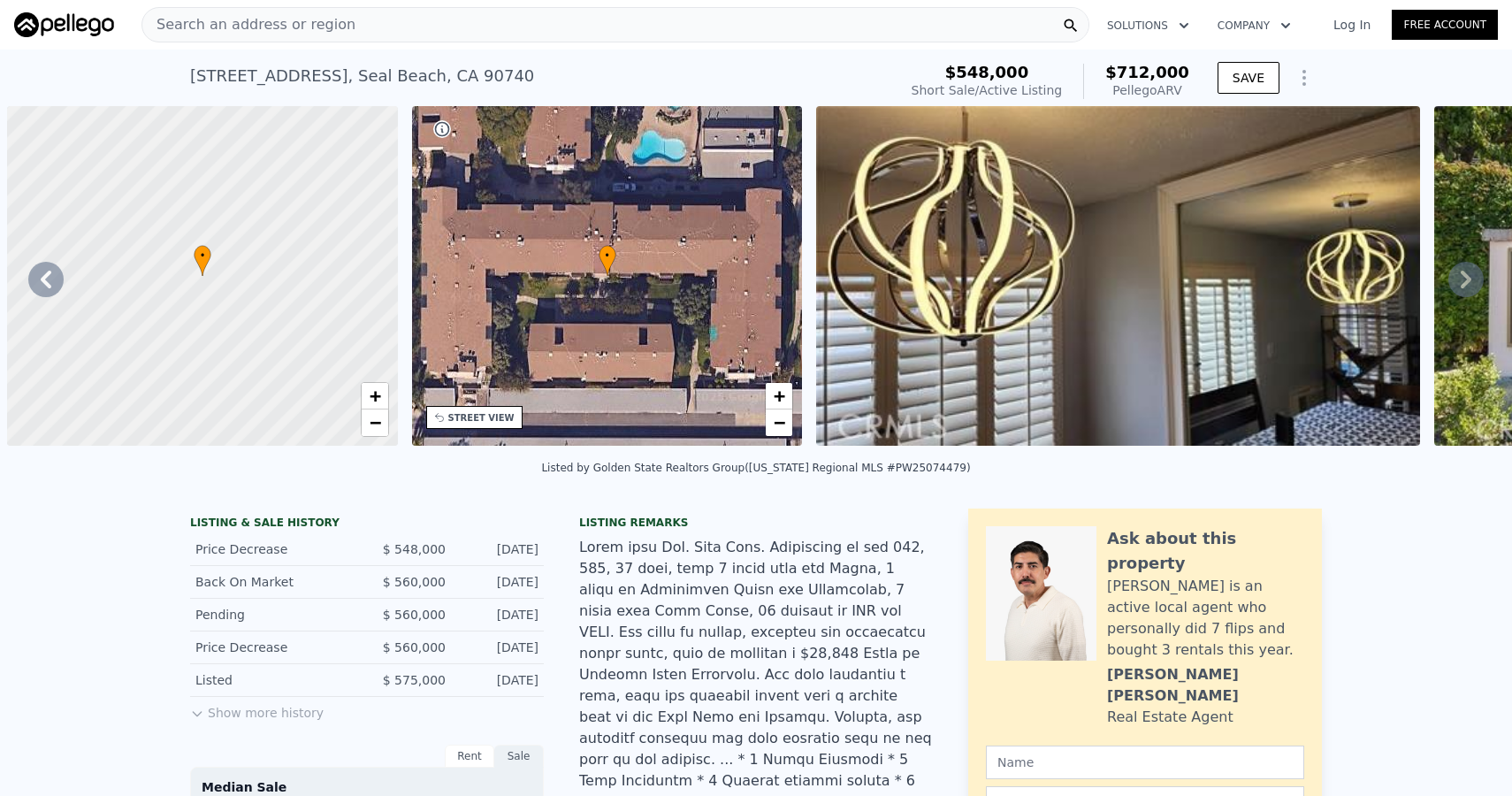
scroll to position [0, 3501]
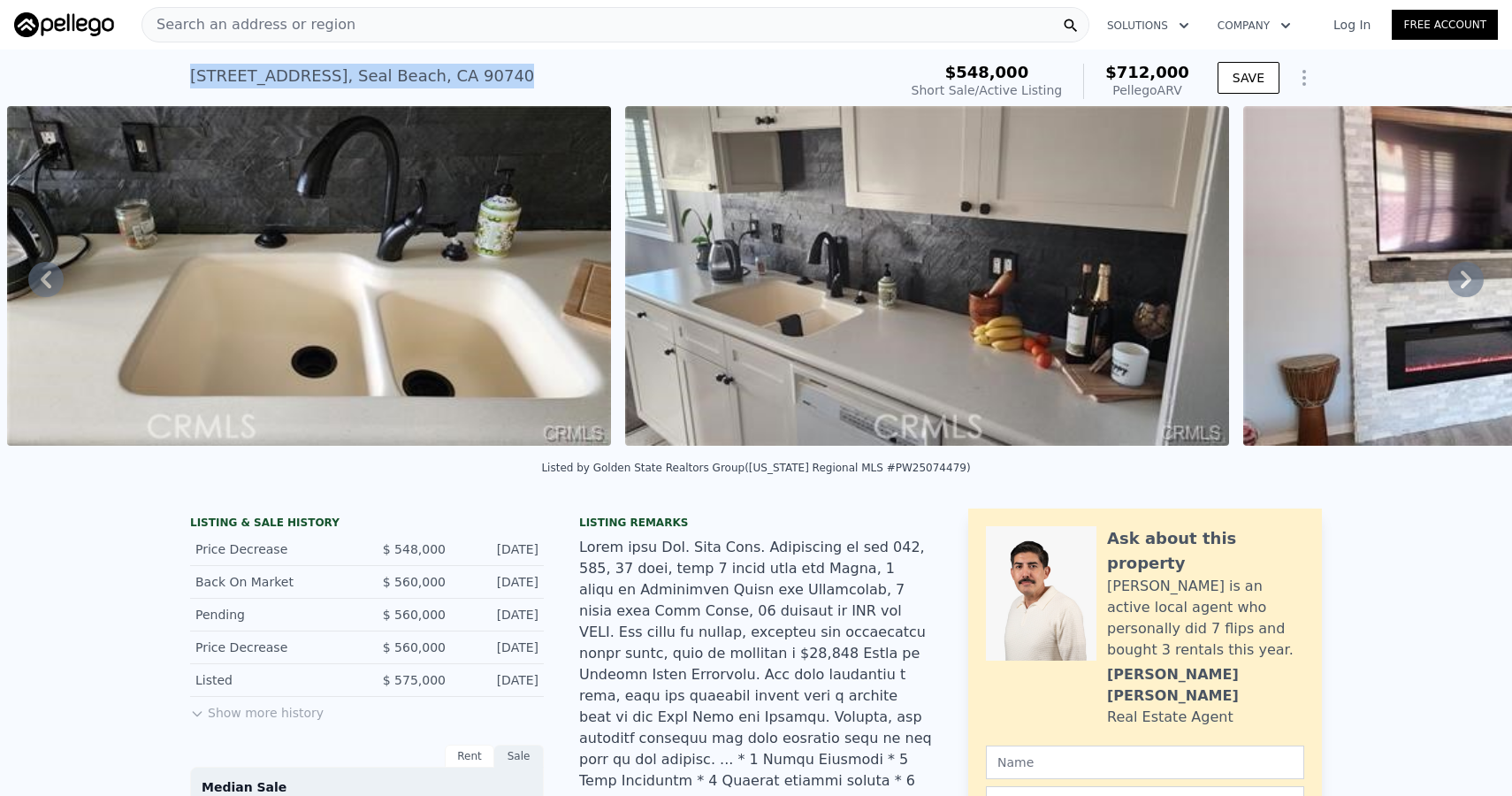
drag, startPoint x: 191, startPoint y: 73, endPoint x: 577, endPoint y: 73, distance: 386.0
click at [577, 73] on div "12200 Montecito Rd Apt D221 , Seal Beach , CA 90740 Short Sale / Active at $548…" at bounding box center [541, 81] width 701 height 49
copy div "12200 Montecito Rd Apt D221 , Seal Beach , CA 90740"
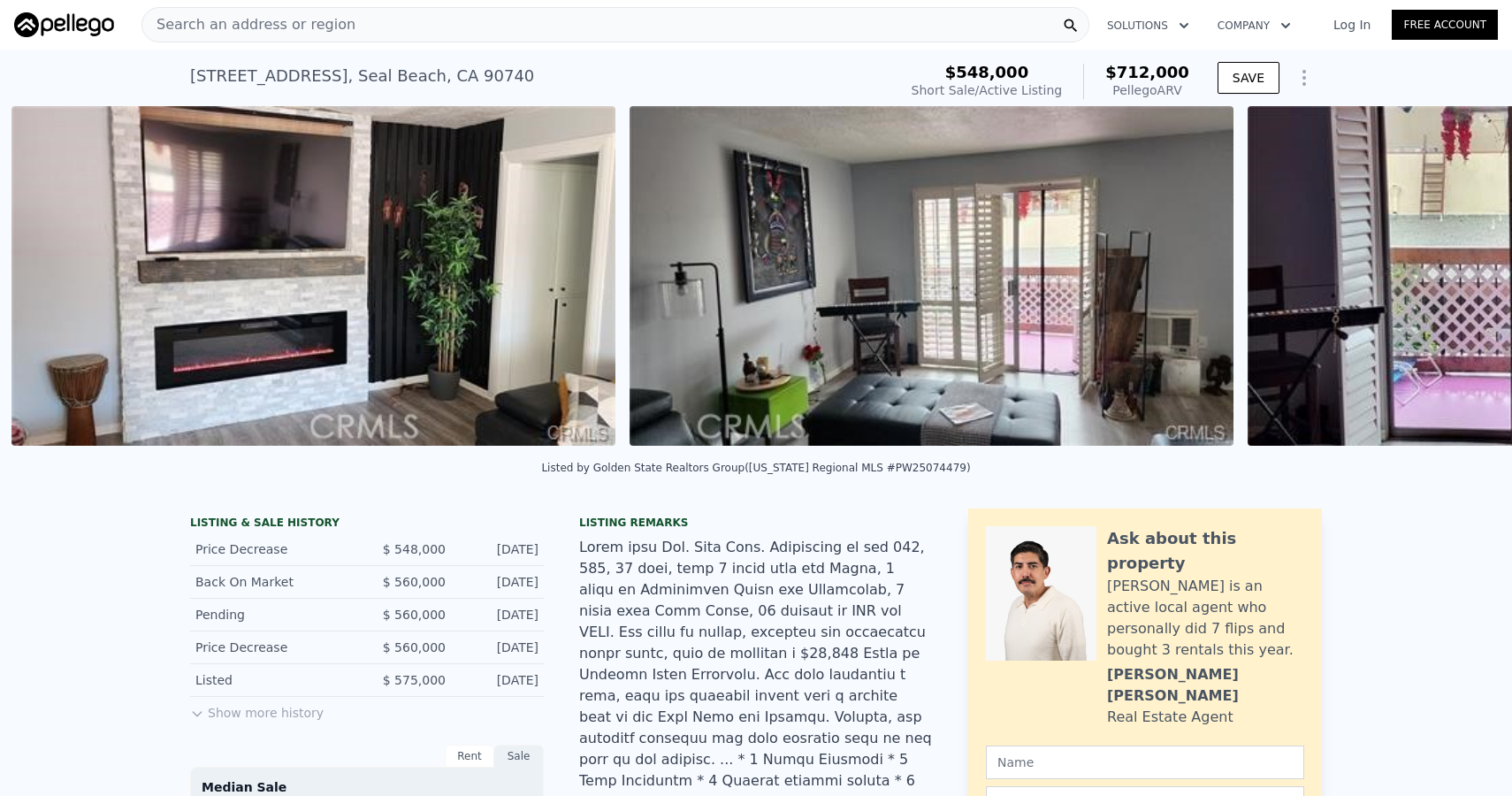
scroll to position [0, 4738]
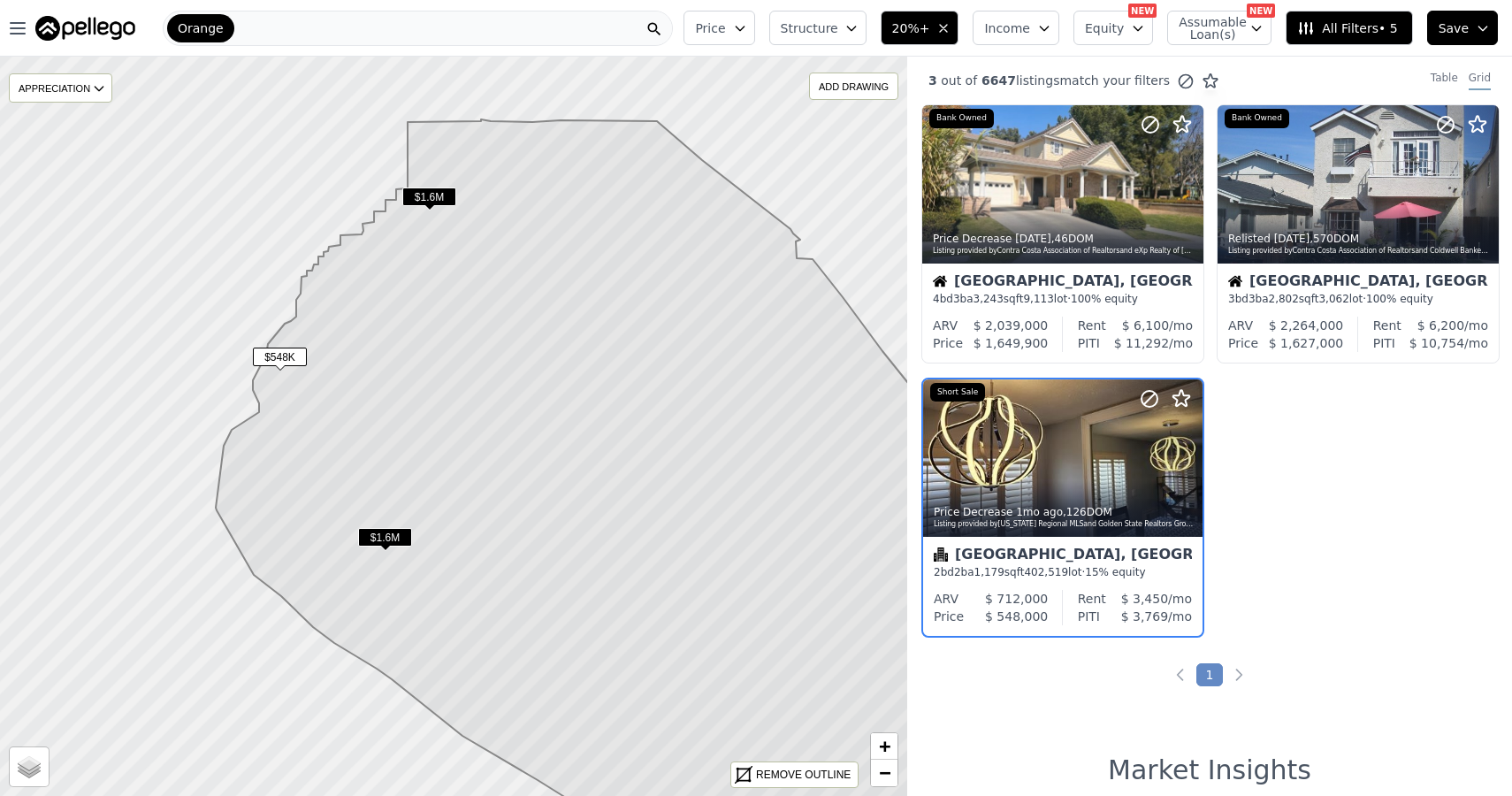
click at [593, 171] on icon at bounding box center [577, 475] width 722 height 713
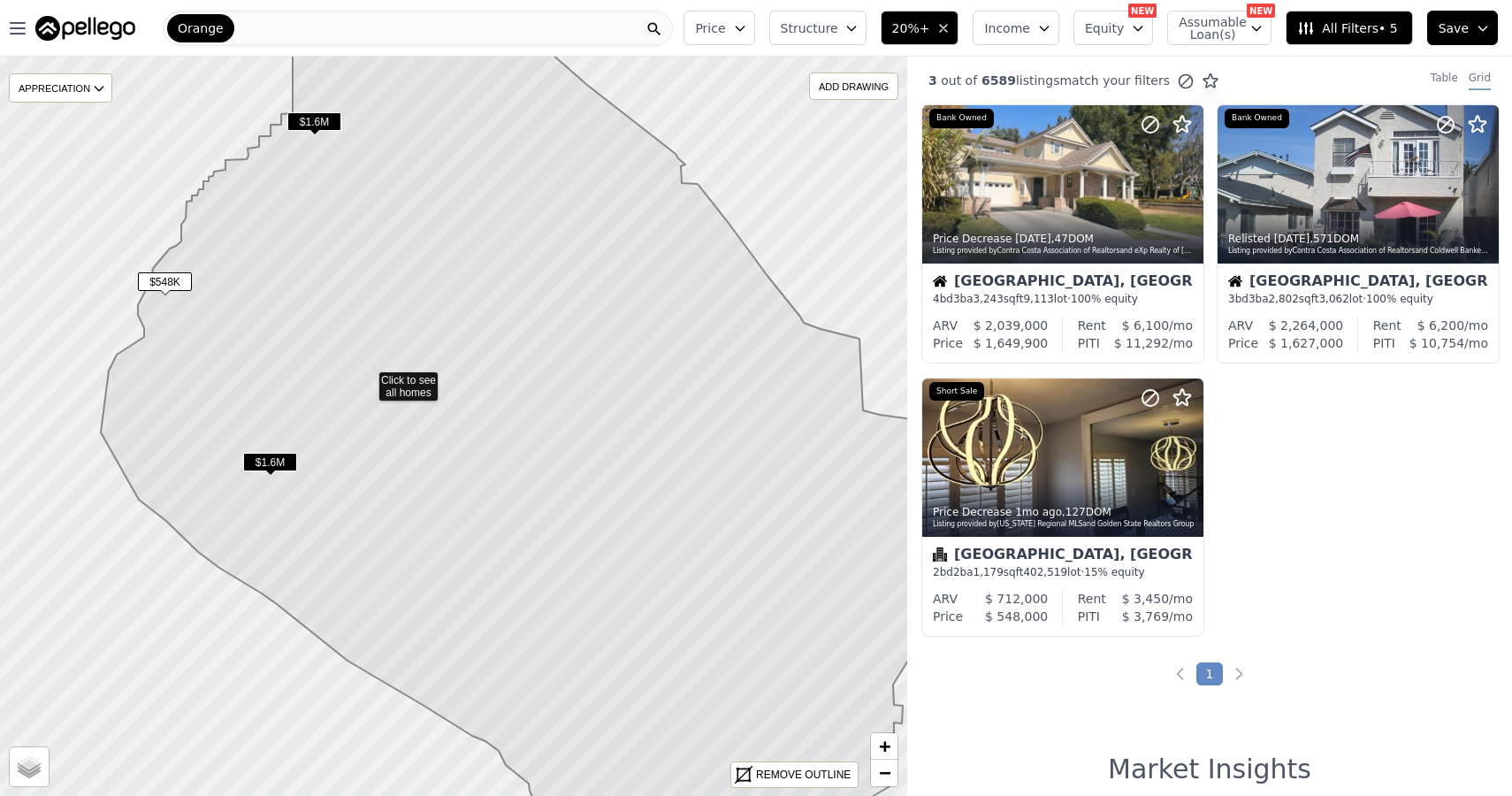
drag, startPoint x: 743, startPoint y: 313, endPoint x: 656, endPoint y: 270, distance: 97.0
click at [273, 459] on span "$1.6M" at bounding box center [270, 462] width 54 height 18
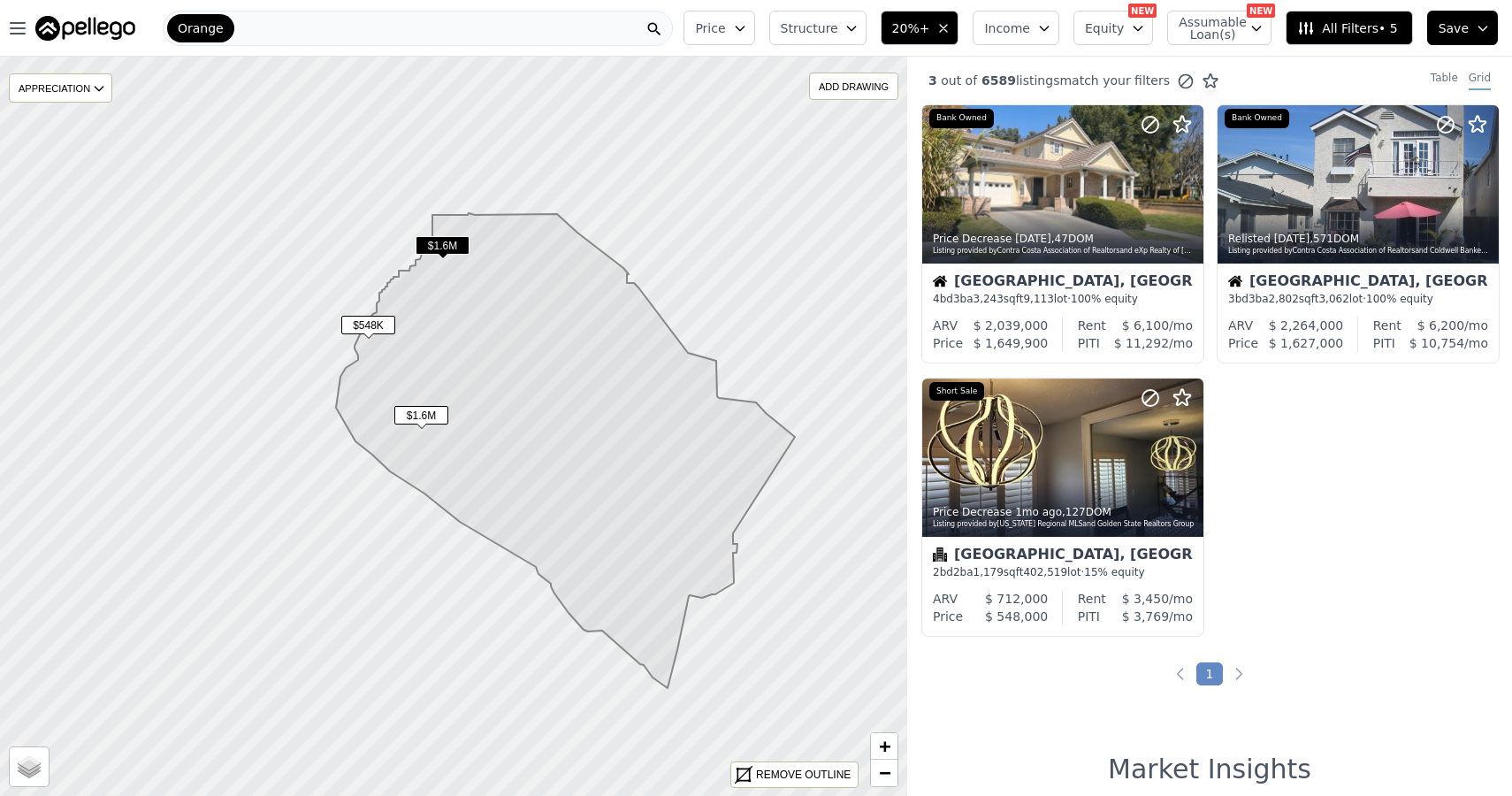
drag, startPoint x: 699, startPoint y: 475, endPoint x: 651, endPoint y: 392, distance: 95.9
click at [651, 392] on icon at bounding box center [565, 449] width 459 height 475
click at [900, 34] on button "20%+" at bounding box center [920, 28] width 79 height 35
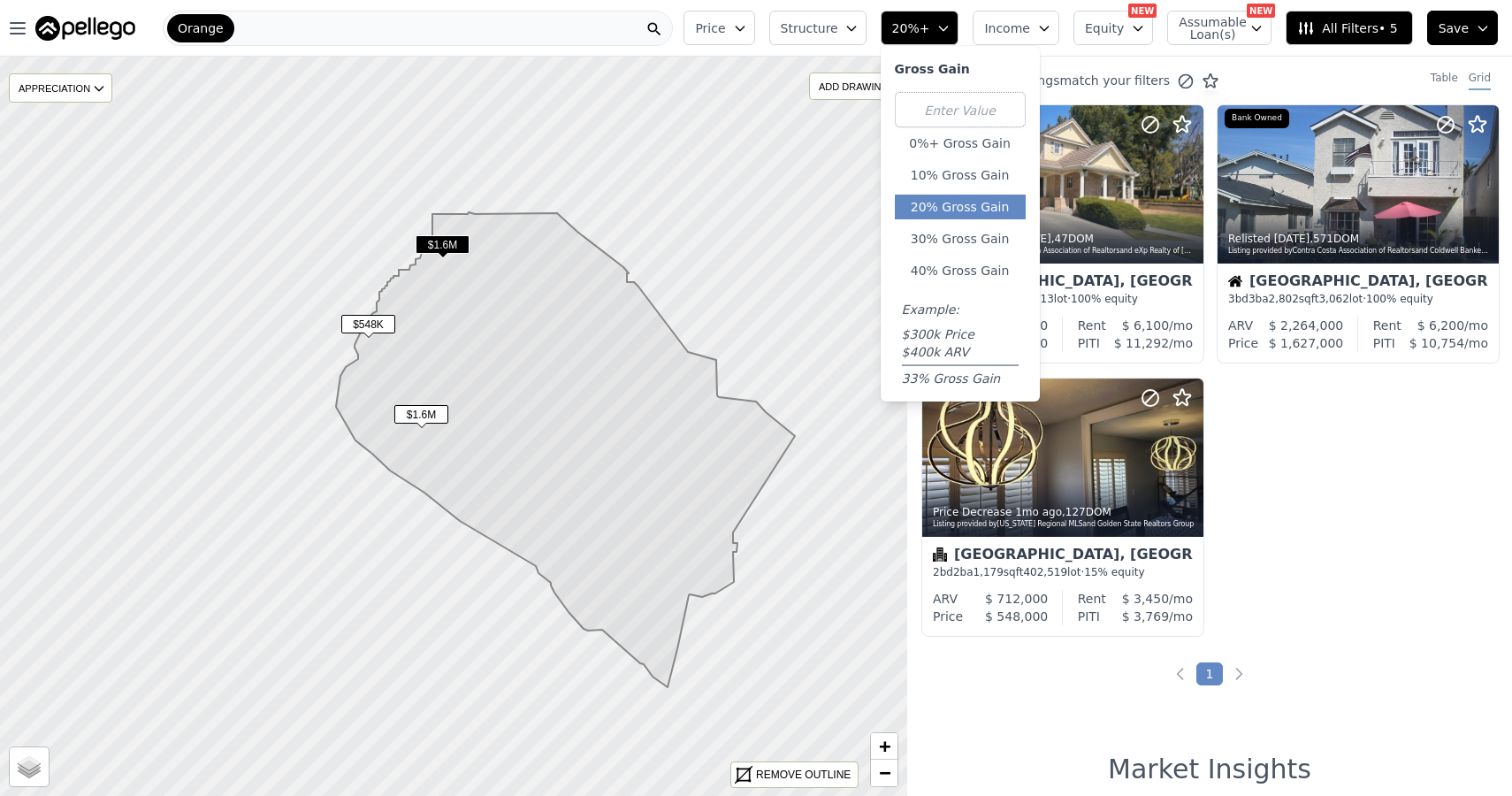
click at [580, 32] on div "Orange" at bounding box center [418, 28] width 510 height 36
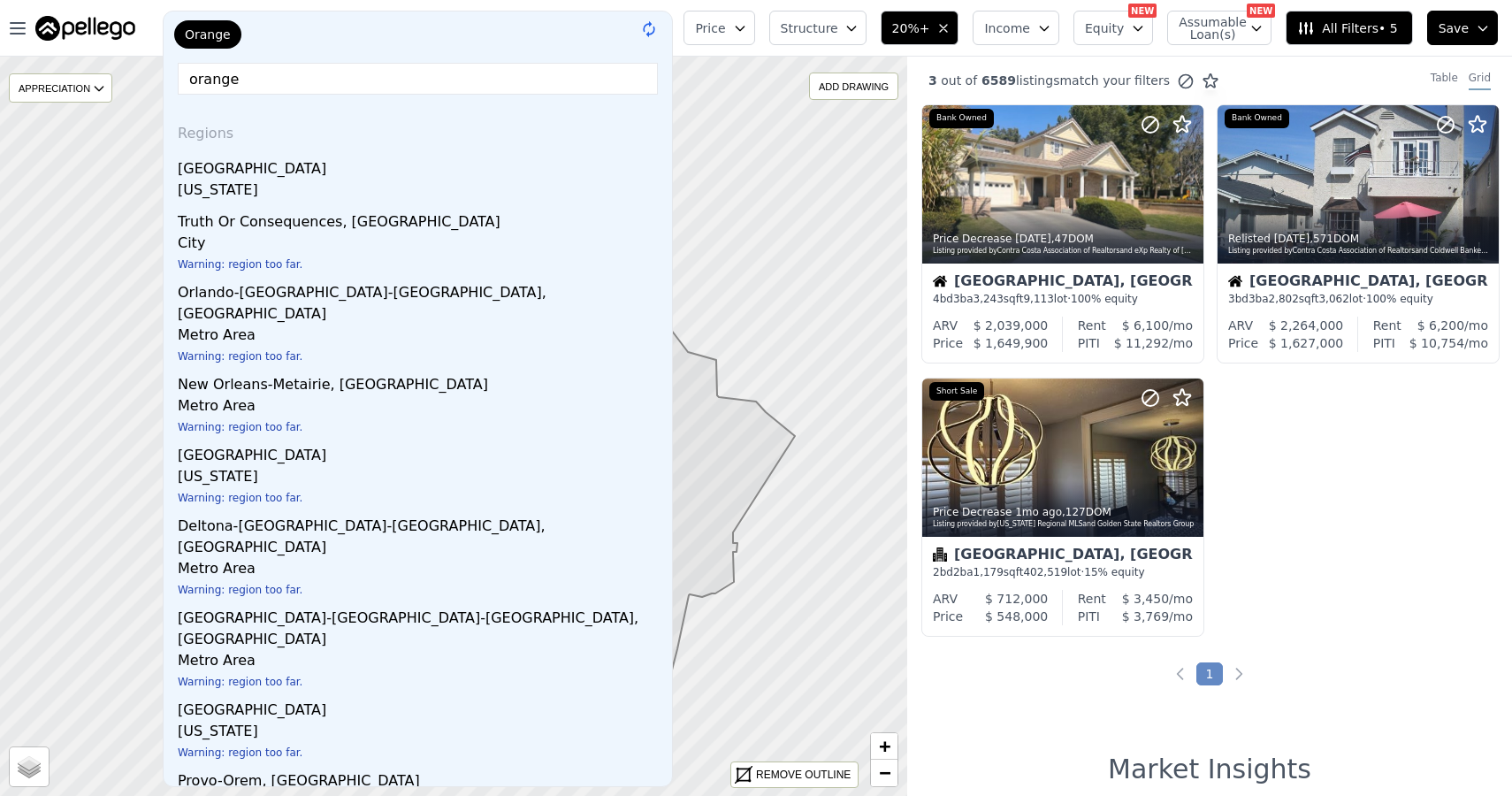
type input "orange"
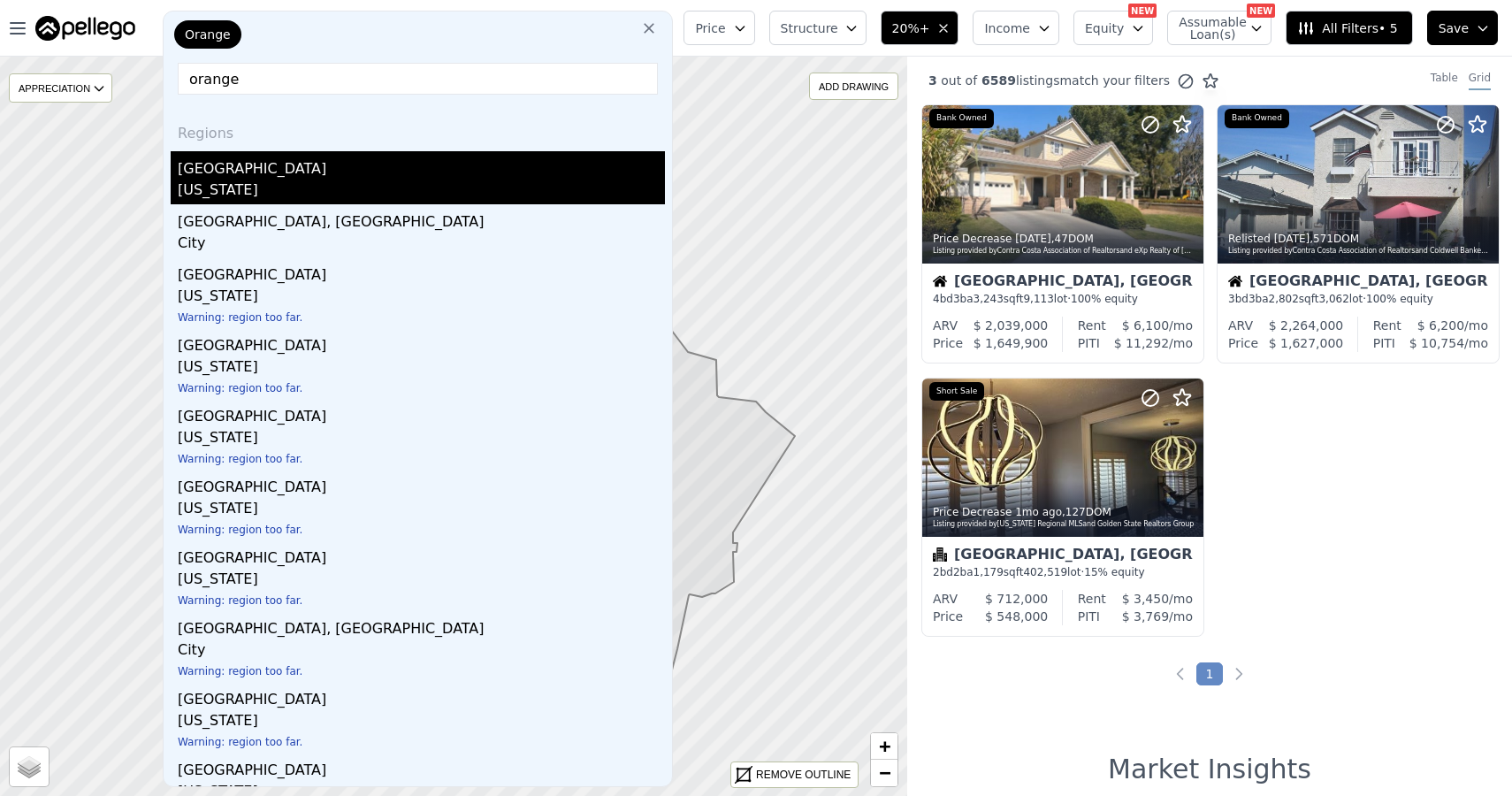
click at [559, 166] on div "Orange County" at bounding box center [422, 165] width 487 height 28
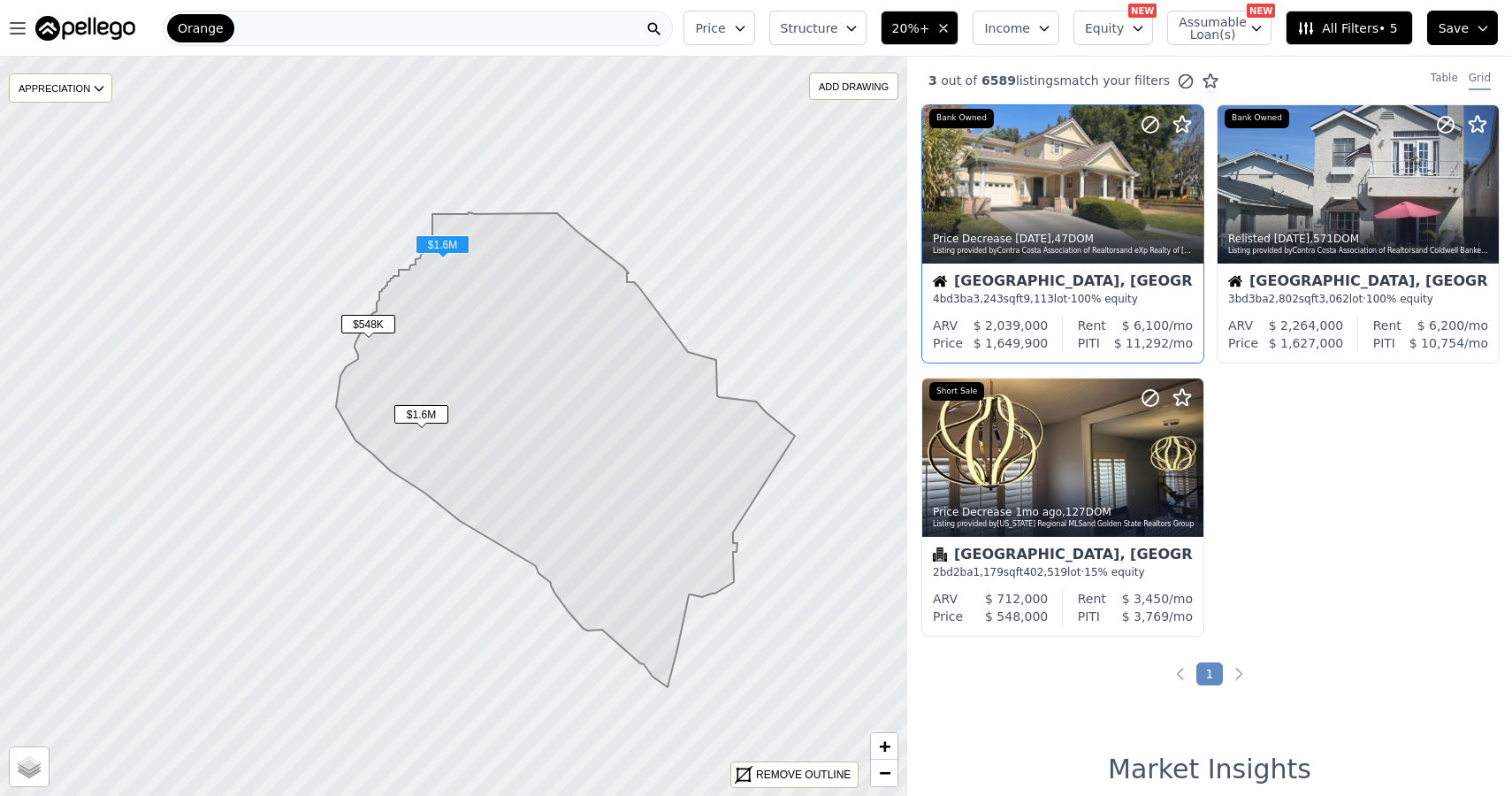
click at [1104, 185] on div at bounding box center [1147, 162] width 114 height 114
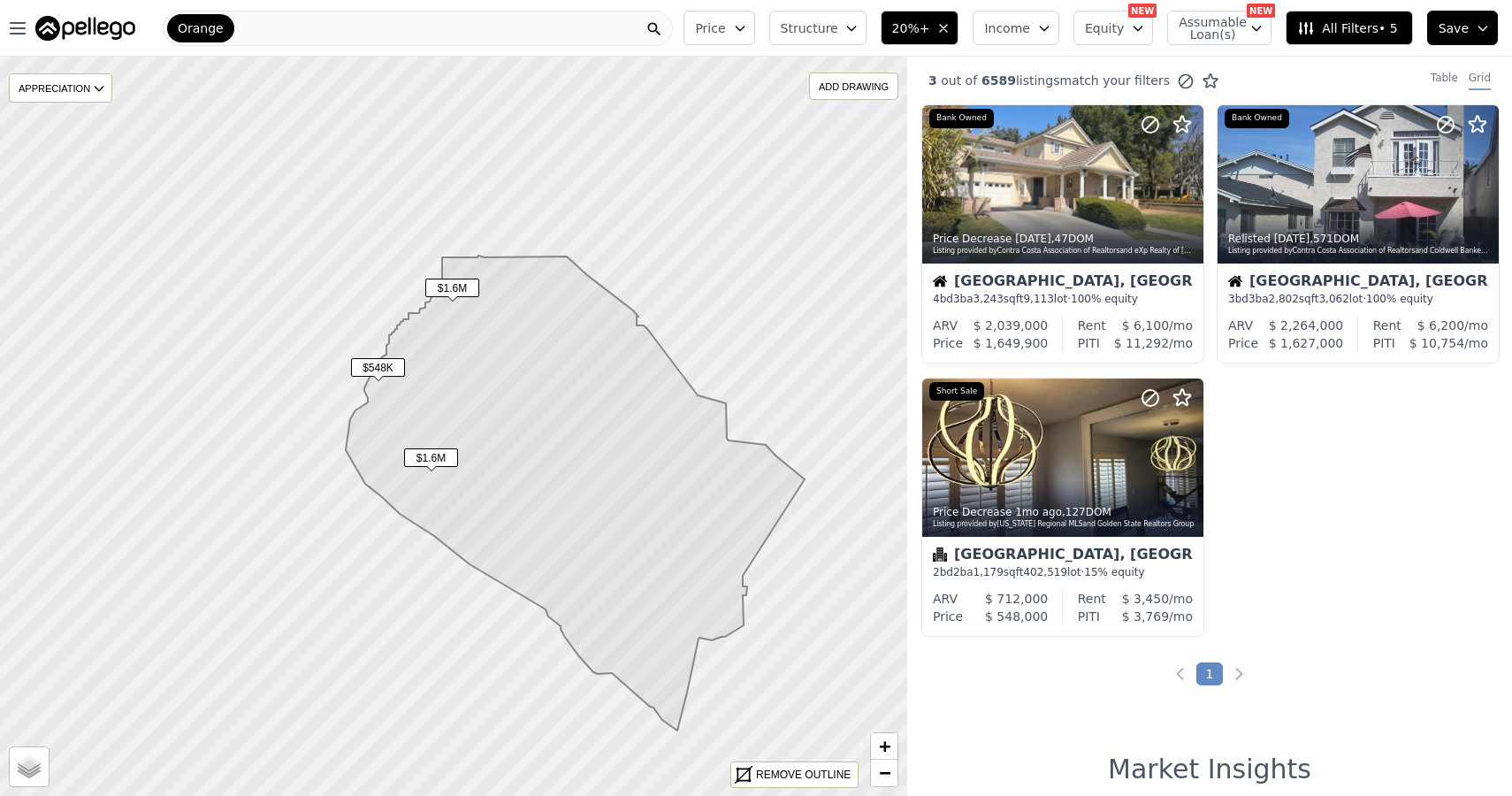
drag, startPoint x: 435, startPoint y: 311, endPoint x: 445, endPoint y: 354, distance: 44.1
click at [445, 354] on icon at bounding box center [575, 493] width 459 height 475
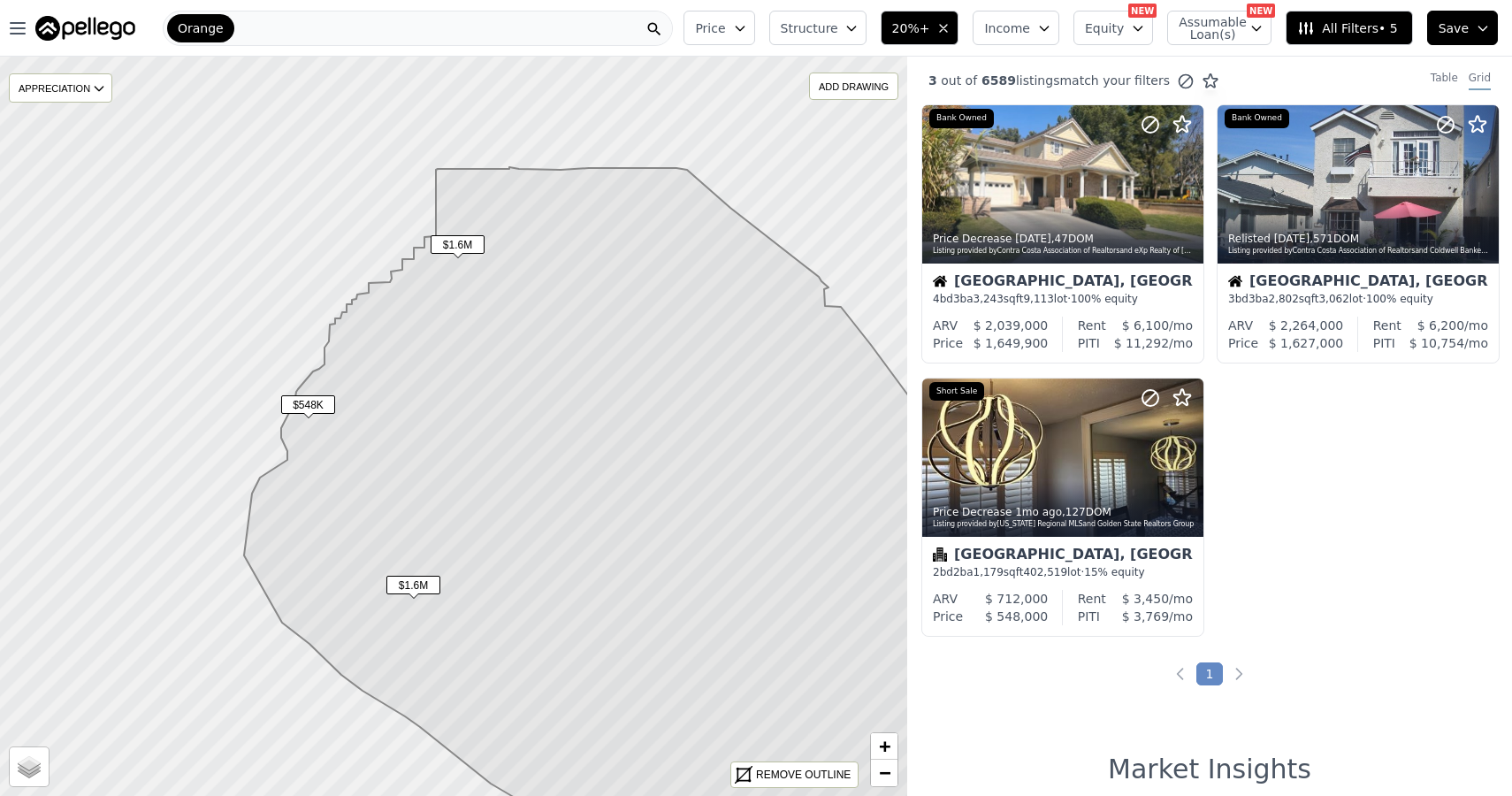
click at [909, 33] on span "20%+" at bounding box center [911, 28] width 38 height 17
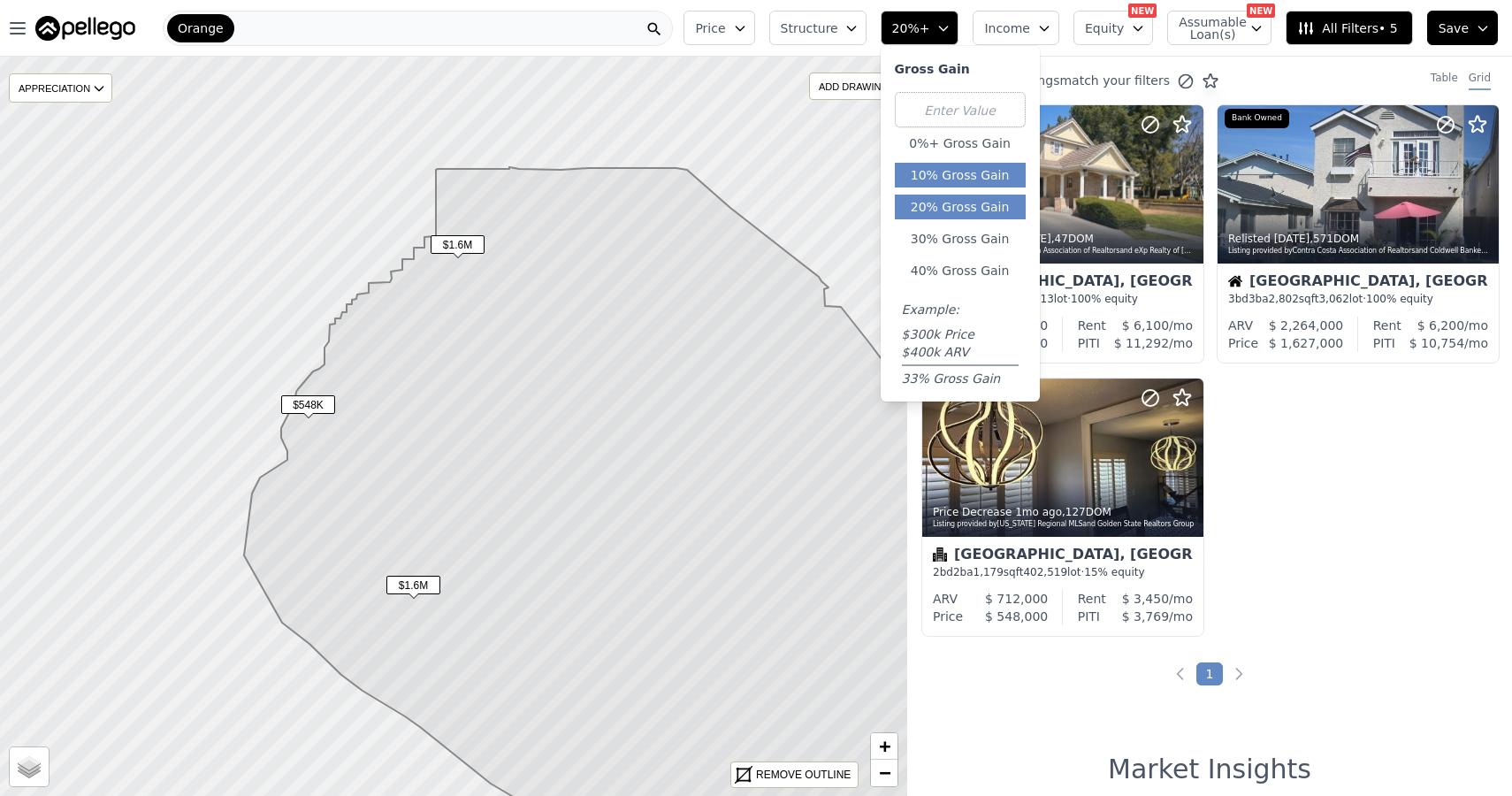
click at [934, 182] on button "10% Gross Gain" at bounding box center [961, 175] width 131 height 25
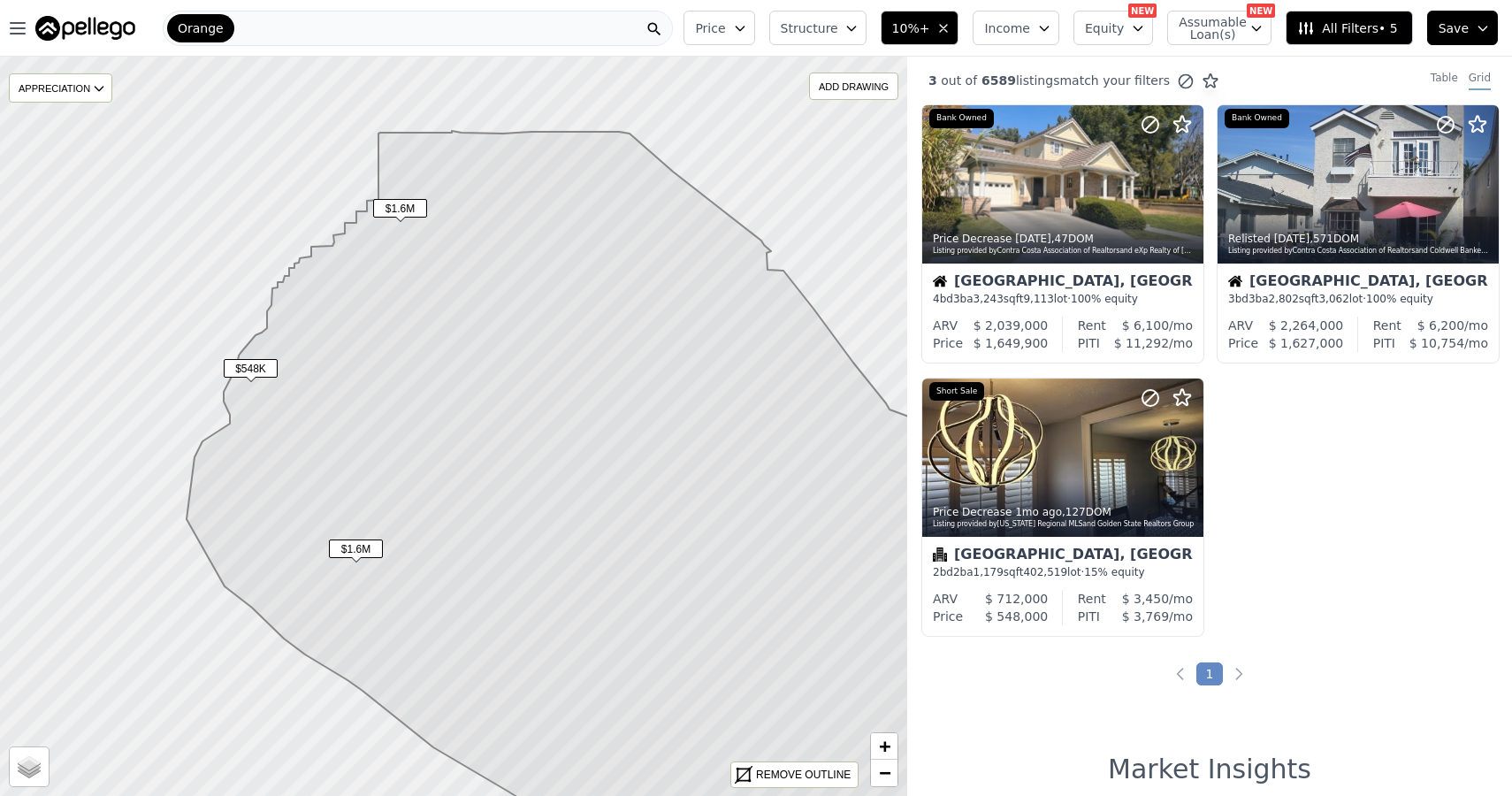
drag, startPoint x: 828, startPoint y: 273, endPoint x: 772, endPoint y: 239, distance: 65.5
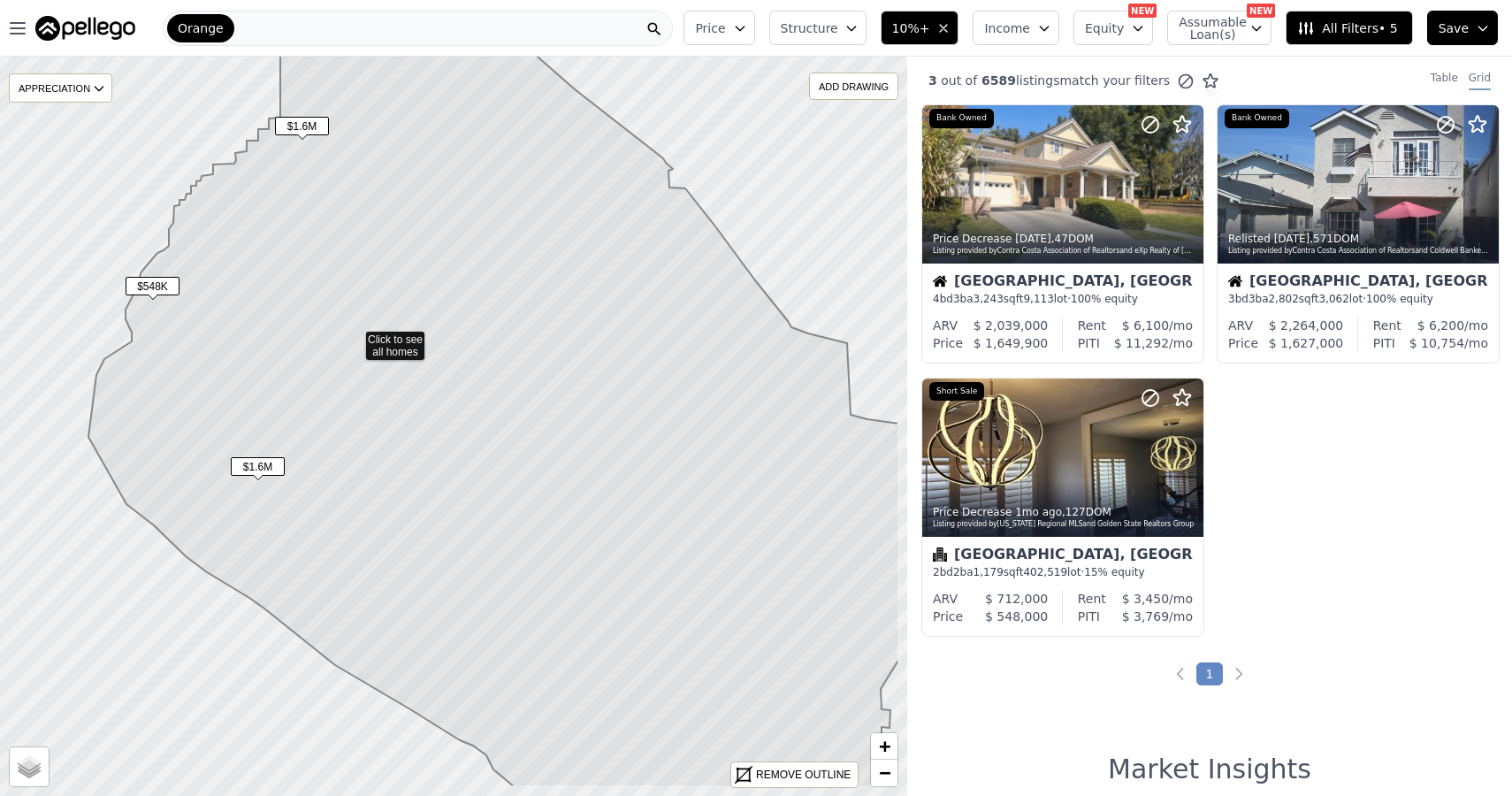
drag, startPoint x: 710, startPoint y: 438, endPoint x: 756, endPoint y: 536, distance: 108.3
click at [757, 536] on icon at bounding box center [494, 418] width 811 height 738
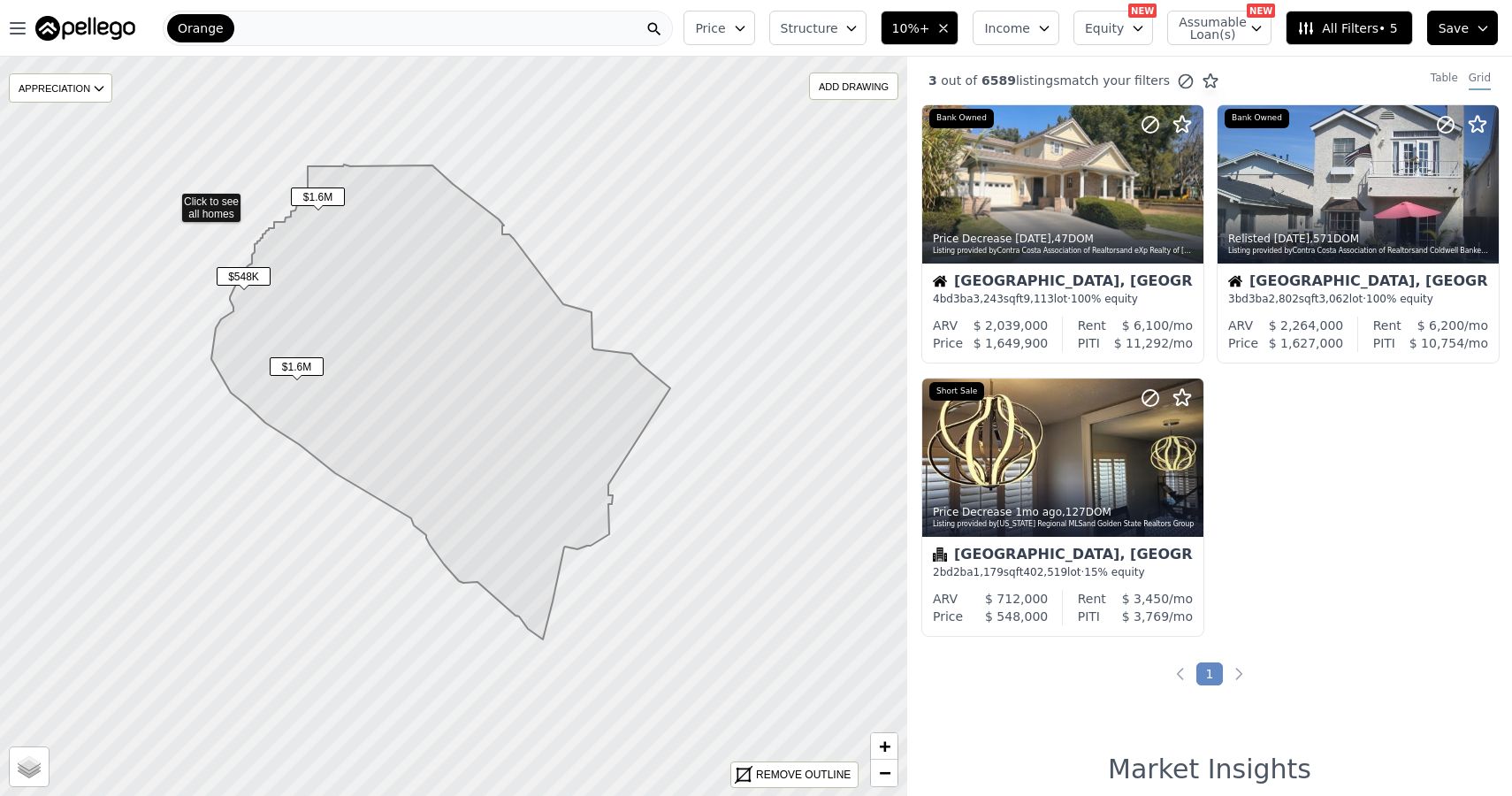
drag, startPoint x: 809, startPoint y: 631, endPoint x: 523, endPoint y: 409, distance: 362.0
click at [523, 410] on icon at bounding box center [441, 401] width 459 height 475
click at [267, 34] on div "Orange" at bounding box center [418, 28] width 510 height 36
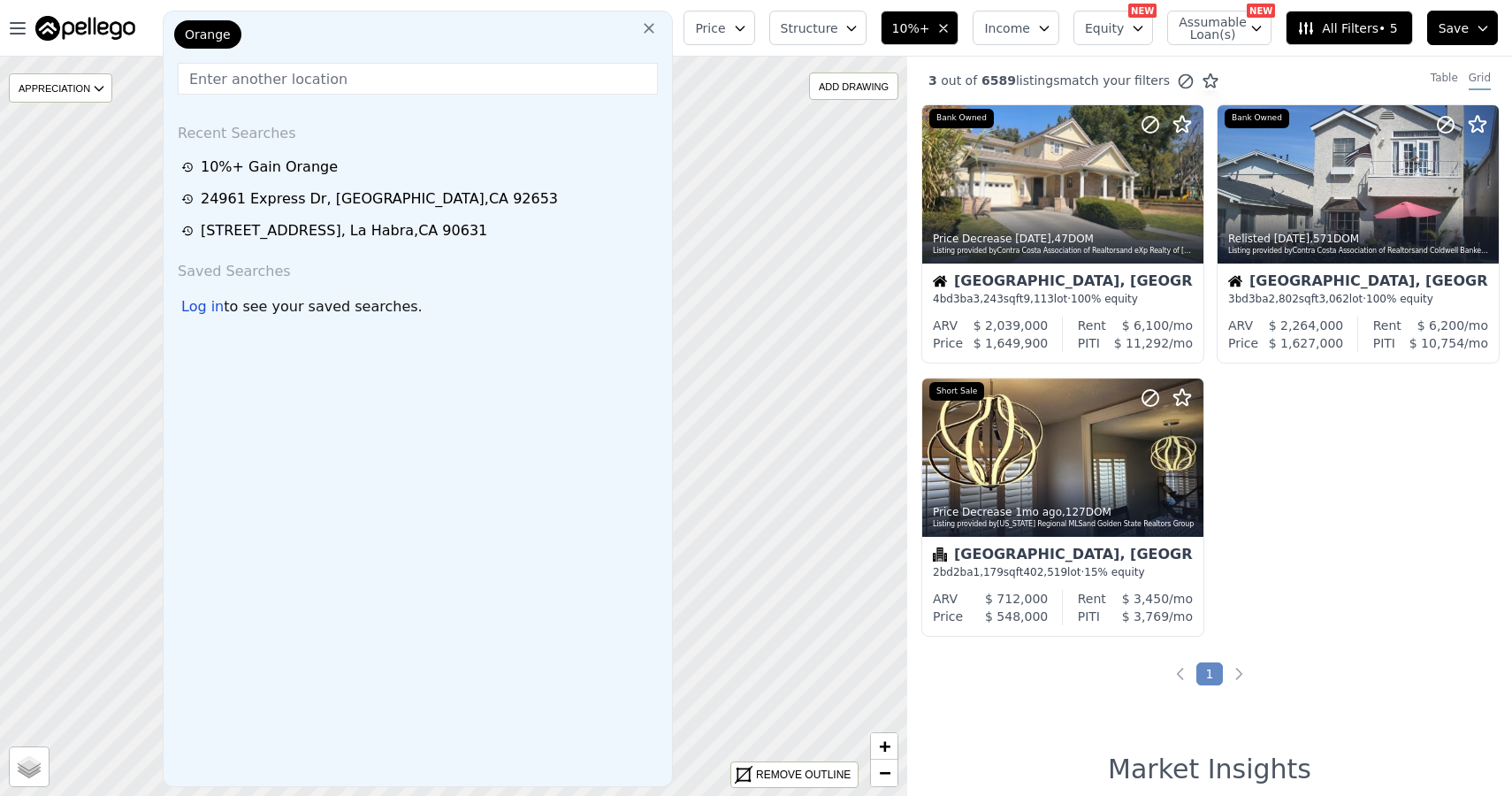
type input "d"
type input "laguna"
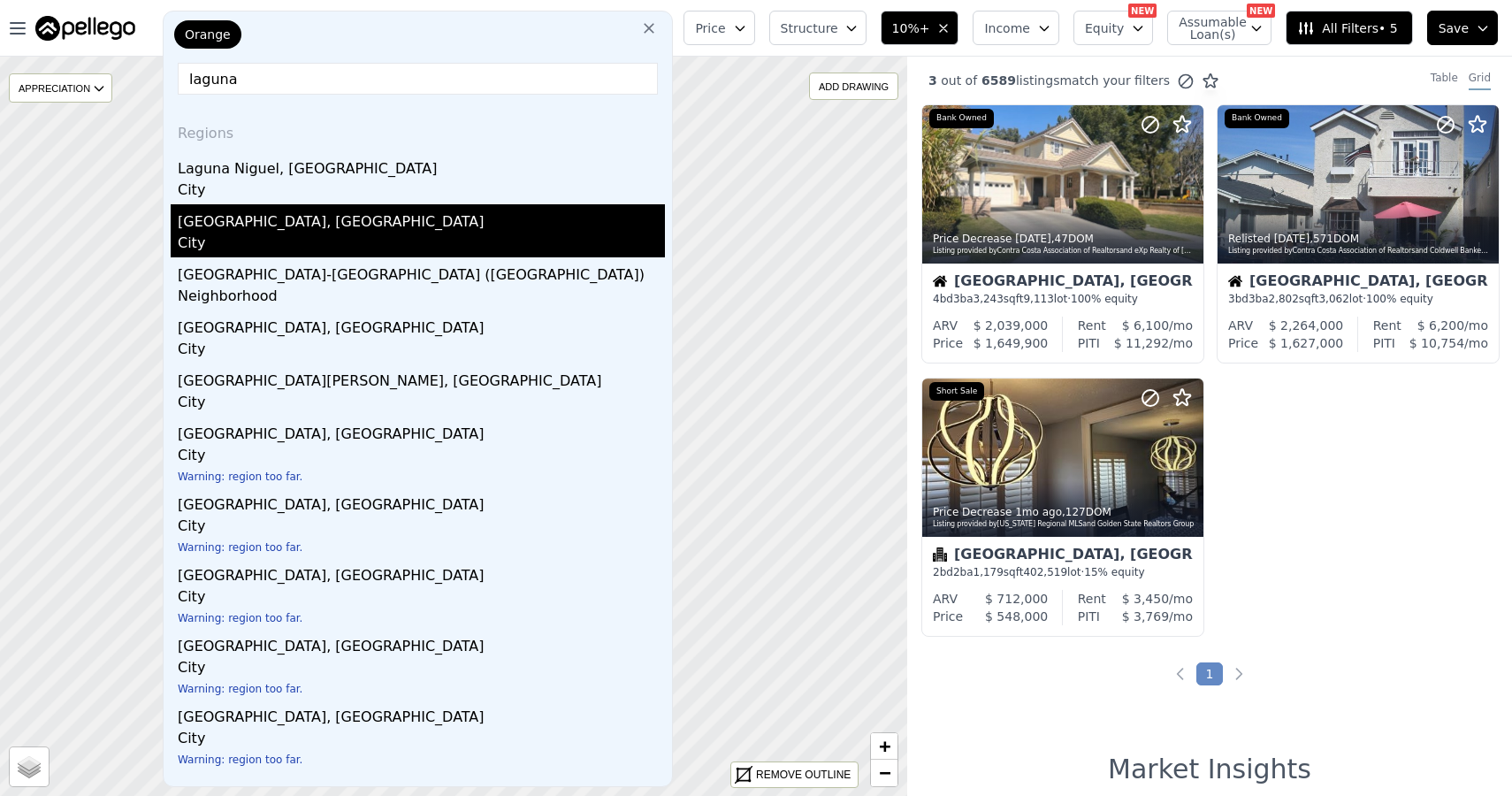
click at [299, 247] on div "City" at bounding box center [422, 245] width 487 height 25
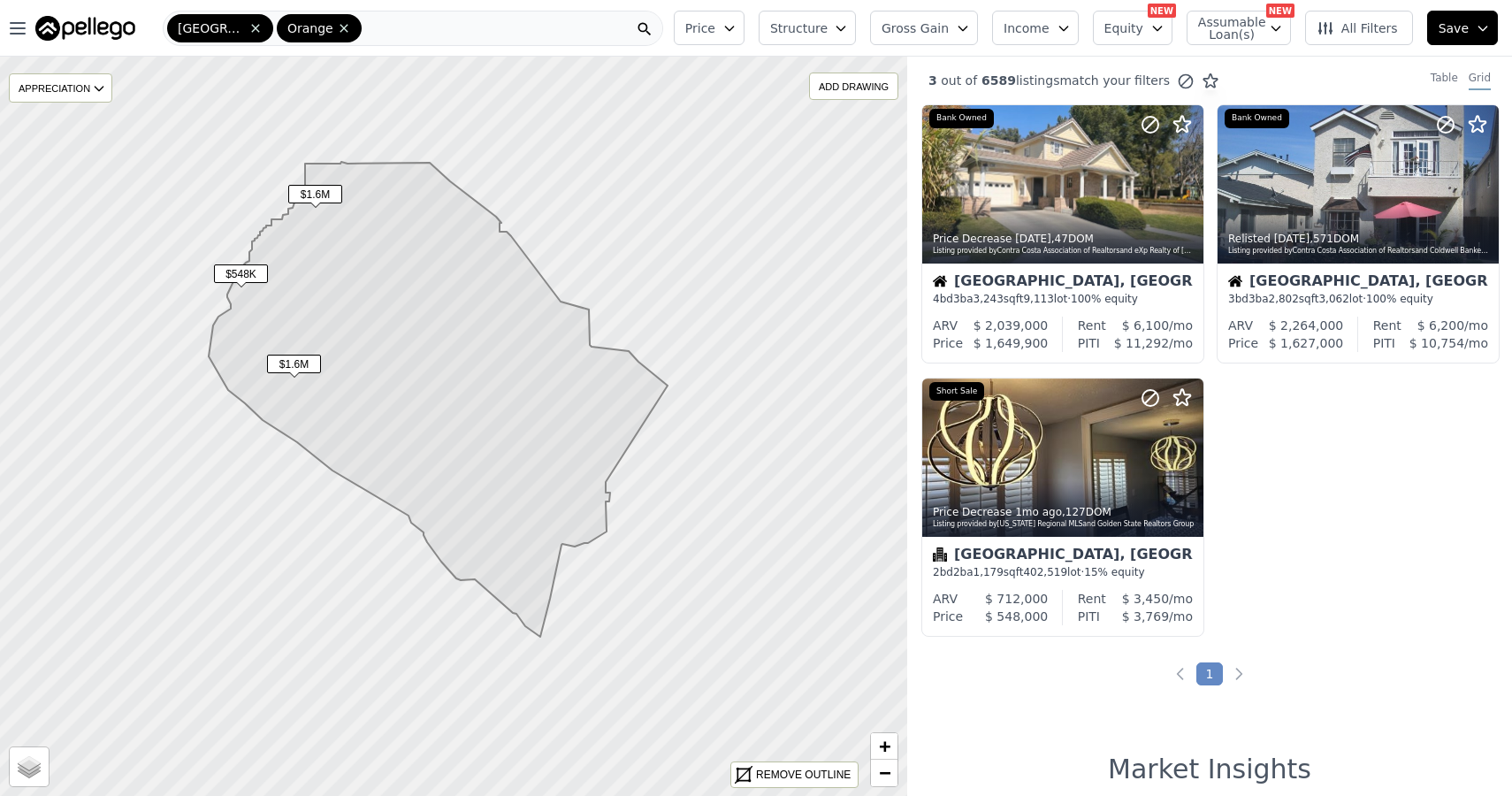
click at [346, 21] on span at bounding box center [342, 28] width 17 height 14
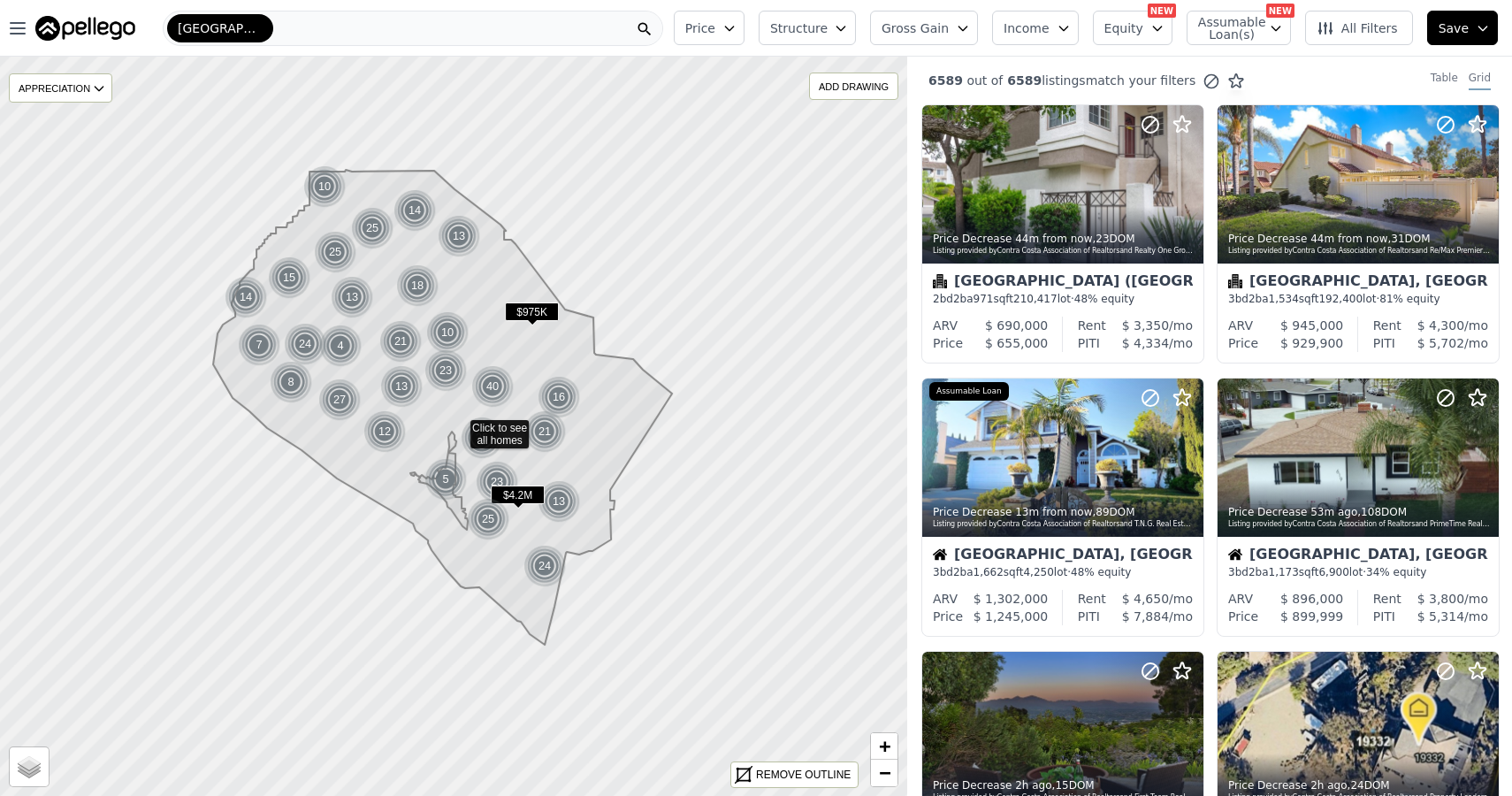
click at [418, 23] on div "[GEOGRAPHIC_DATA]" at bounding box center [413, 28] width 500 height 36
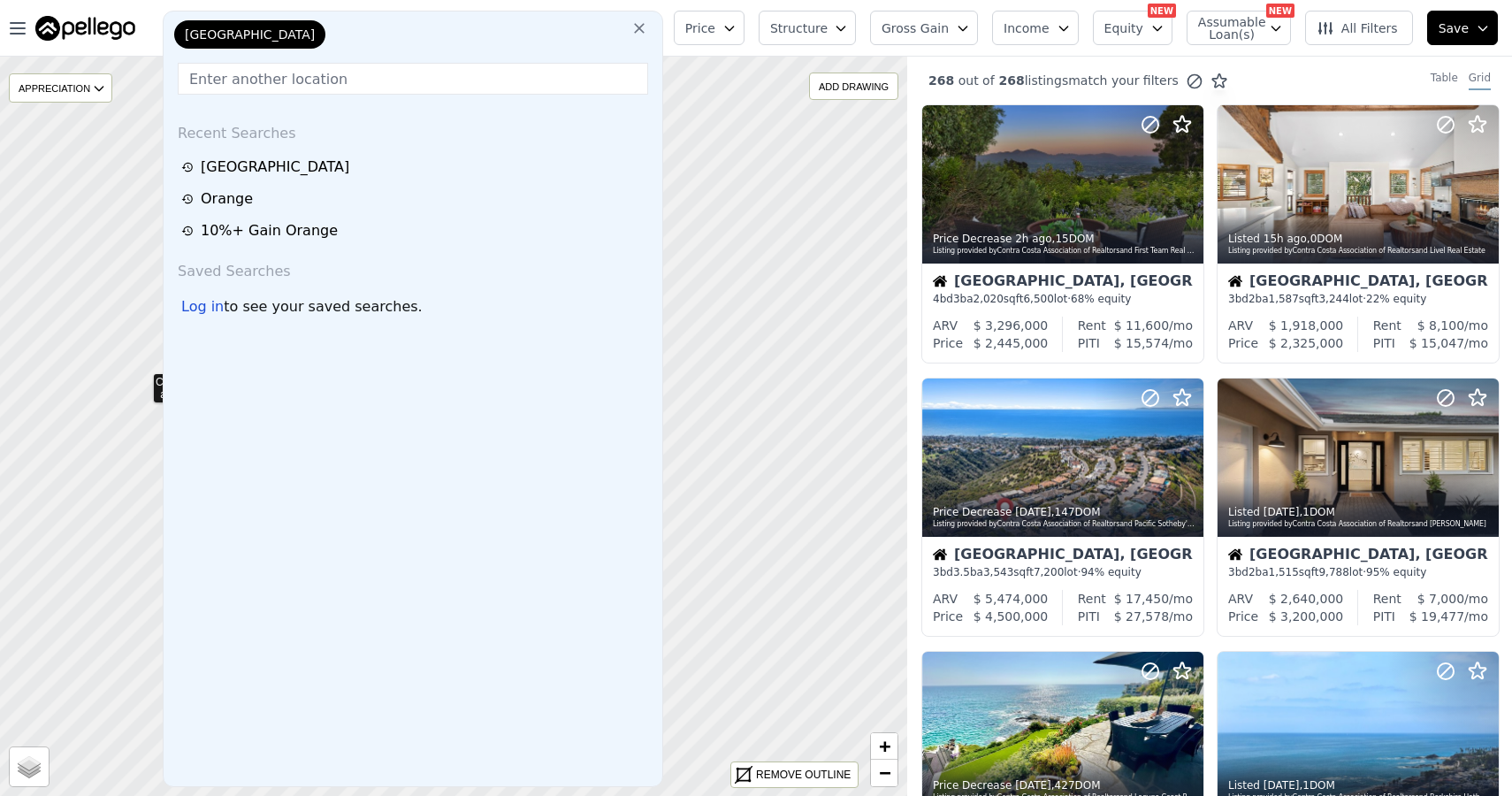
click at [141, 380] on icon at bounding box center [453, 425] width 1094 height 892
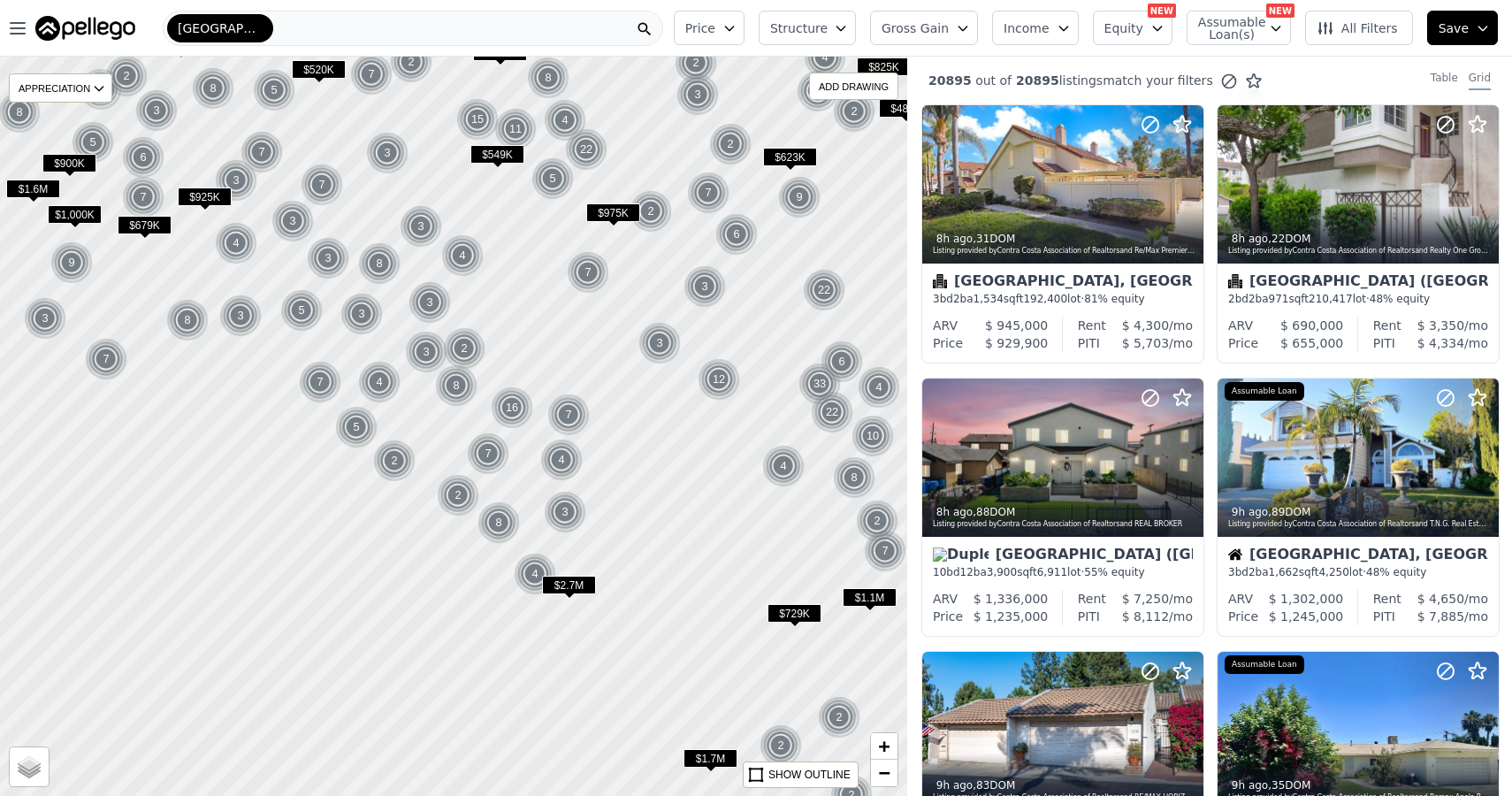
click at [736, 21] on icon "button" at bounding box center [730, 28] width 14 height 14
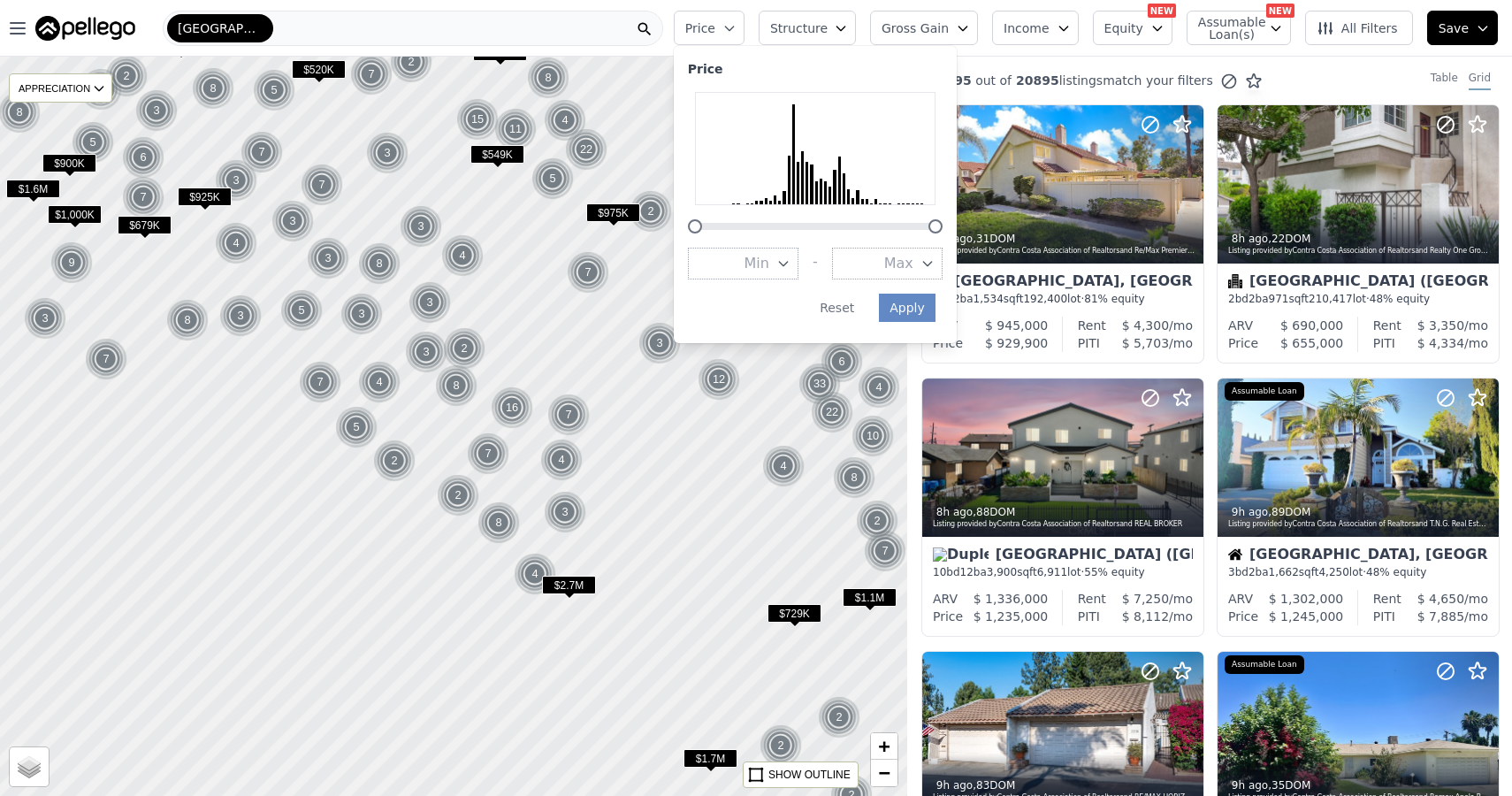
click at [769, 262] on span "Min" at bounding box center [757, 264] width 25 height 21
click at [780, 440] on button "$600K" at bounding box center [743, 429] width 111 height 32
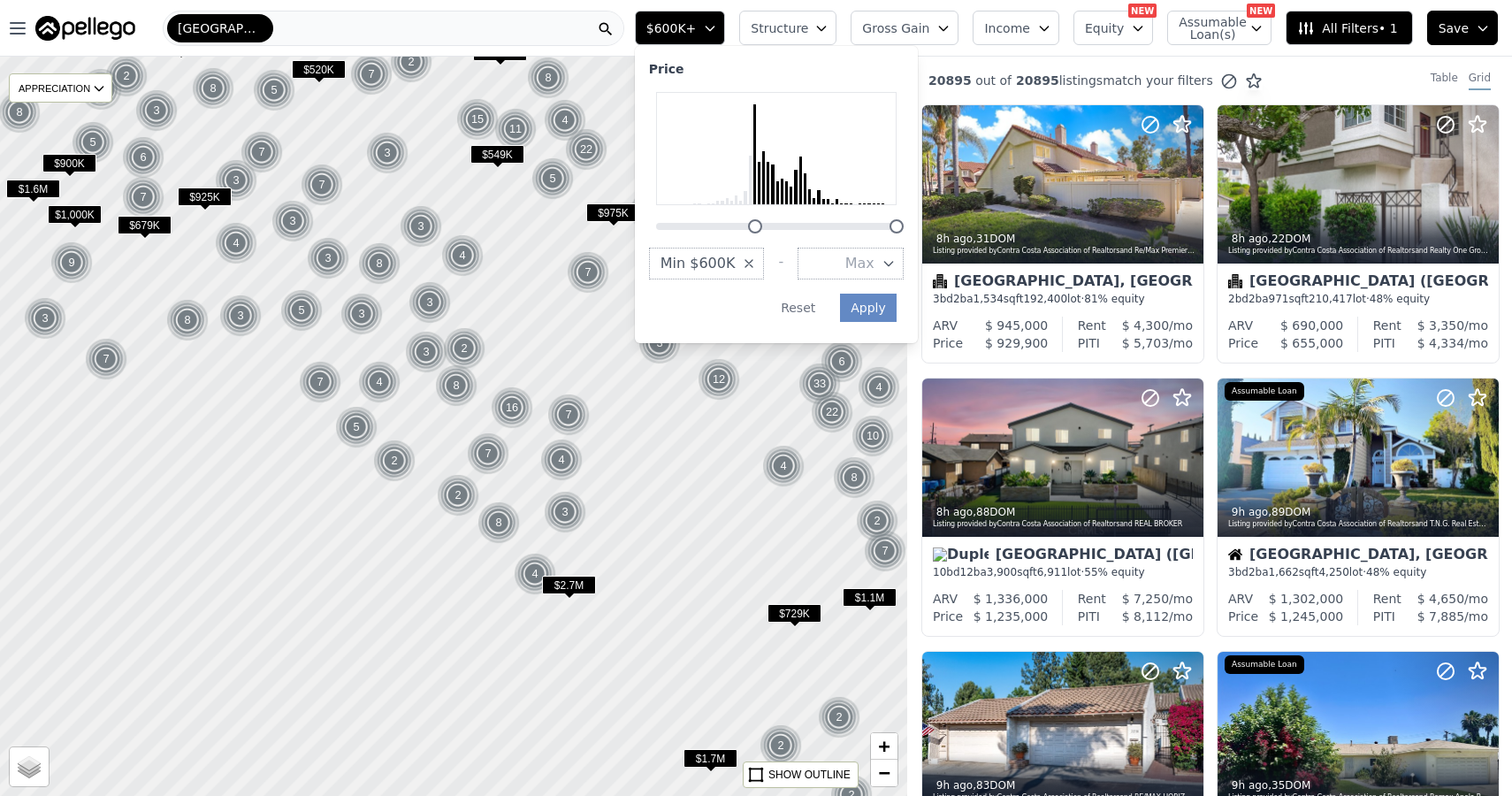
click at [918, 262] on div "Price Min $600K - Max Apply Reset" at bounding box center [777, 194] width 283 height 297
click at [875, 262] on span "Max" at bounding box center [860, 264] width 29 height 21
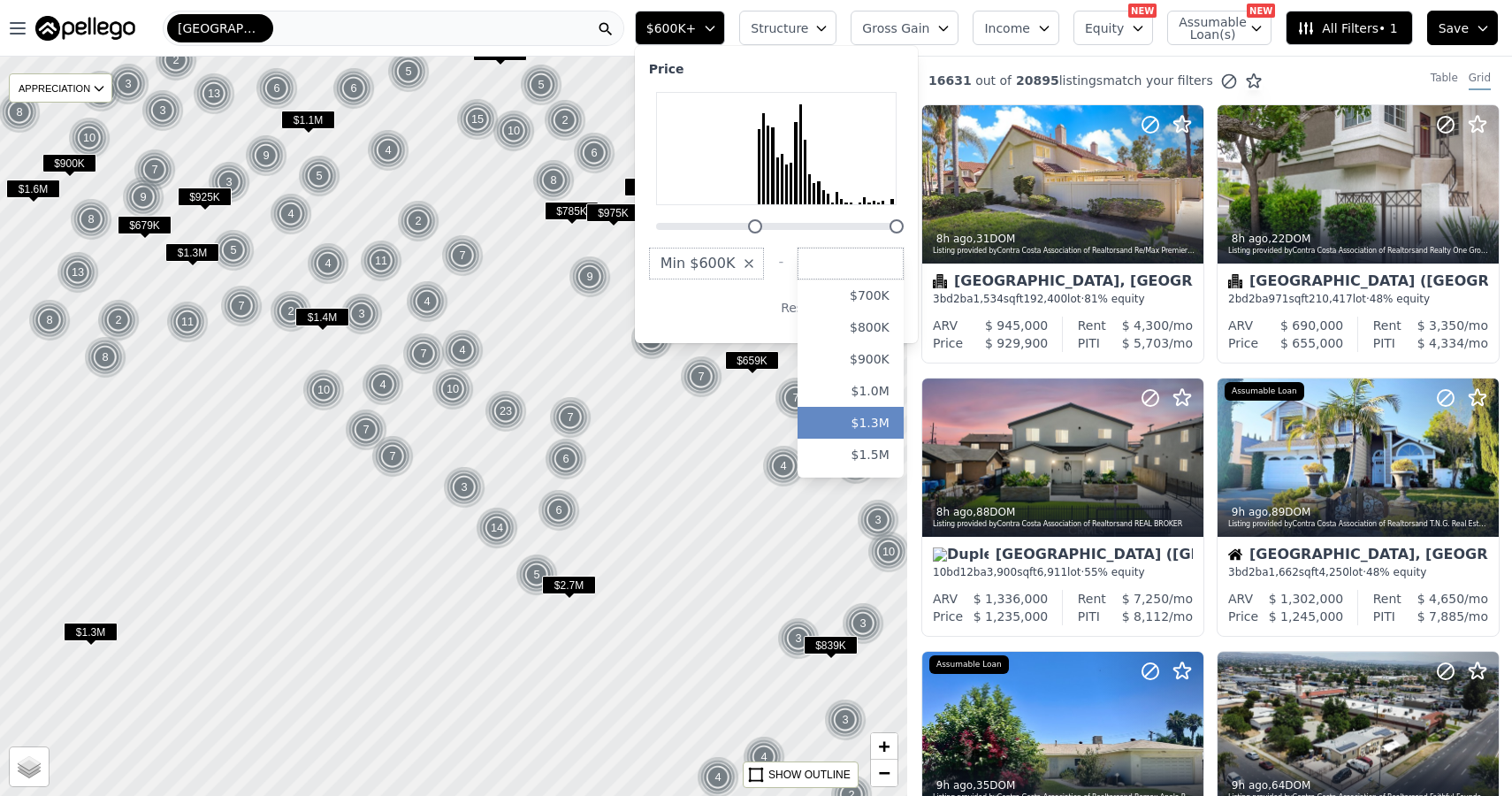
click at [877, 409] on button "$1.3M" at bounding box center [851, 423] width 106 height 32
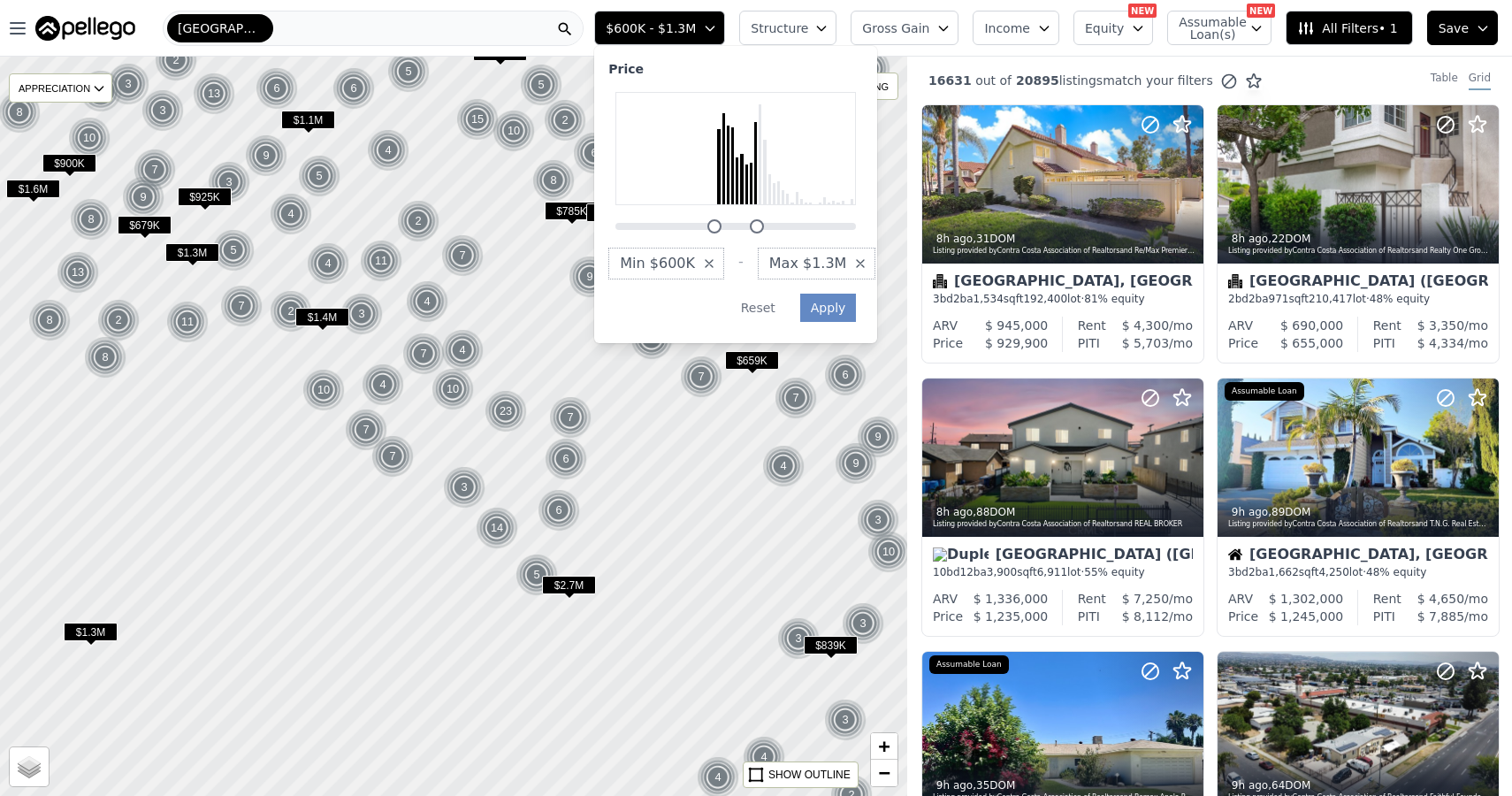
click at [900, 306] on div at bounding box center [452, 426] width 1089 height 887
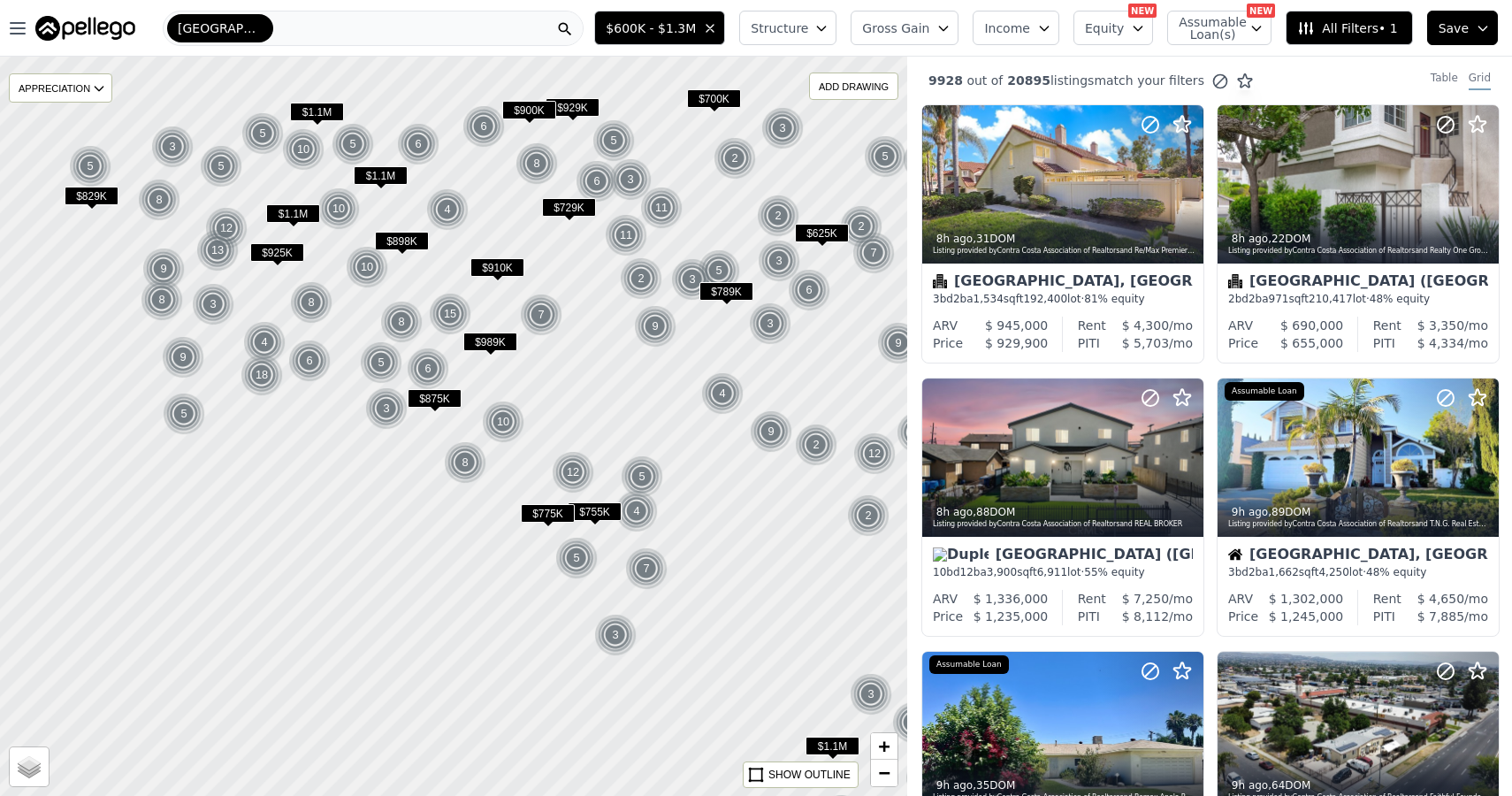
drag, startPoint x: 637, startPoint y: 444, endPoint x: 709, endPoint y: 500, distance: 91.2
click at [709, 500] on div at bounding box center [452, 426] width 1089 height 887
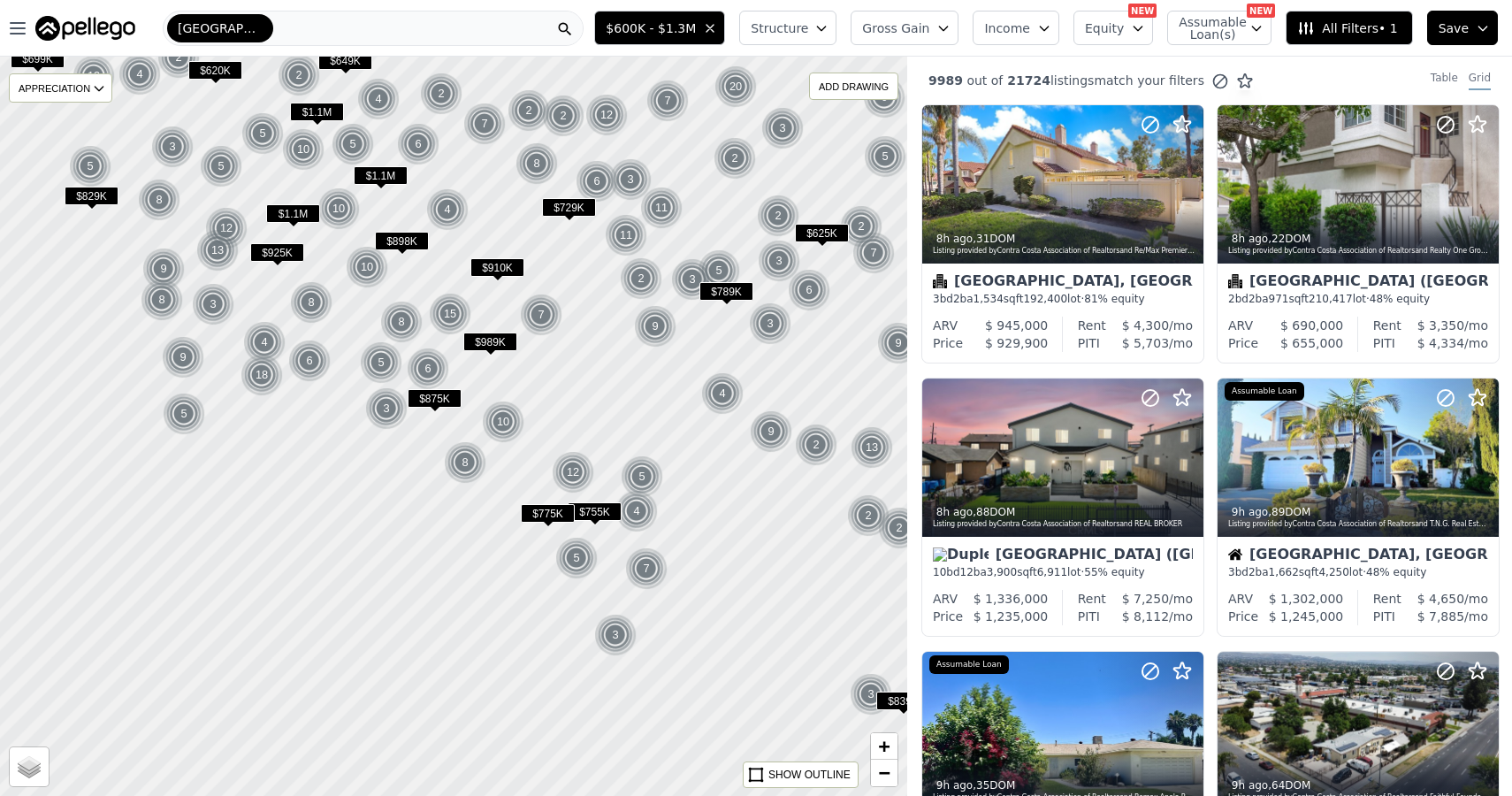
click at [1377, 27] on span "All Filters • 1" at bounding box center [1347, 28] width 100 height 17
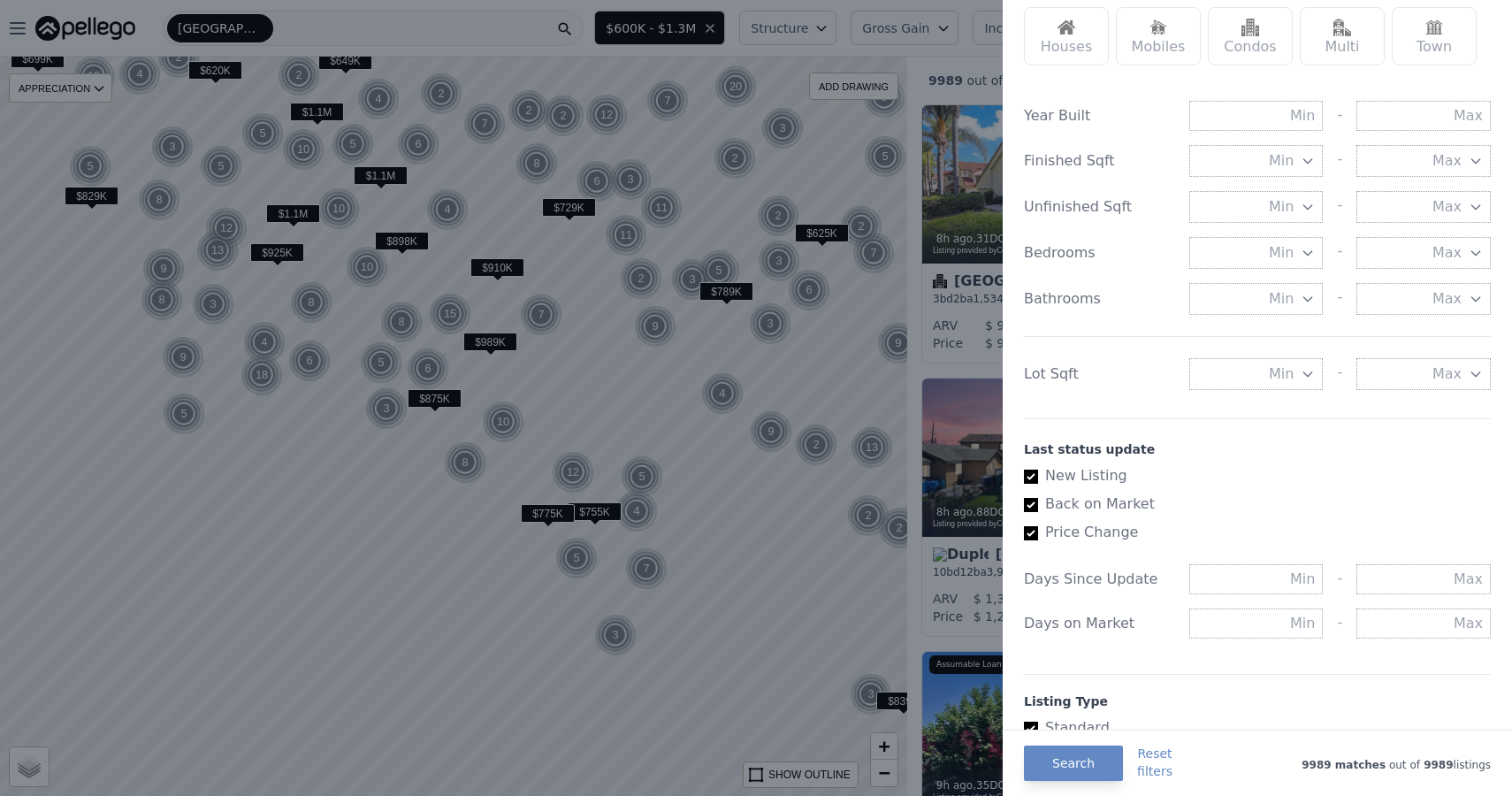
scroll to position [617, 0]
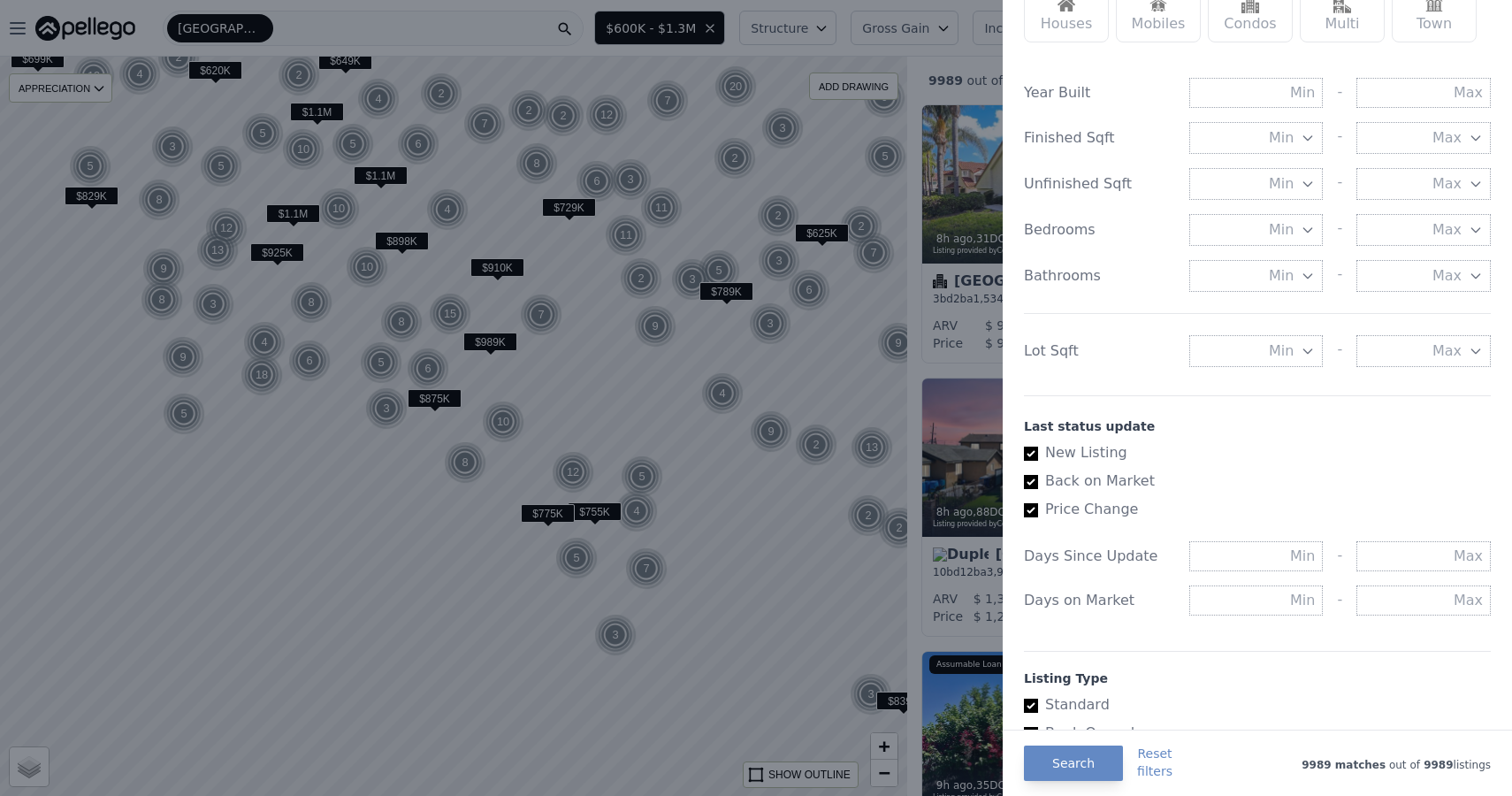
click at [1032, 455] on input "New Listing" at bounding box center [1031, 453] width 14 height 14
click at [1031, 449] on input "New Listing" at bounding box center [1031, 453] width 14 height 14
checkbox input "true"
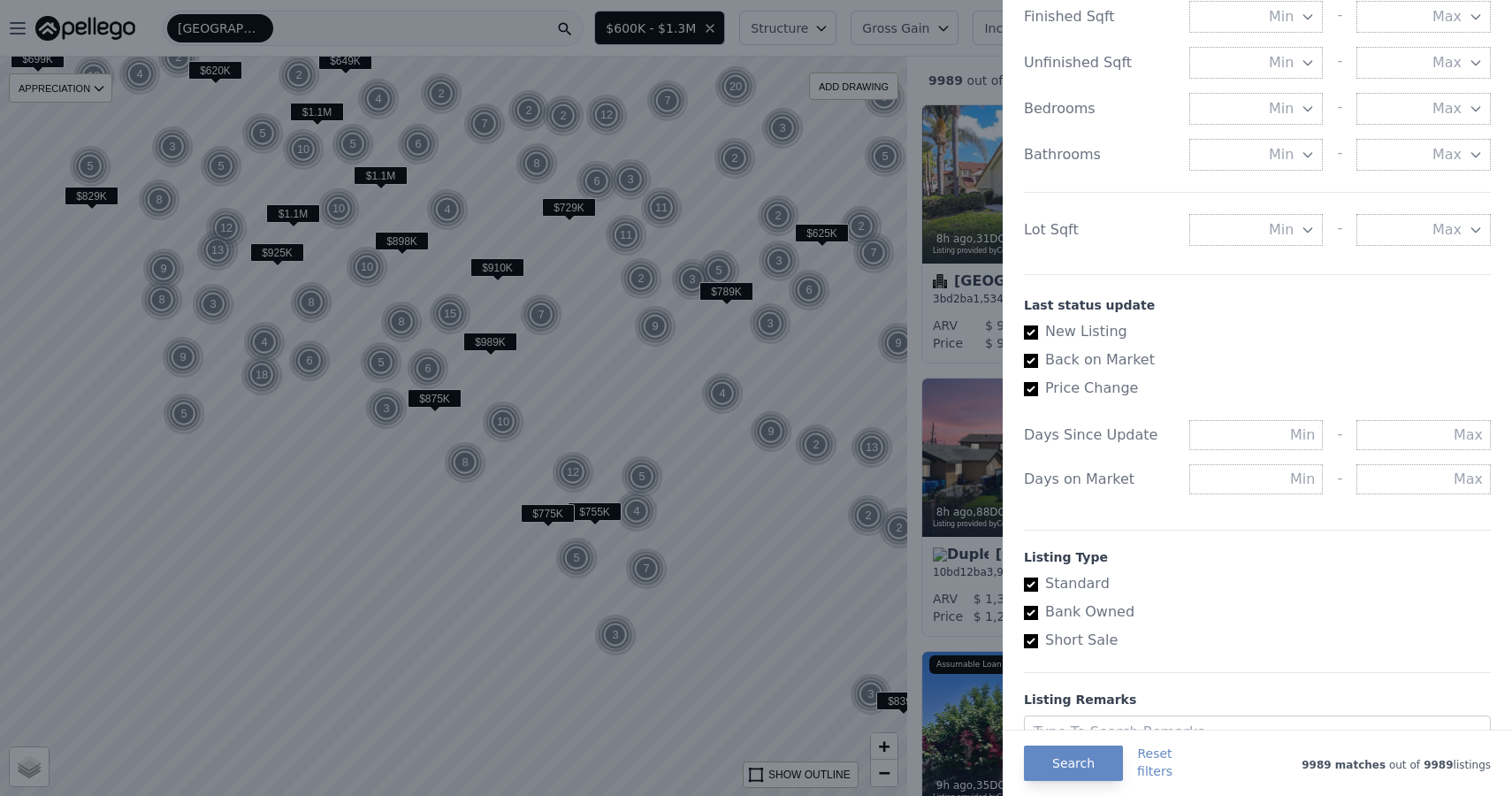
scroll to position [746, 0]
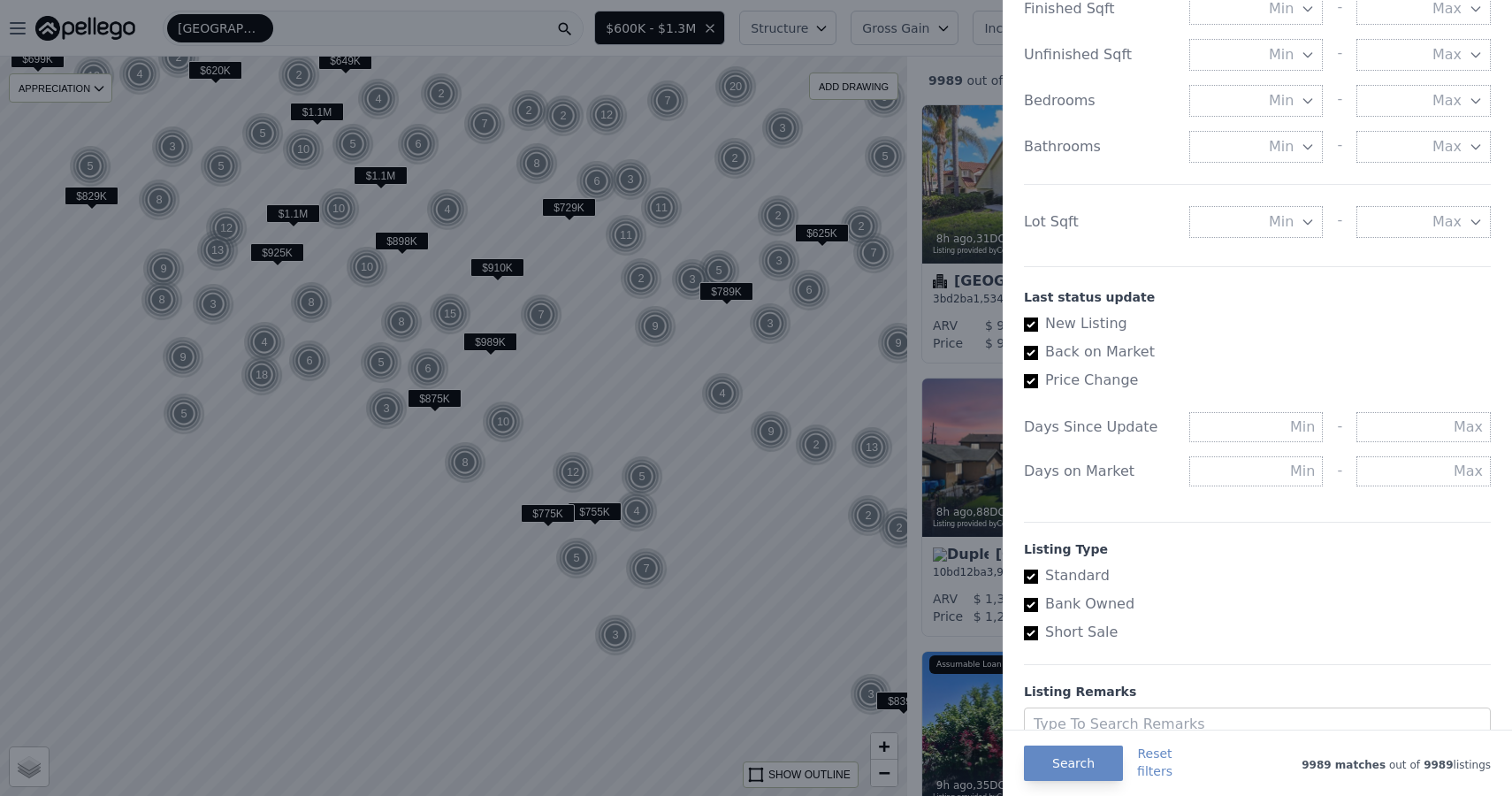
click at [1036, 576] on input "Standard" at bounding box center [1031, 577] width 14 height 14
checkbox input "false"
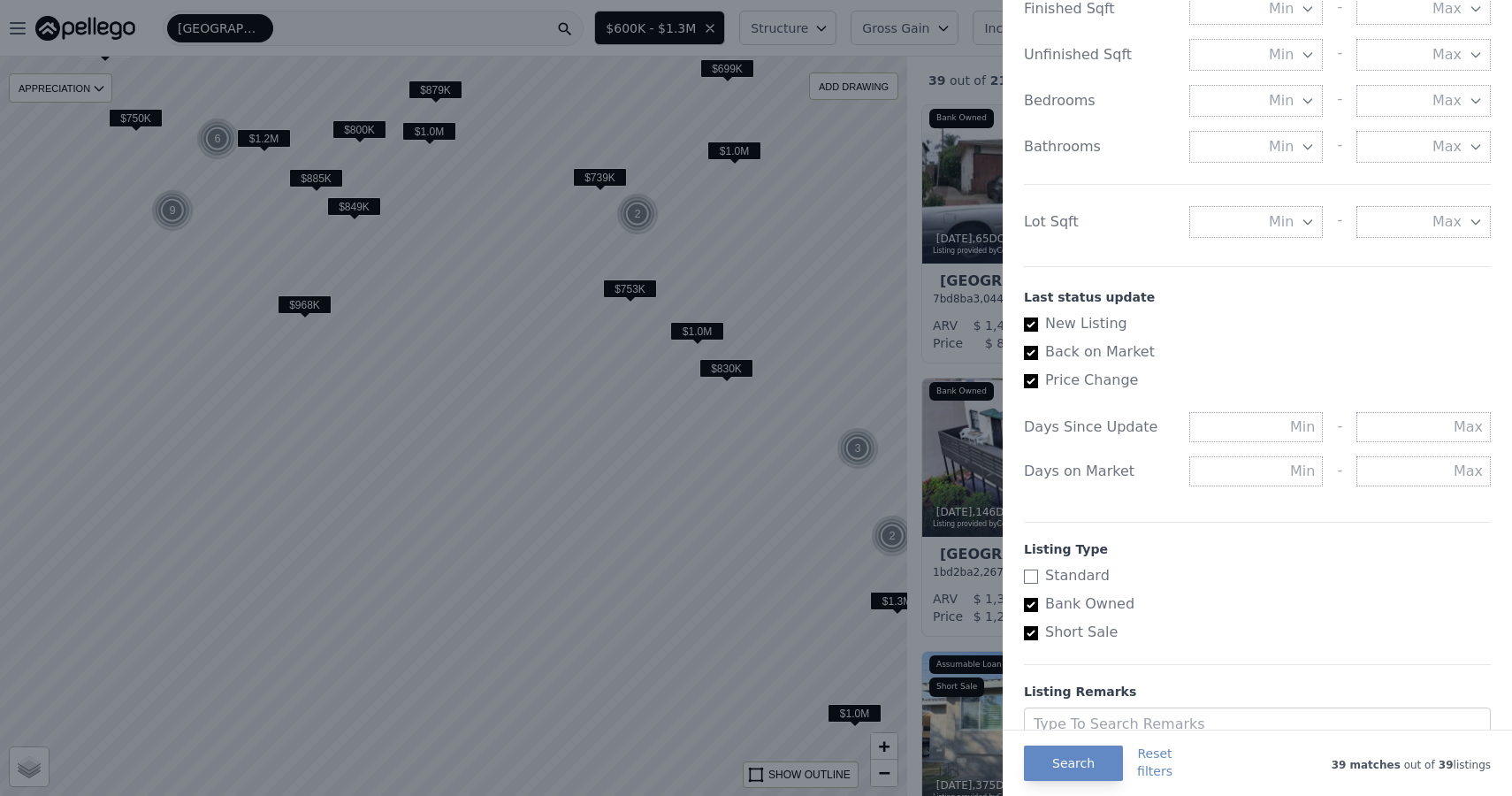
scroll to position [818, 0]
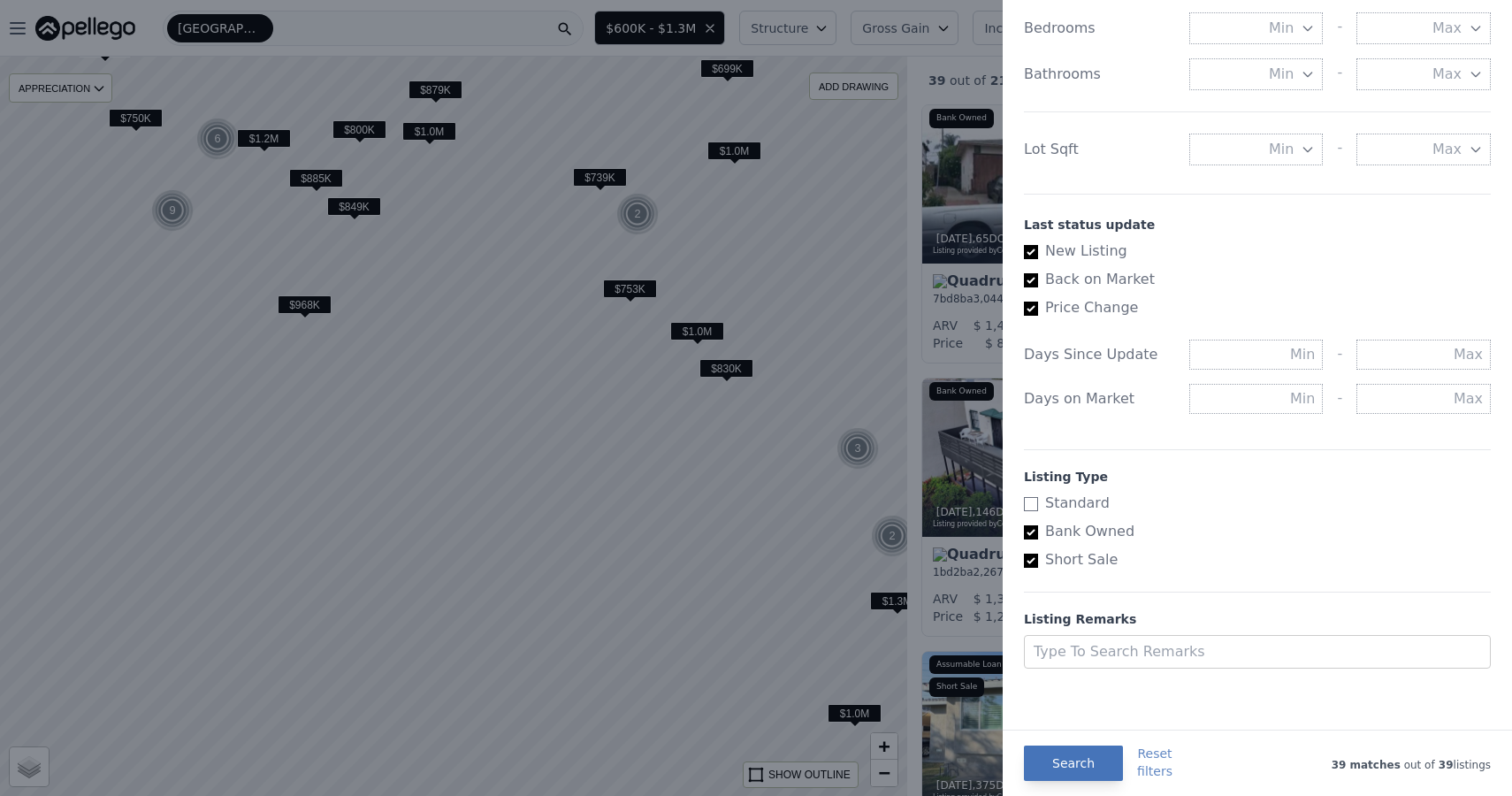
click at [1053, 753] on button "Search" at bounding box center [1073, 763] width 99 height 36
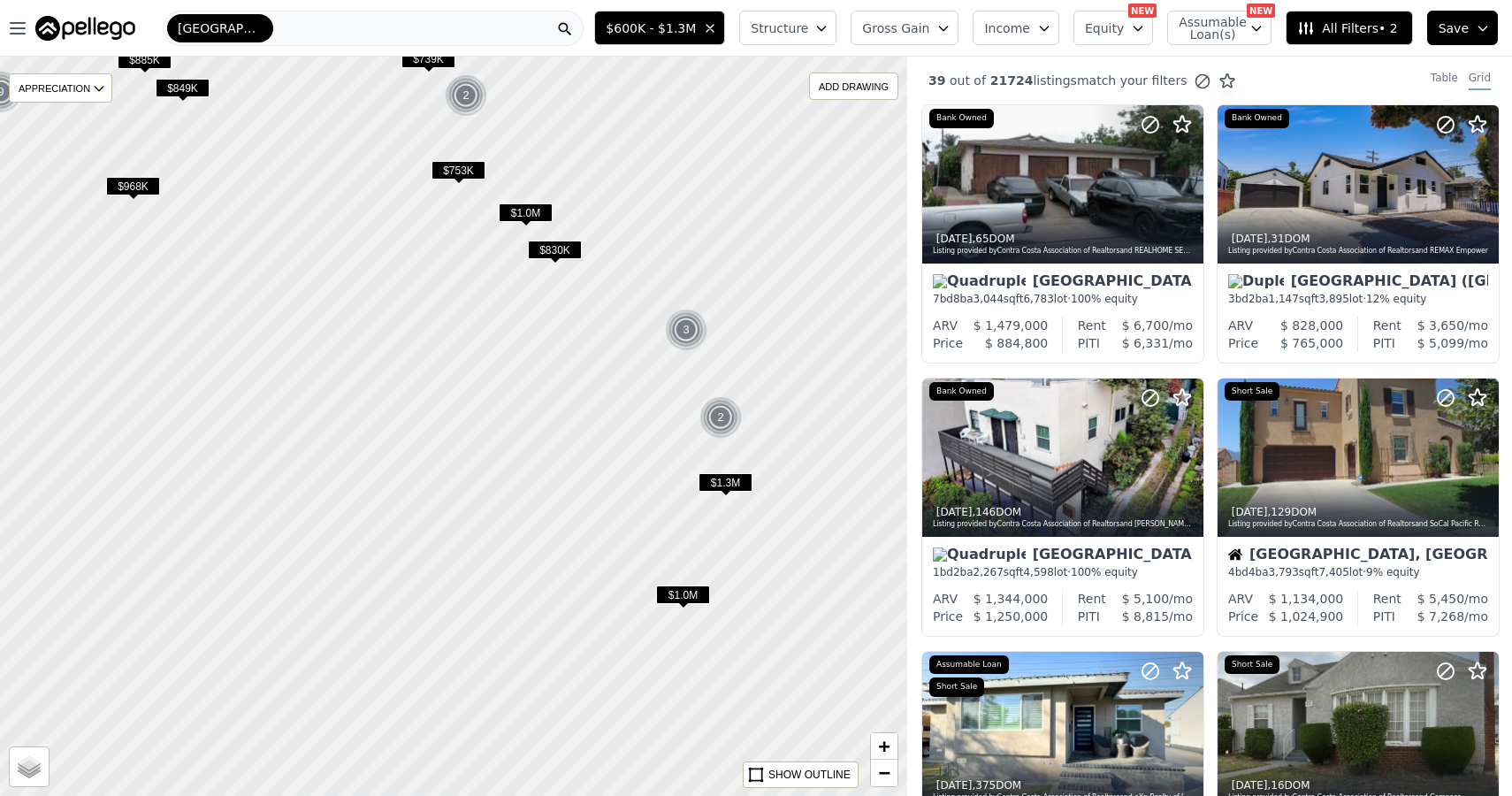
drag, startPoint x: 795, startPoint y: 337, endPoint x: 624, endPoint y: 218, distance: 208.3
click at [624, 218] on div at bounding box center [452, 426] width 1089 height 887
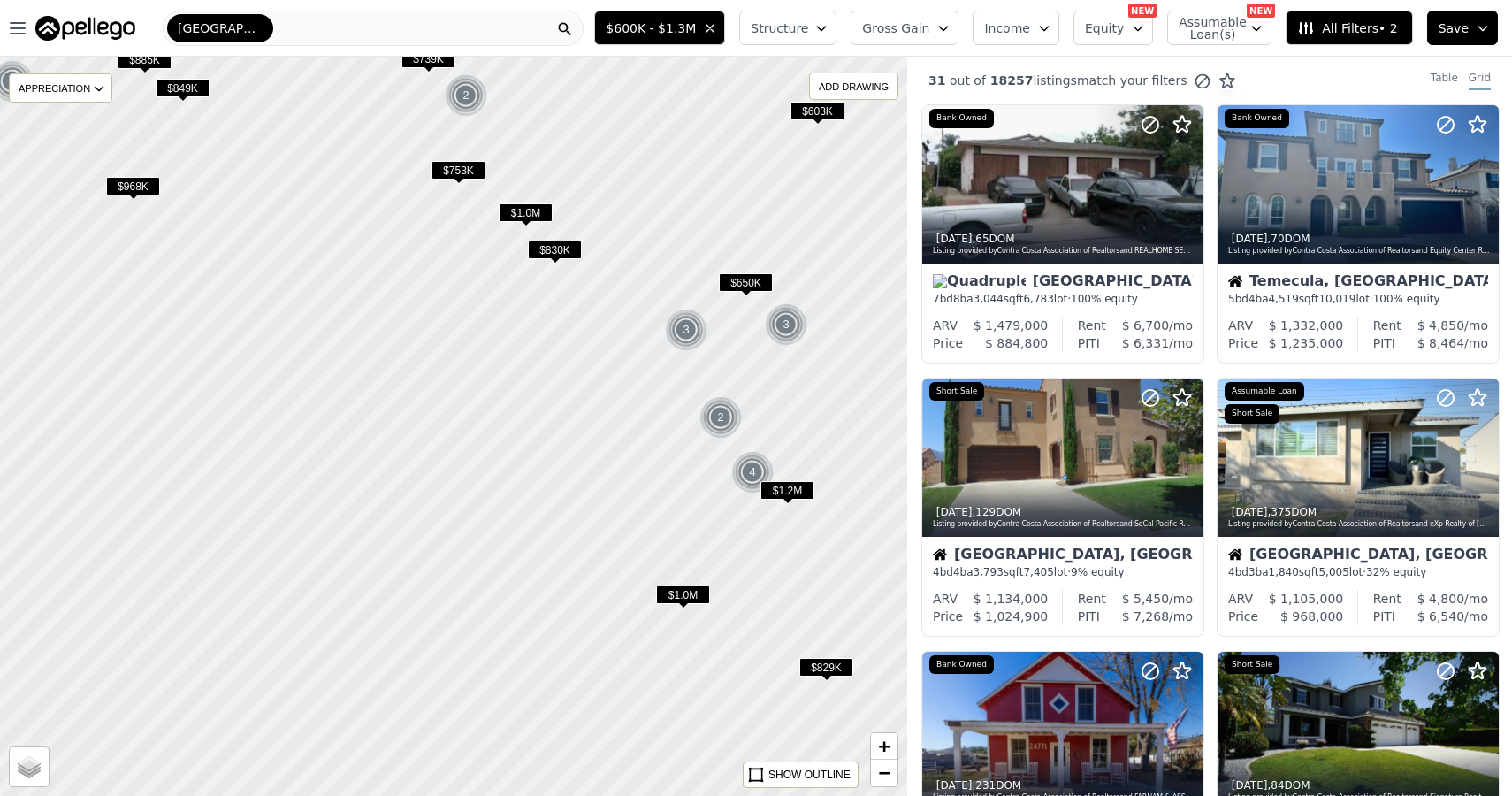
click at [901, 25] on span "Gross Gain" at bounding box center [896, 28] width 67 height 17
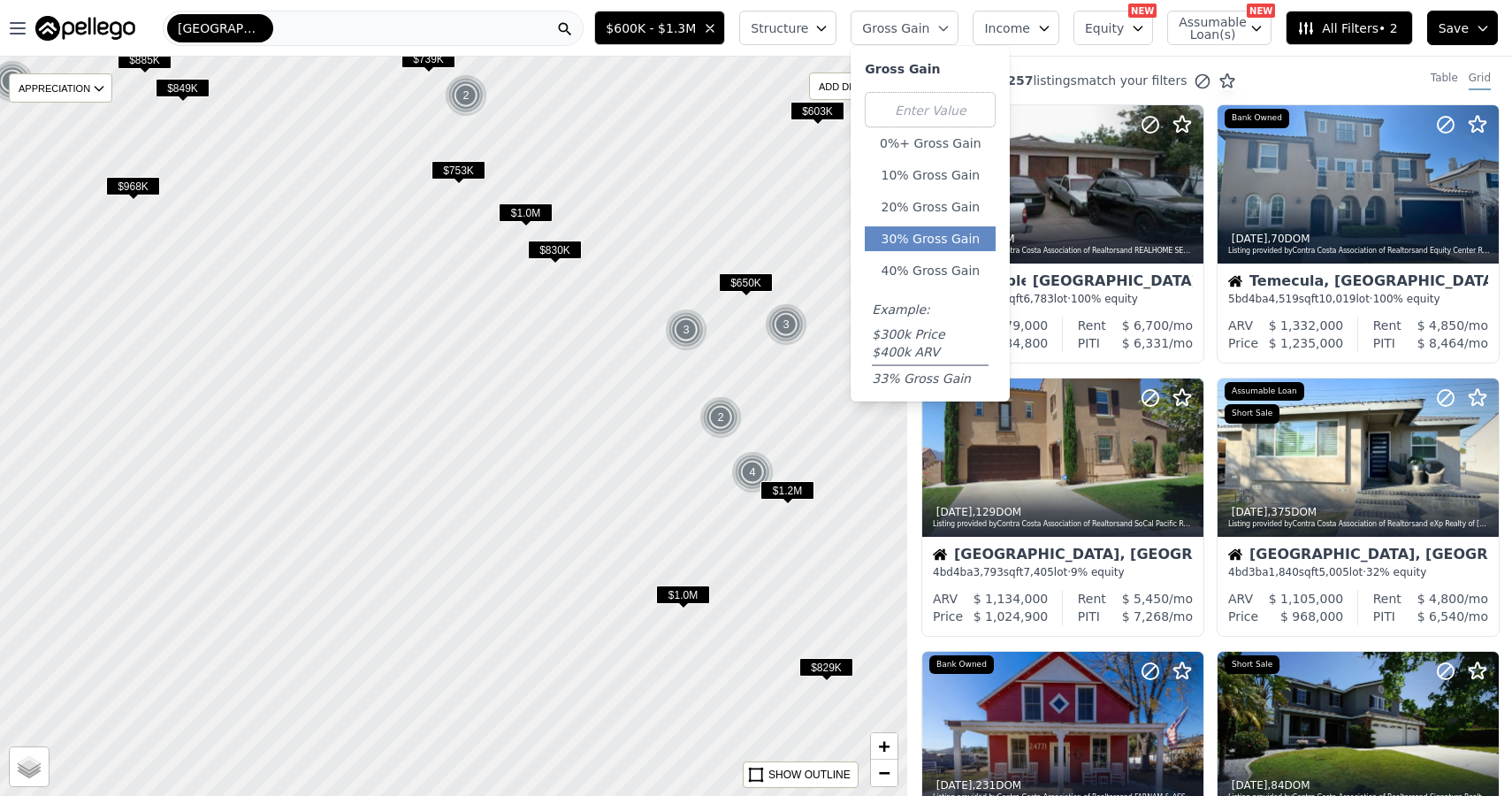
click at [918, 240] on button "30% Gross Gain" at bounding box center [931, 239] width 131 height 25
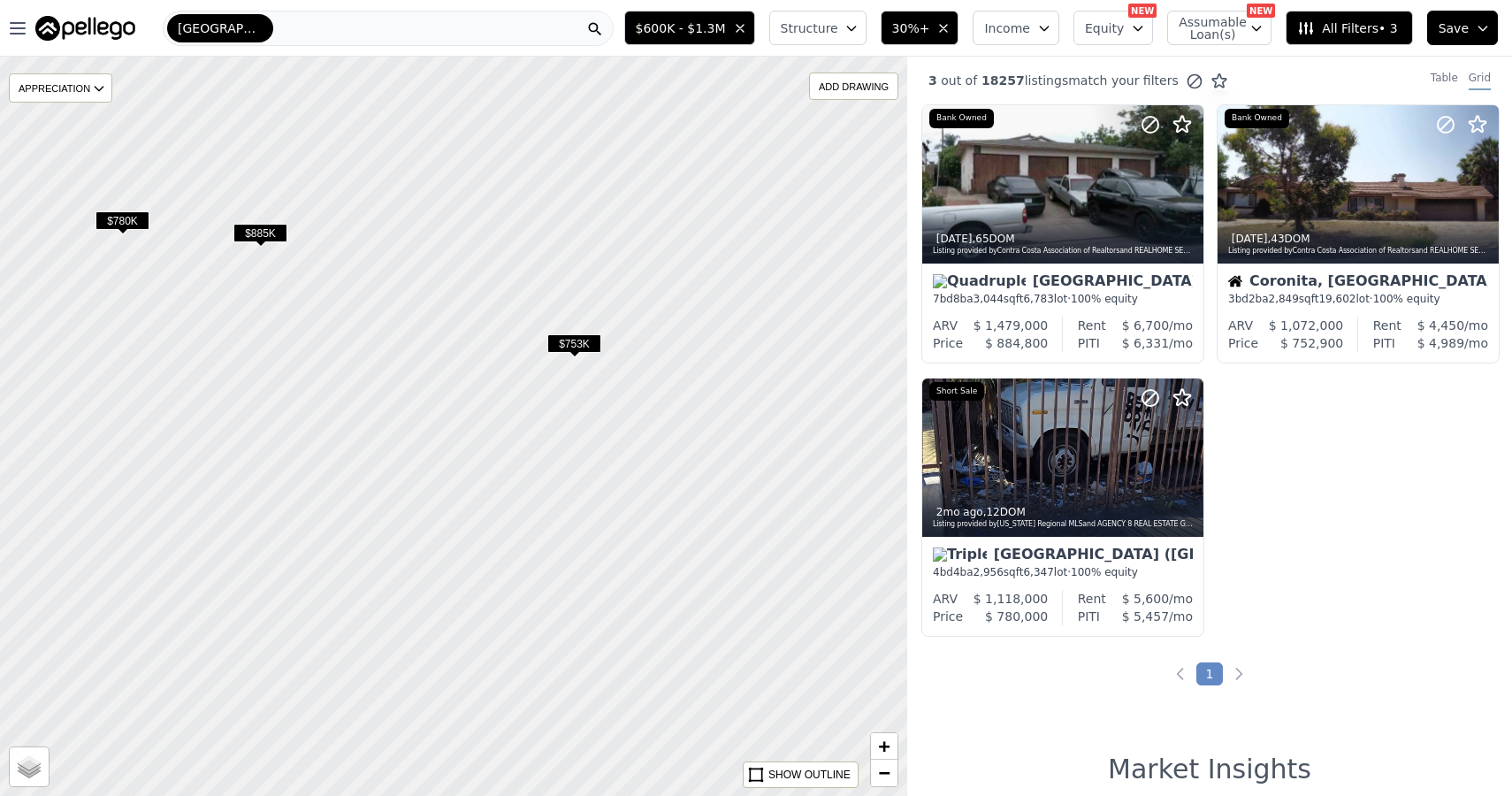
drag, startPoint x: 641, startPoint y: 263, endPoint x: 756, endPoint y: 435, distance: 206.9
click at [756, 435] on div at bounding box center [452, 426] width 1089 height 887
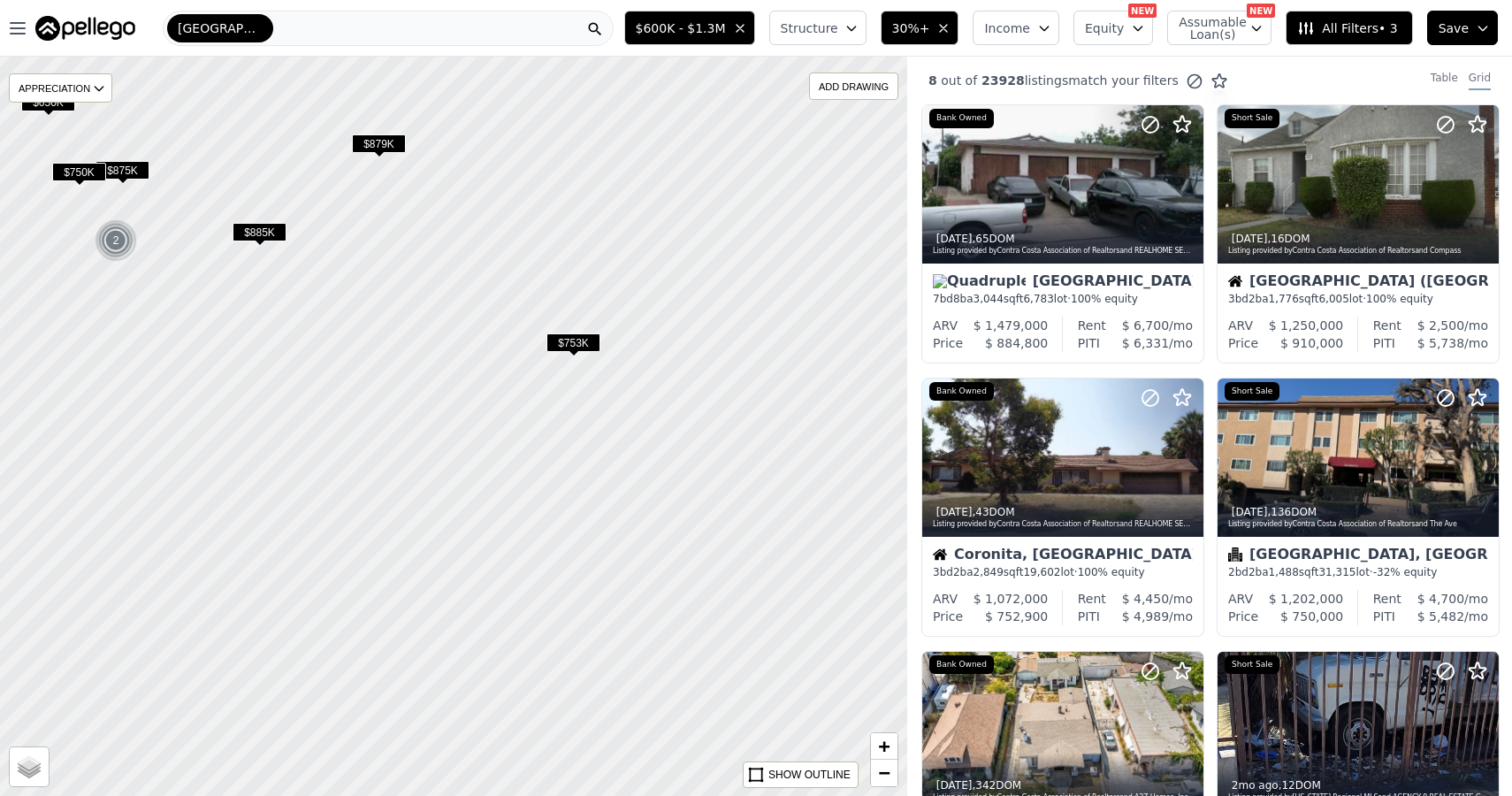
click at [907, 30] on span "30%+" at bounding box center [911, 28] width 38 height 17
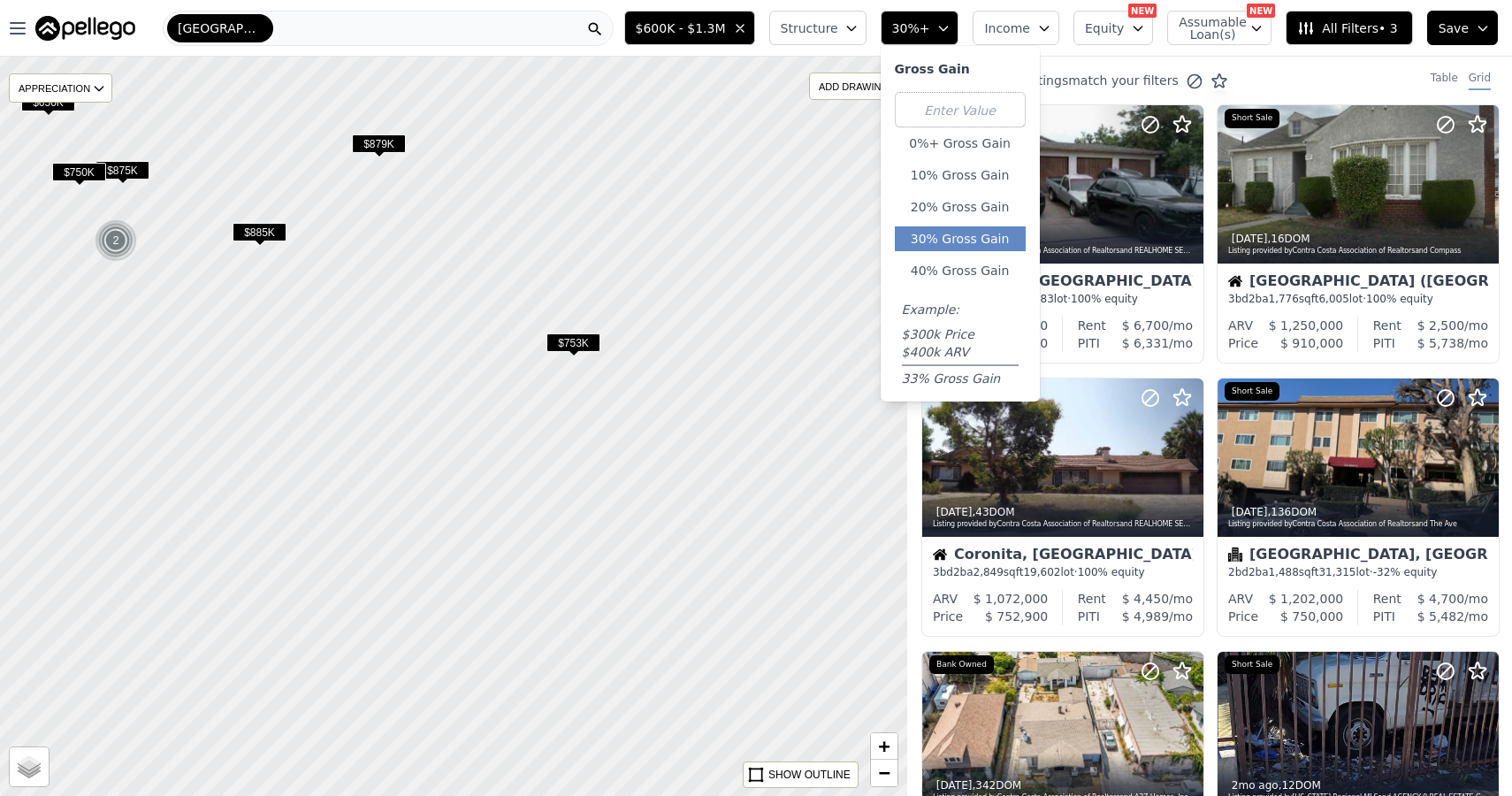
click at [907, 30] on span "30%+" at bounding box center [911, 28] width 38 height 17
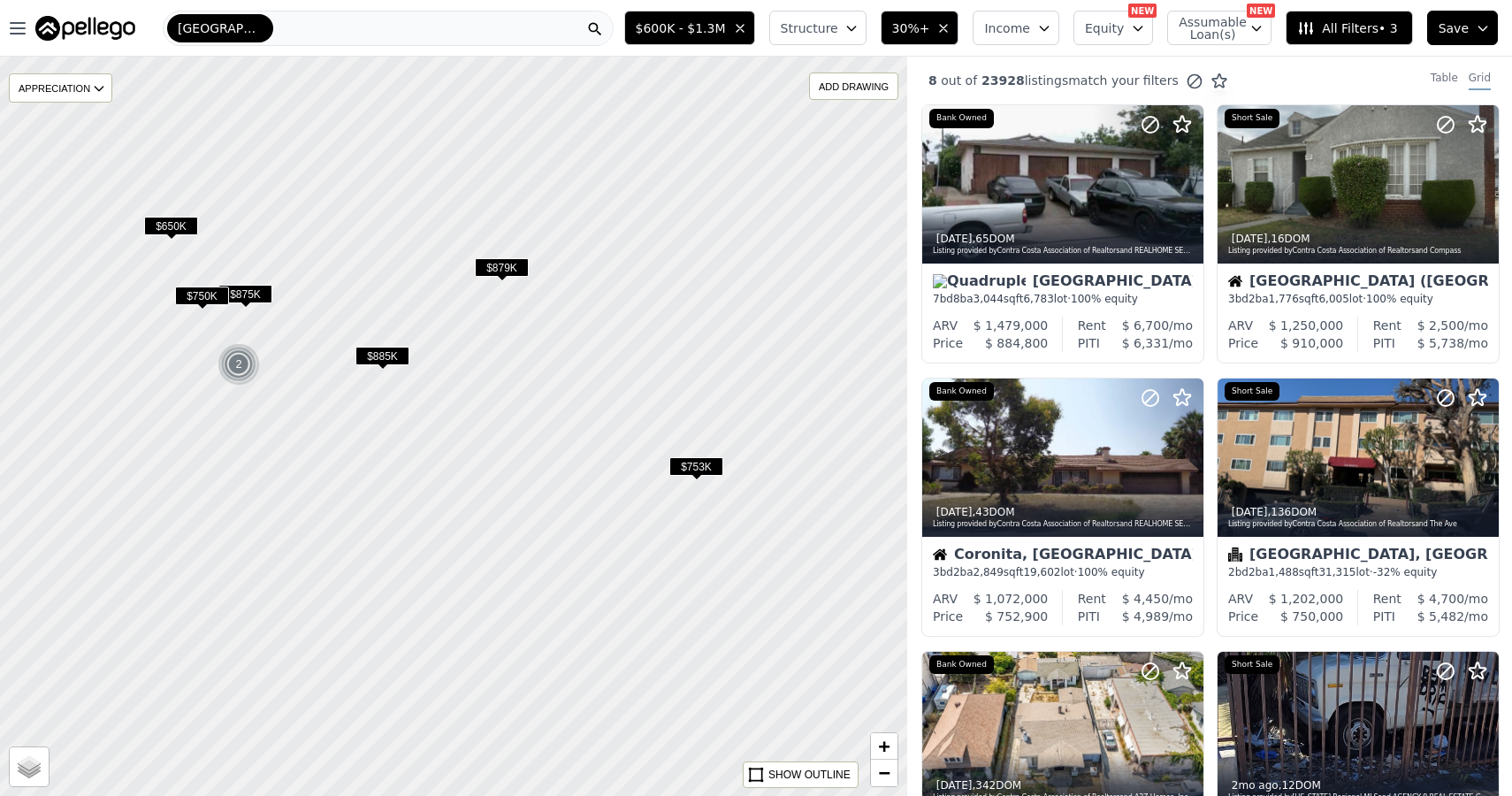
drag, startPoint x: 694, startPoint y: 294, endPoint x: 810, endPoint y: 409, distance: 163.3
click at [813, 413] on div at bounding box center [452, 426] width 1089 height 887
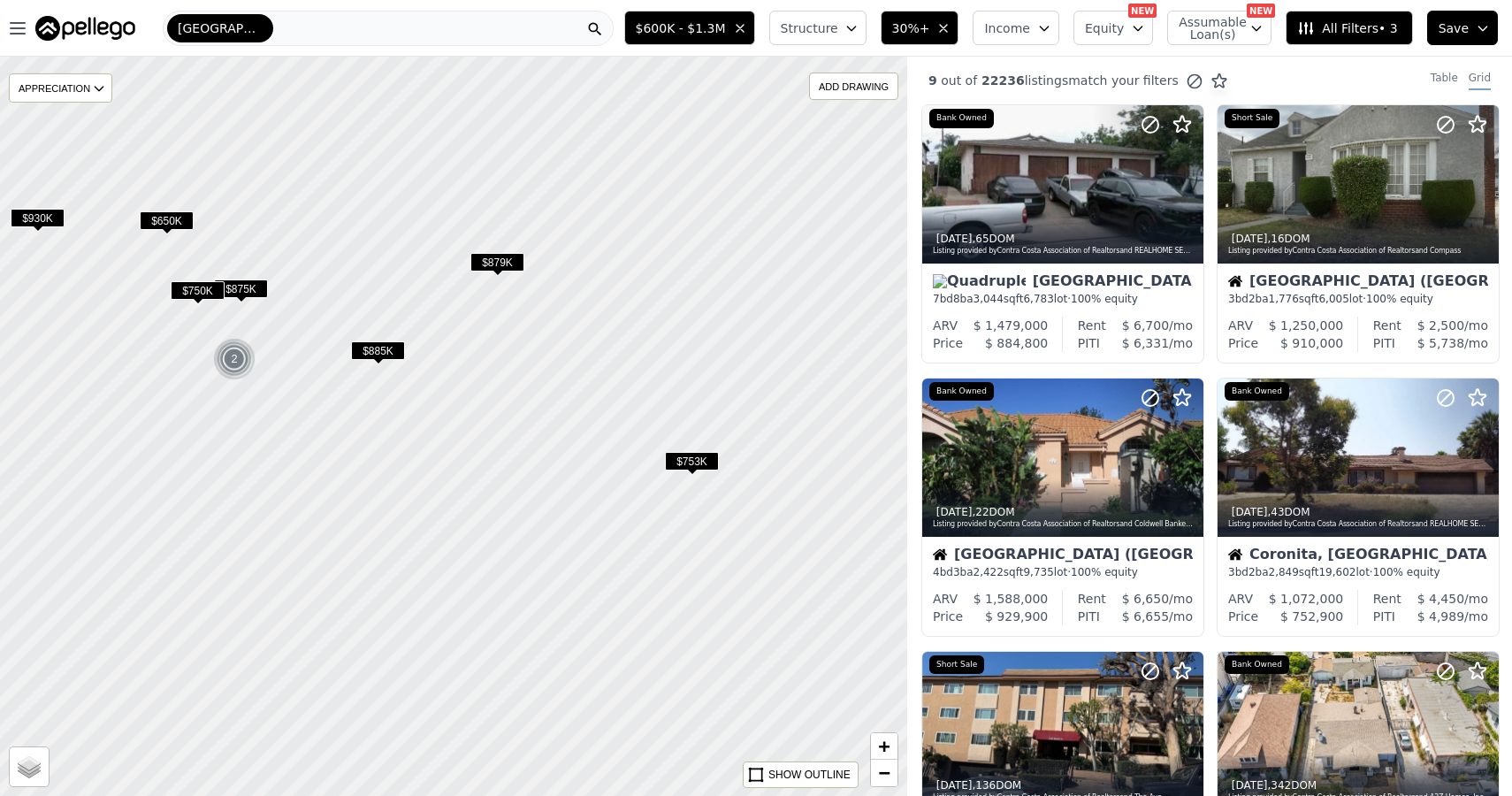
click at [700, 460] on span "$753K" at bounding box center [692, 461] width 54 height 18
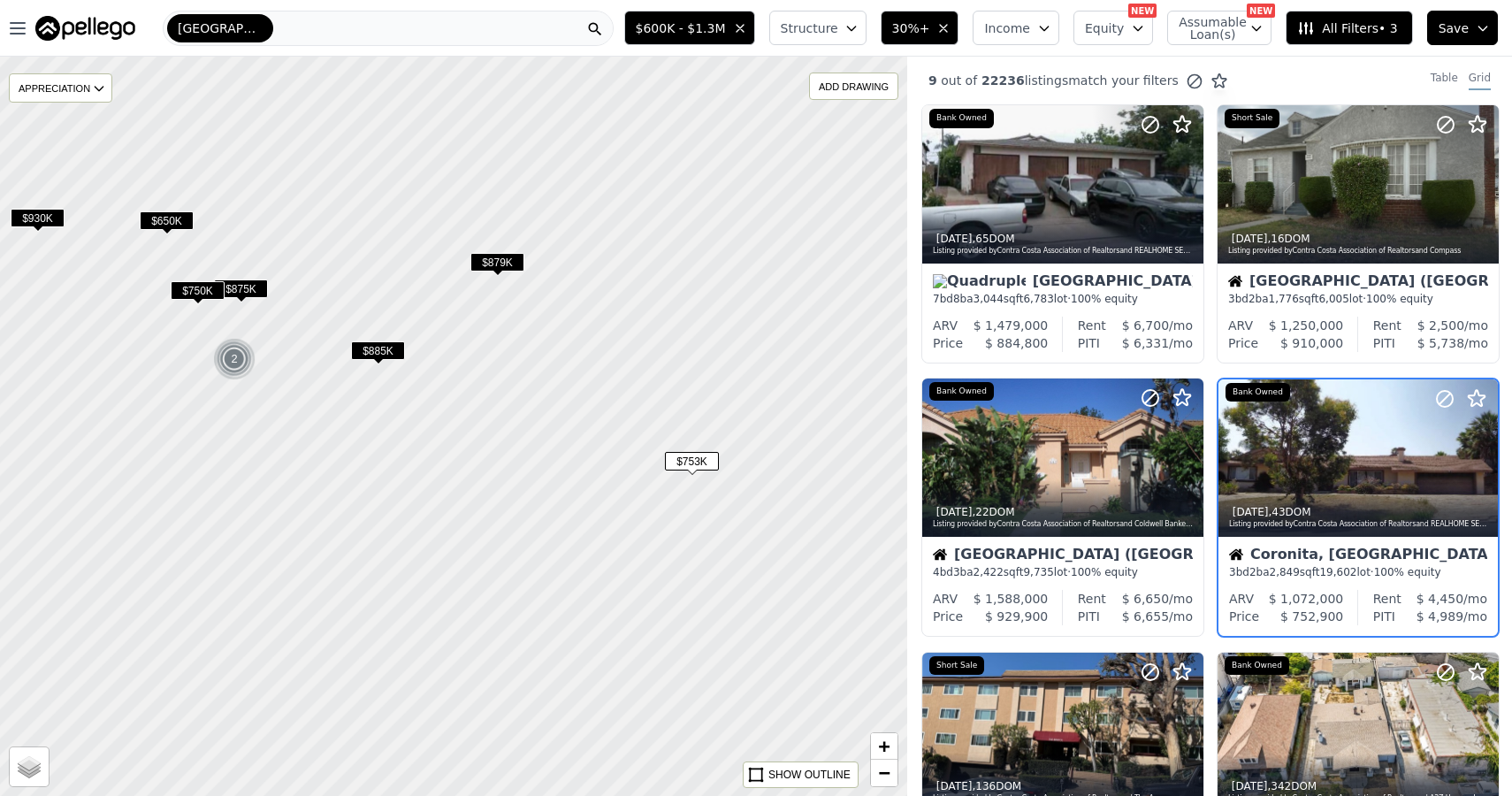
scroll to position [53, 0]
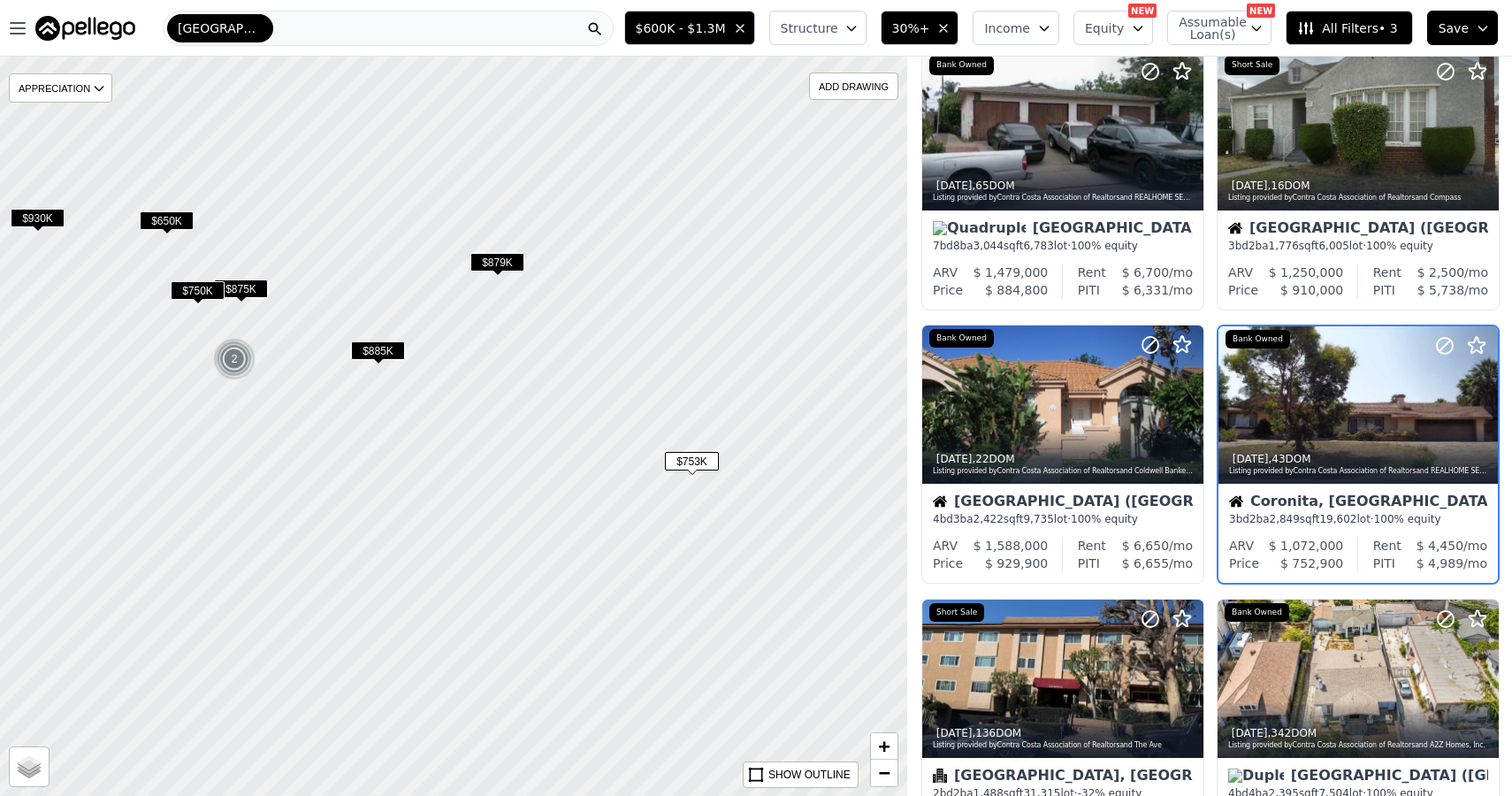
click at [501, 260] on span "$879K" at bounding box center [498, 262] width 54 height 18
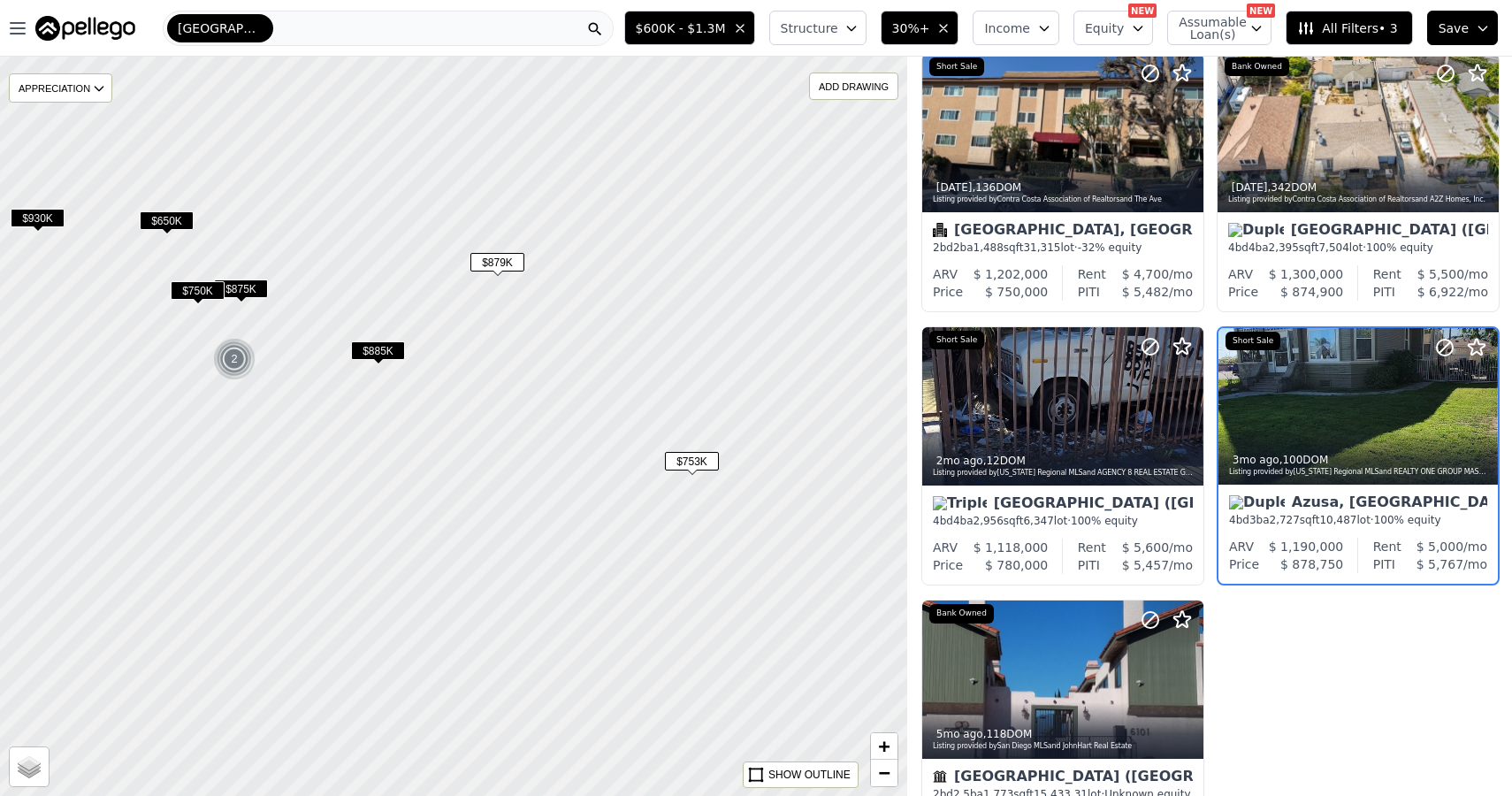
scroll to position [599, 0]
click at [375, 354] on span "$885K" at bounding box center [378, 350] width 54 height 18
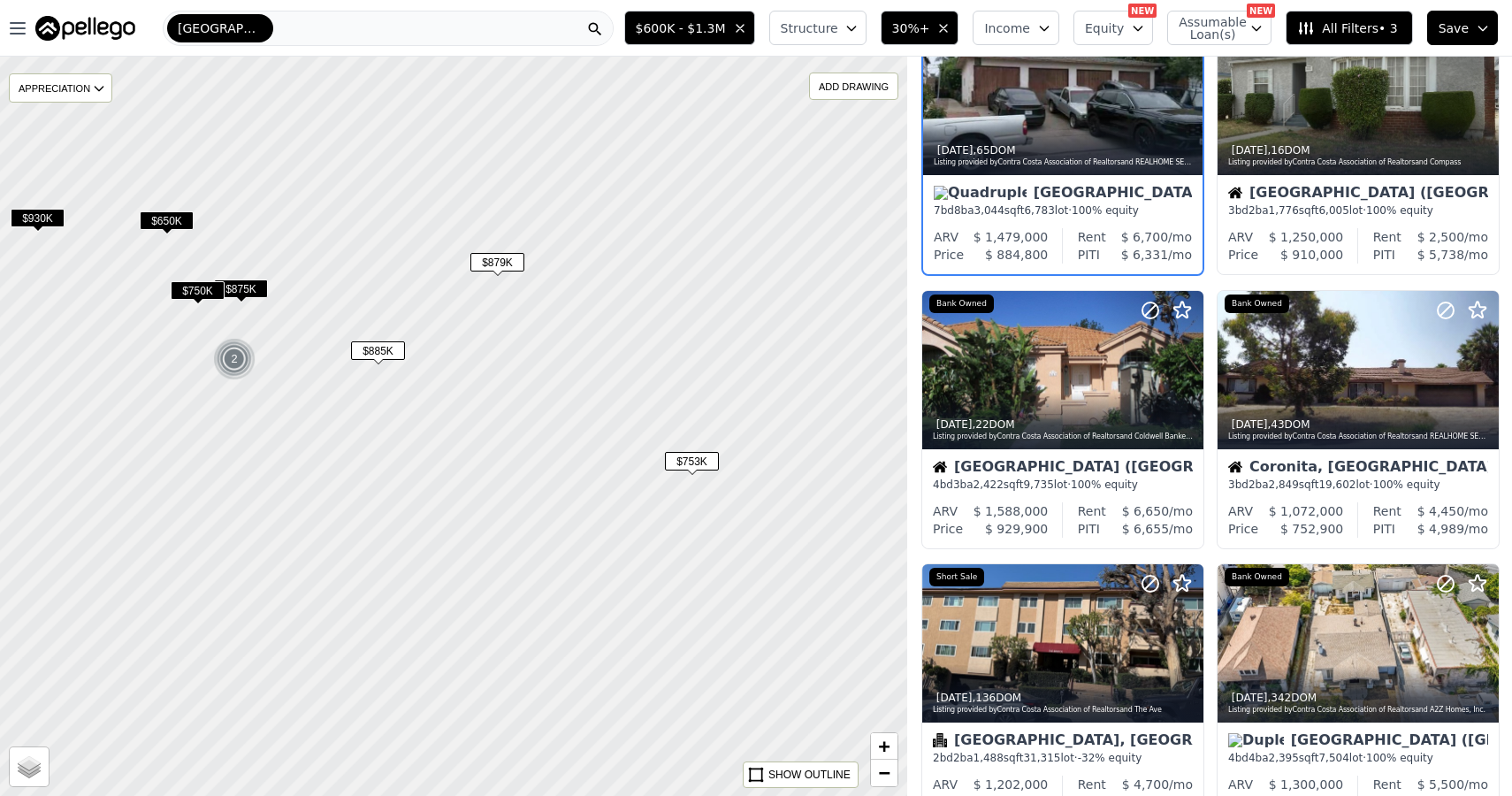
scroll to position [0, 0]
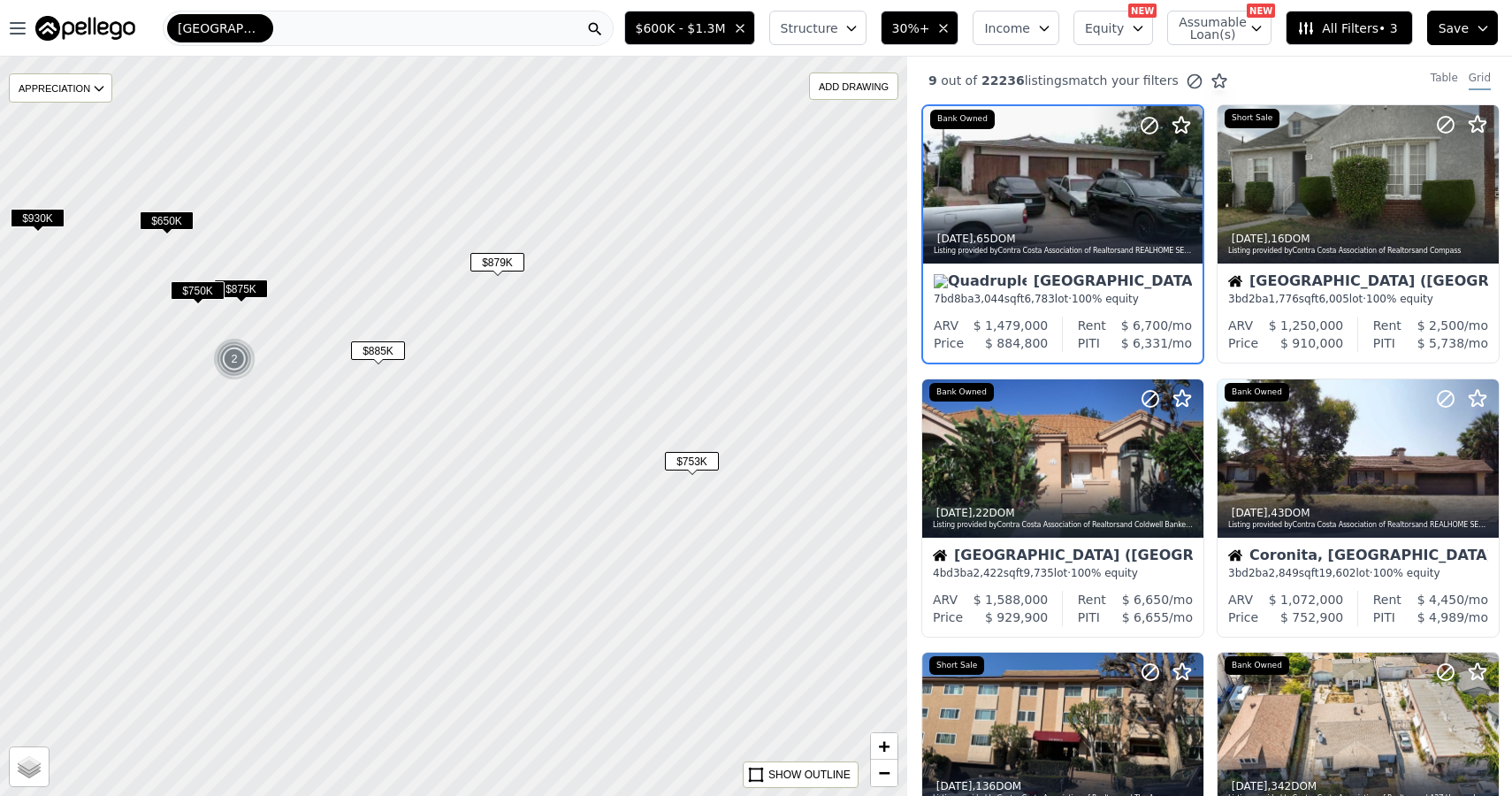
click at [693, 463] on span "$753K" at bounding box center [692, 461] width 54 height 18
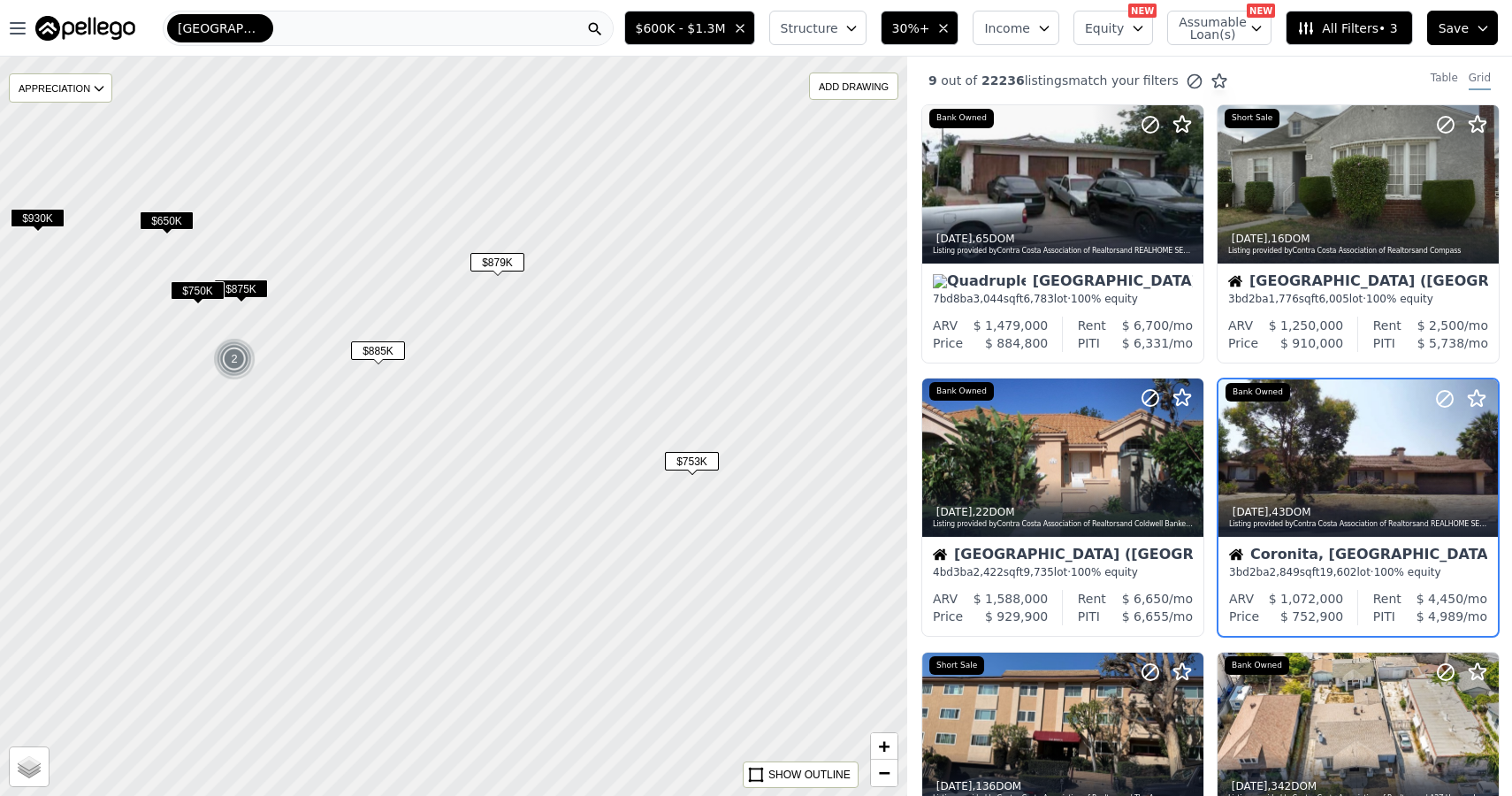
scroll to position [53, 0]
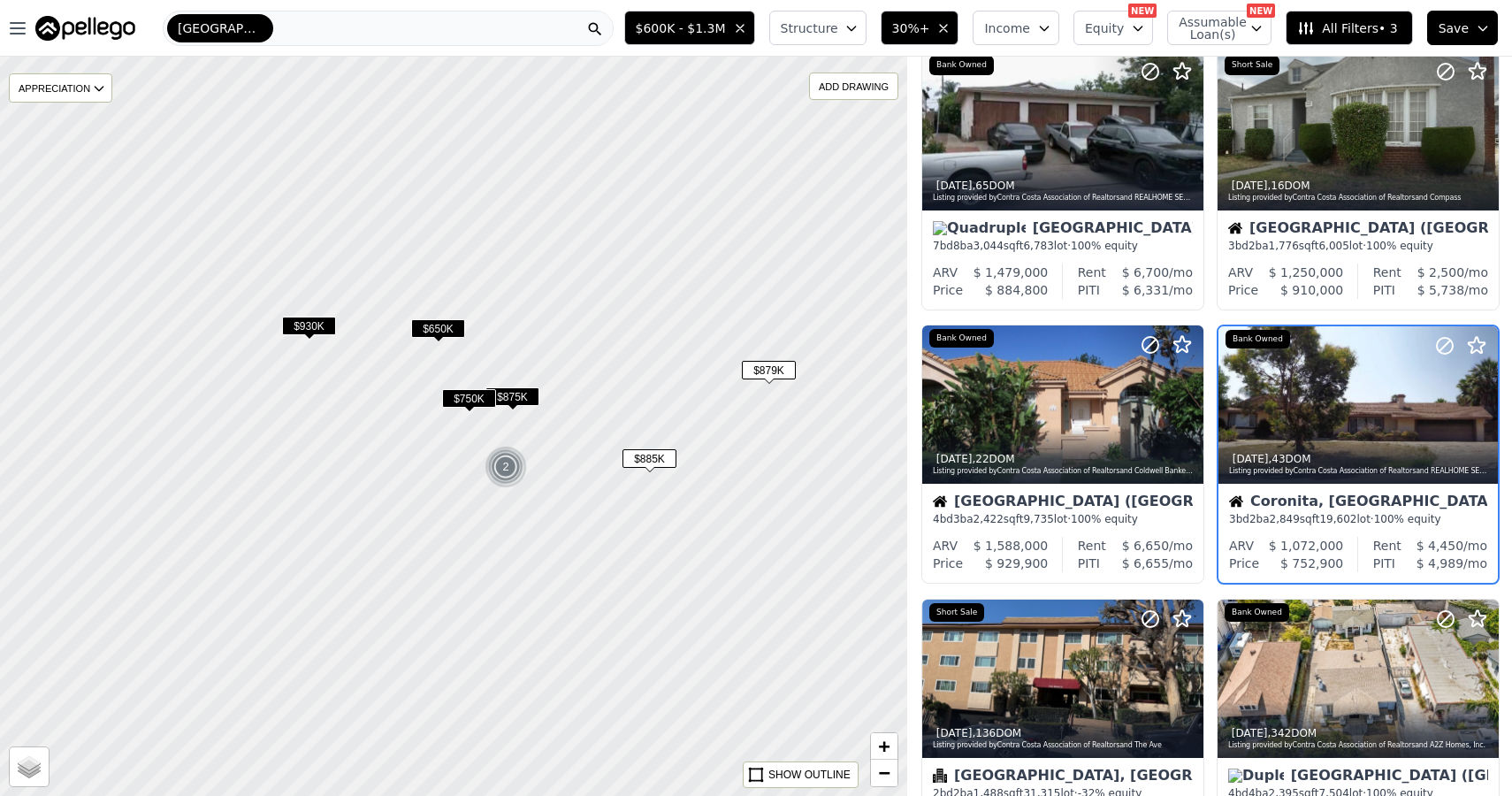
drag, startPoint x: 339, startPoint y: 413, endPoint x: 610, endPoint y: 521, distance: 291.7
click at [610, 521] on div at bounding box center [452, 426] width 1089 height 887
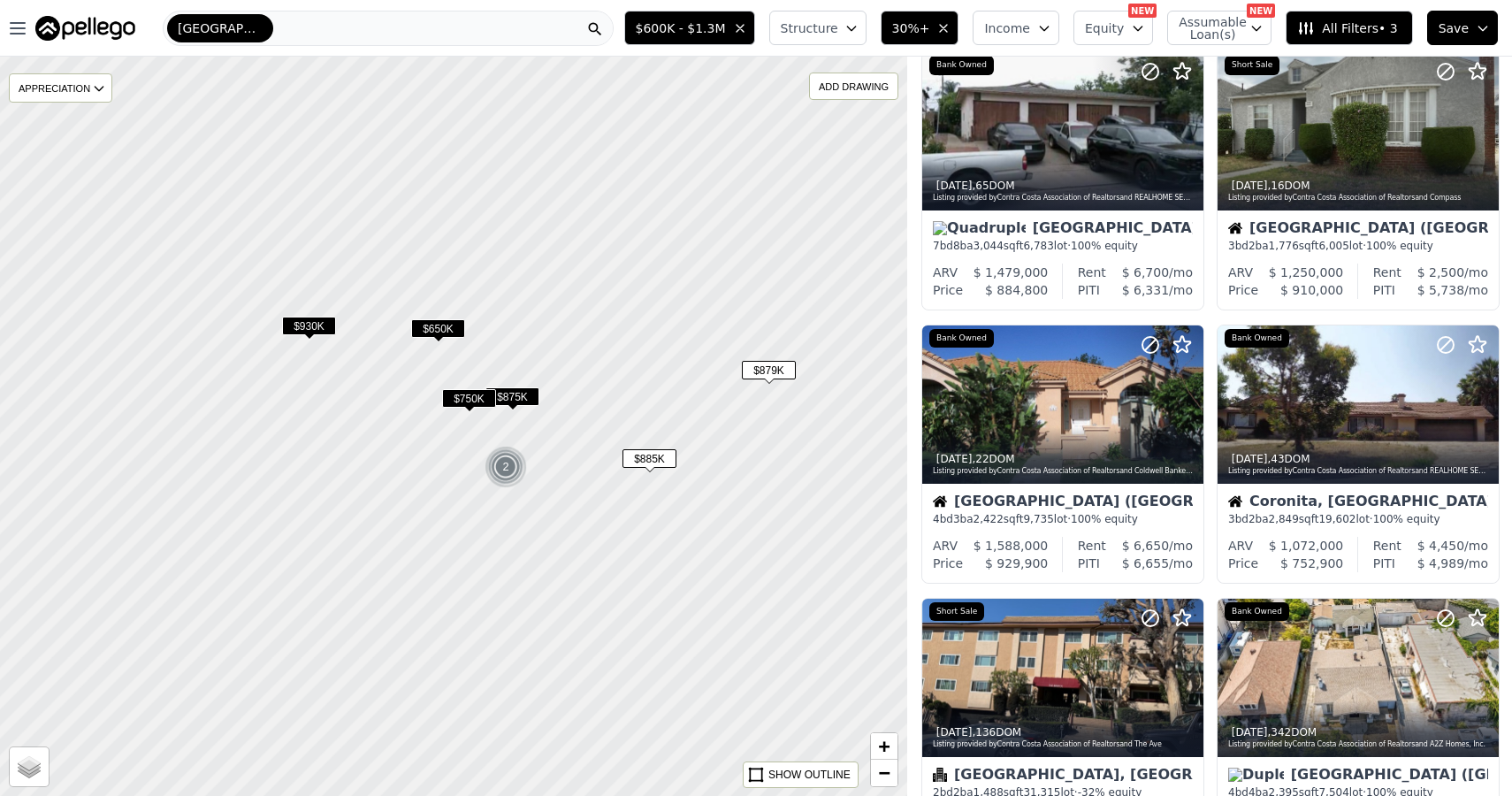
click at [525, 398] on span "$875K" at bounding box center [513, 396] width 54 height 18
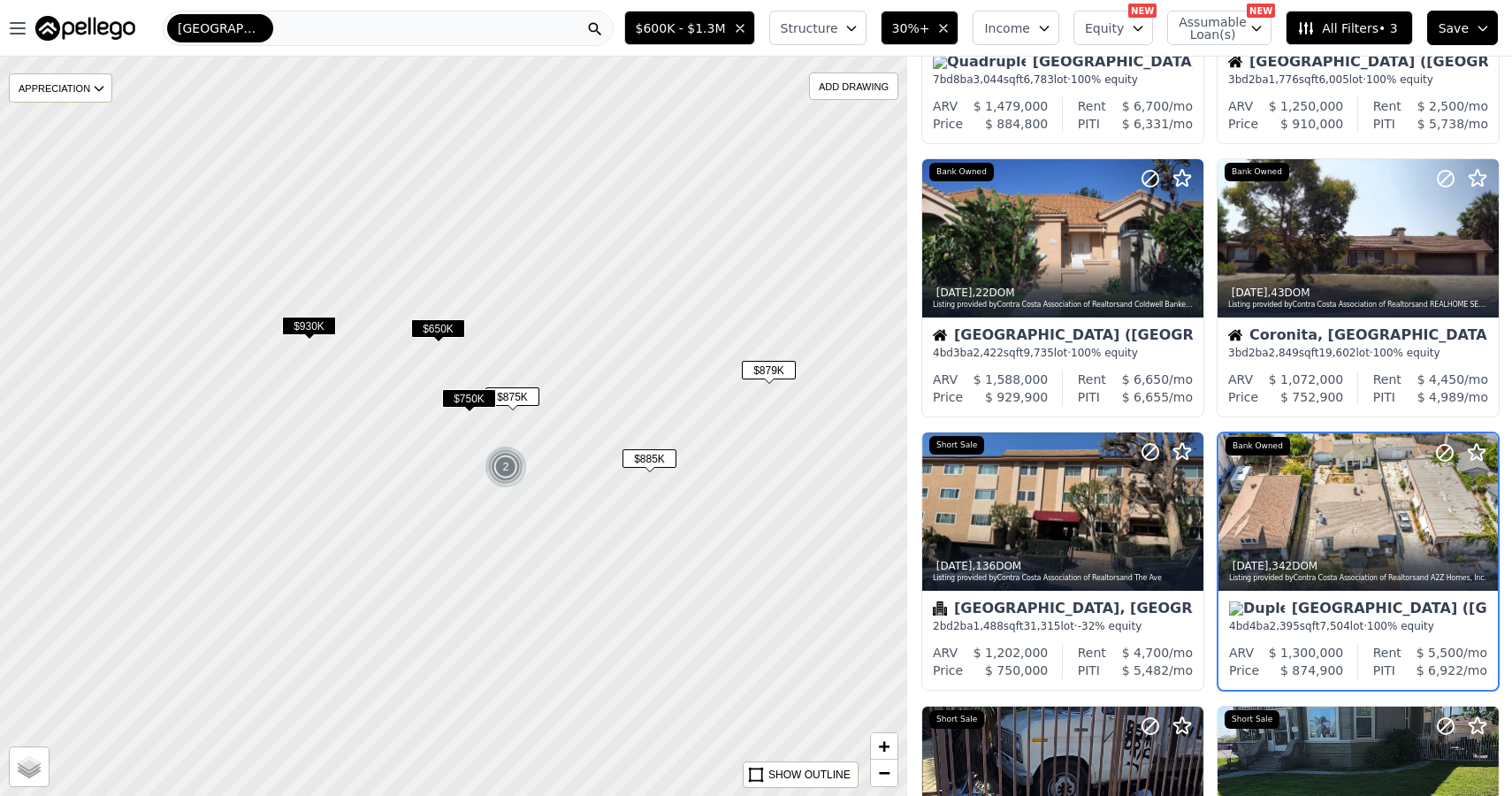
scroll to position [325, 0]
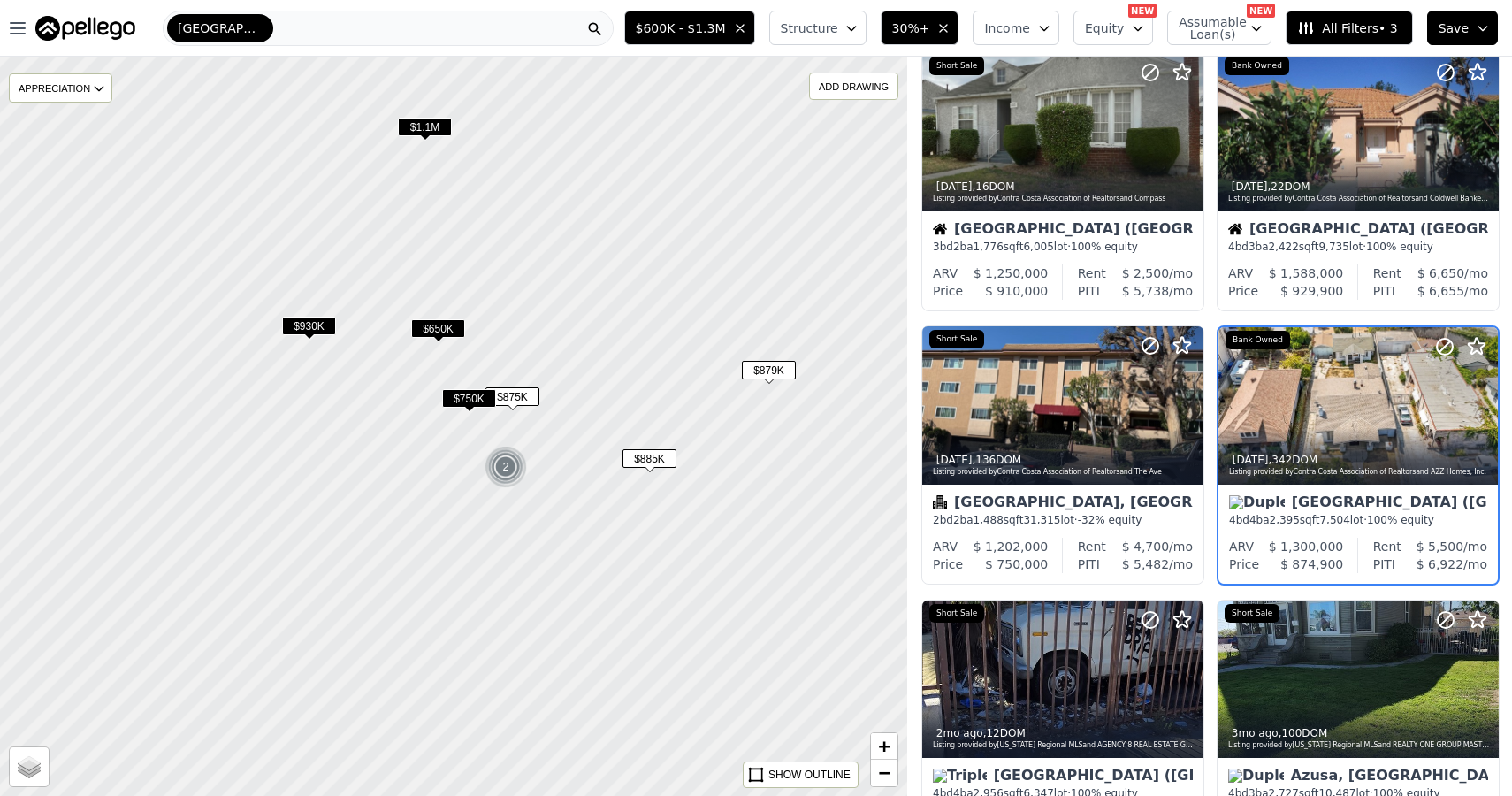
click at [466, 398] on span "$750K" at bounding box center [469, 398] width 54 height 18
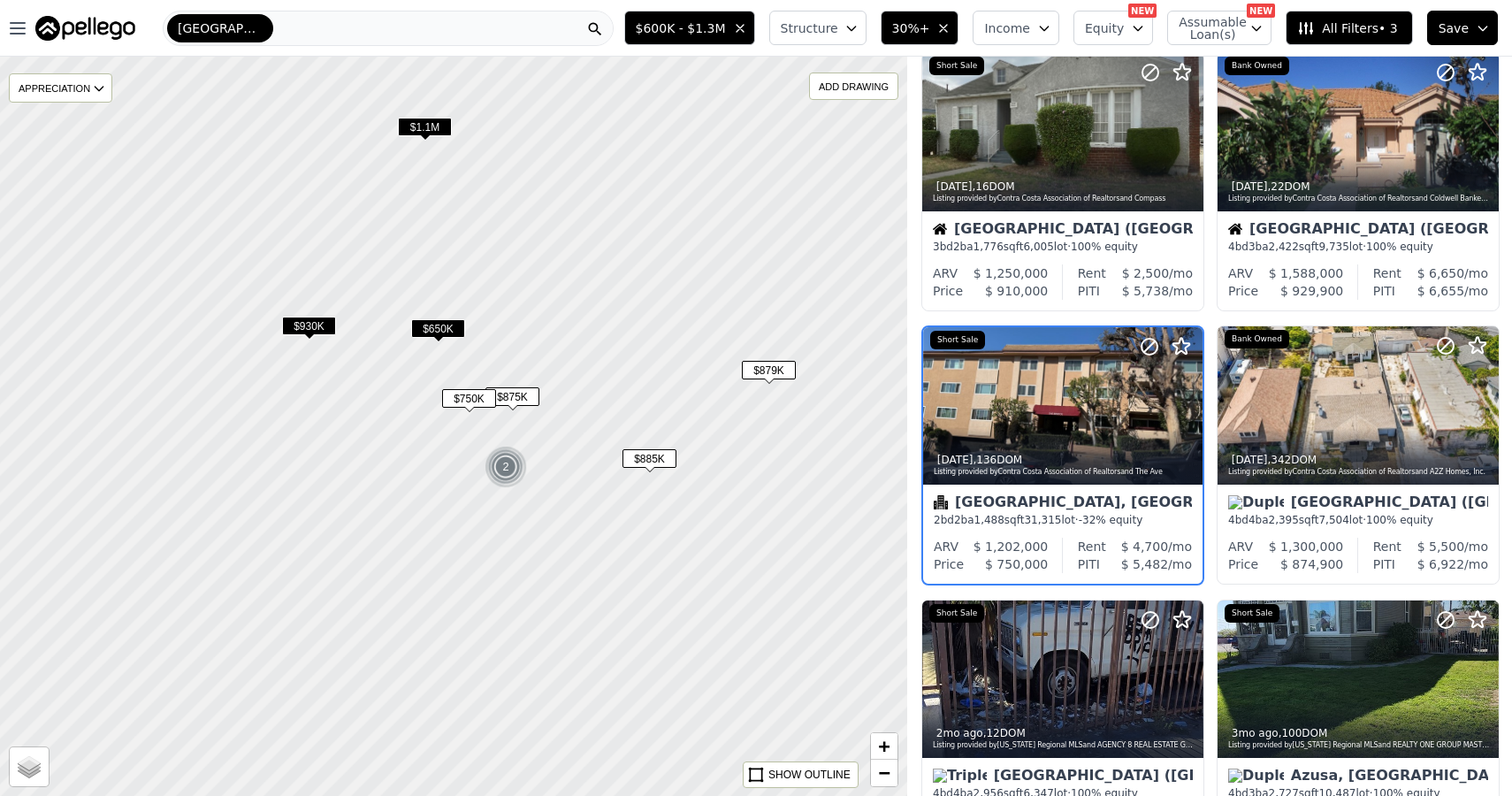
click at [320, 327] on span "$930K" at bounding box center [309, 325] width 54 height 18
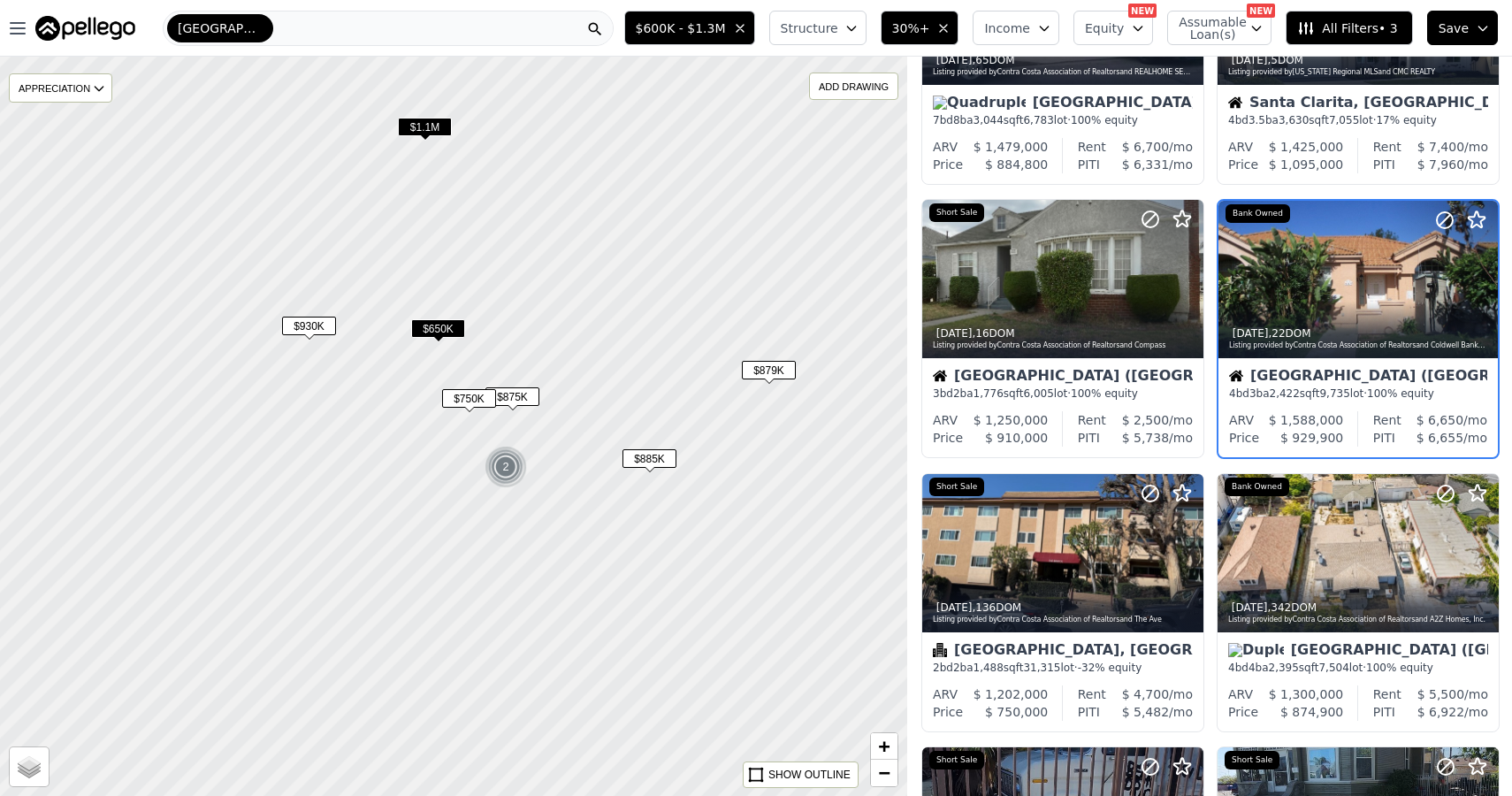
scroll to position [53, 0]
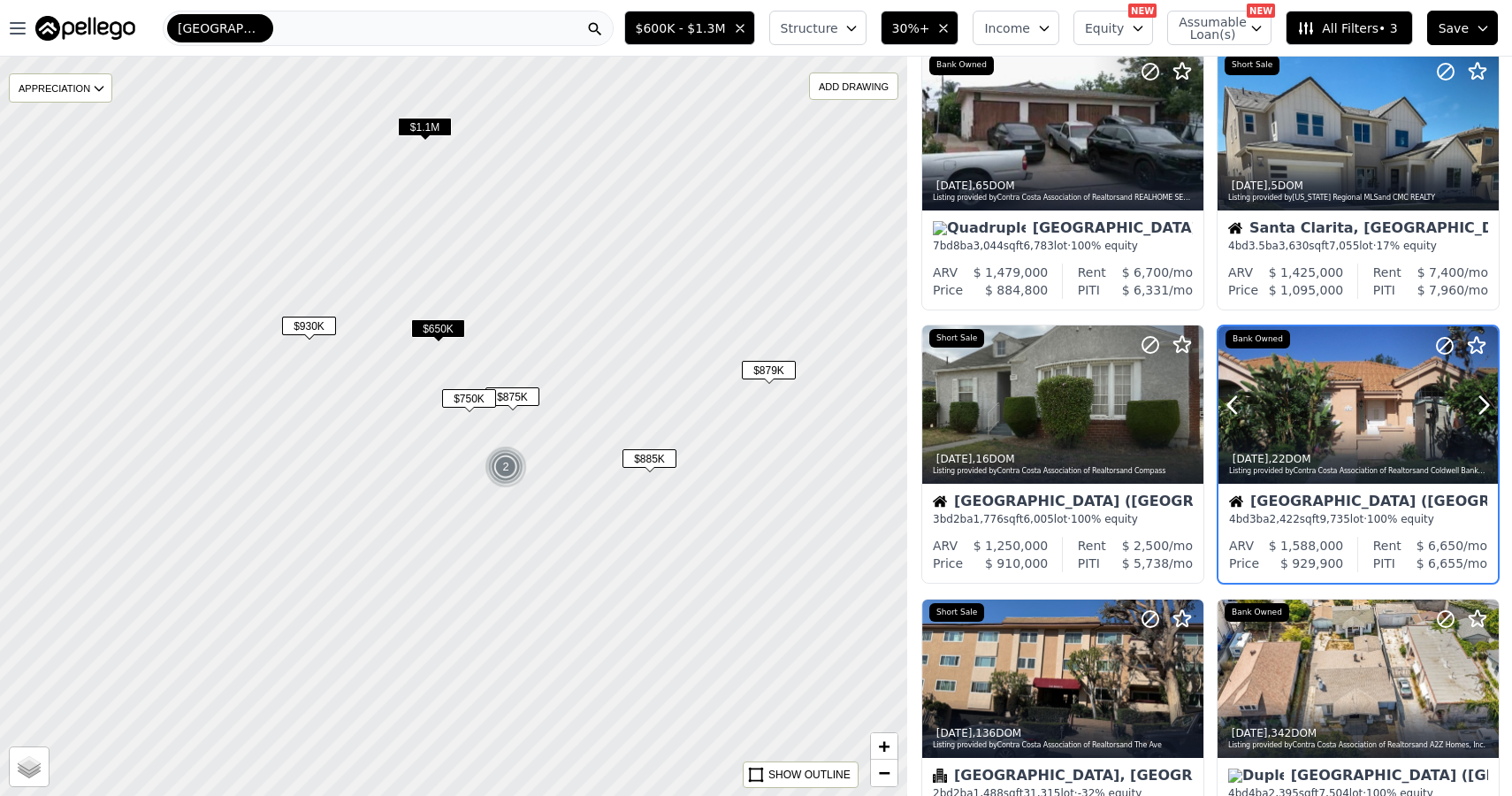
click at [1296, 392] on div at bounding box center [1358, 405] width 279 height 158
click at [1365, 16] on button "All Filters • 3" at bounding box center [1348, 28] width 126 height 35
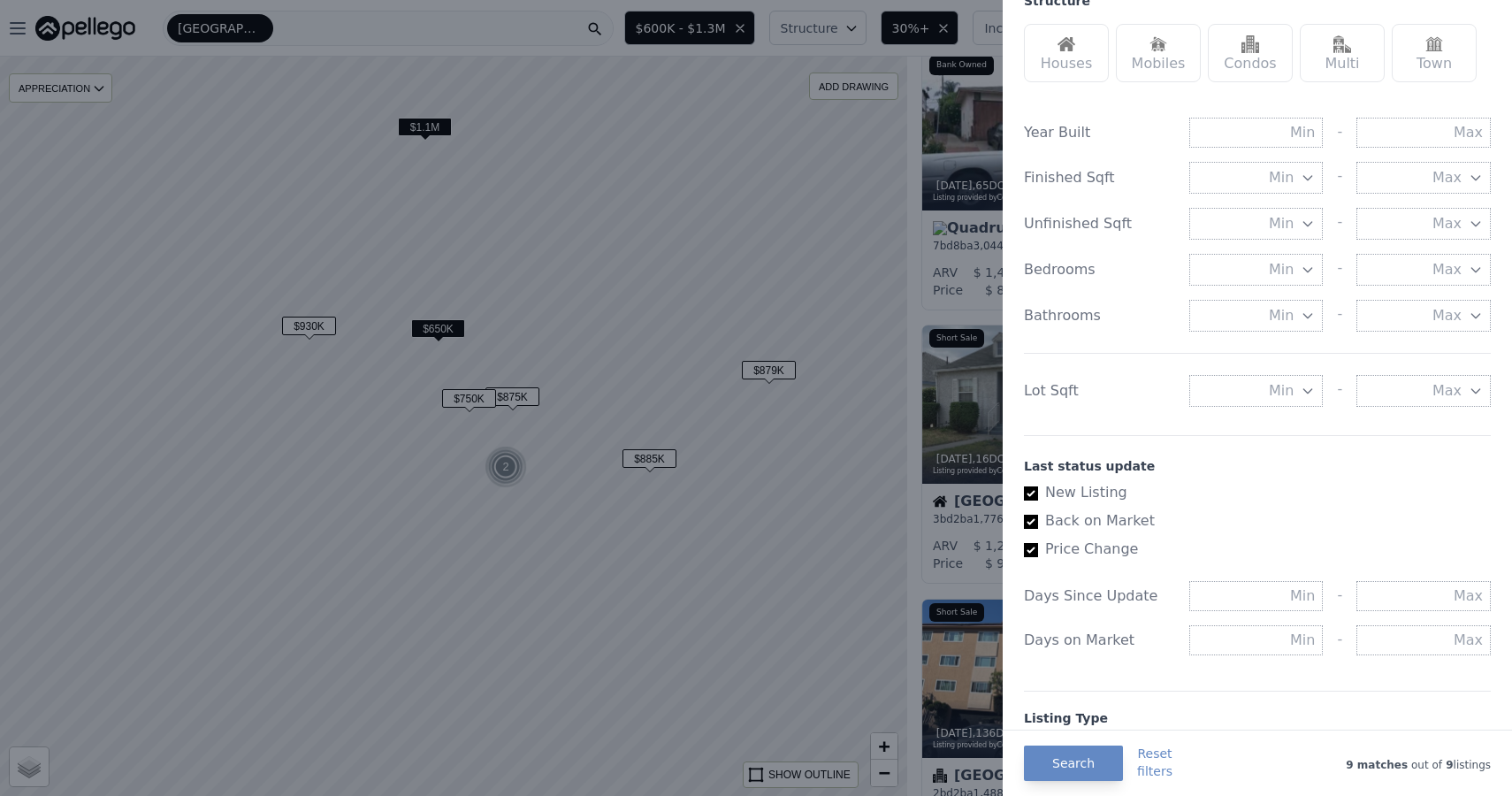
scroll to position [629, 0]
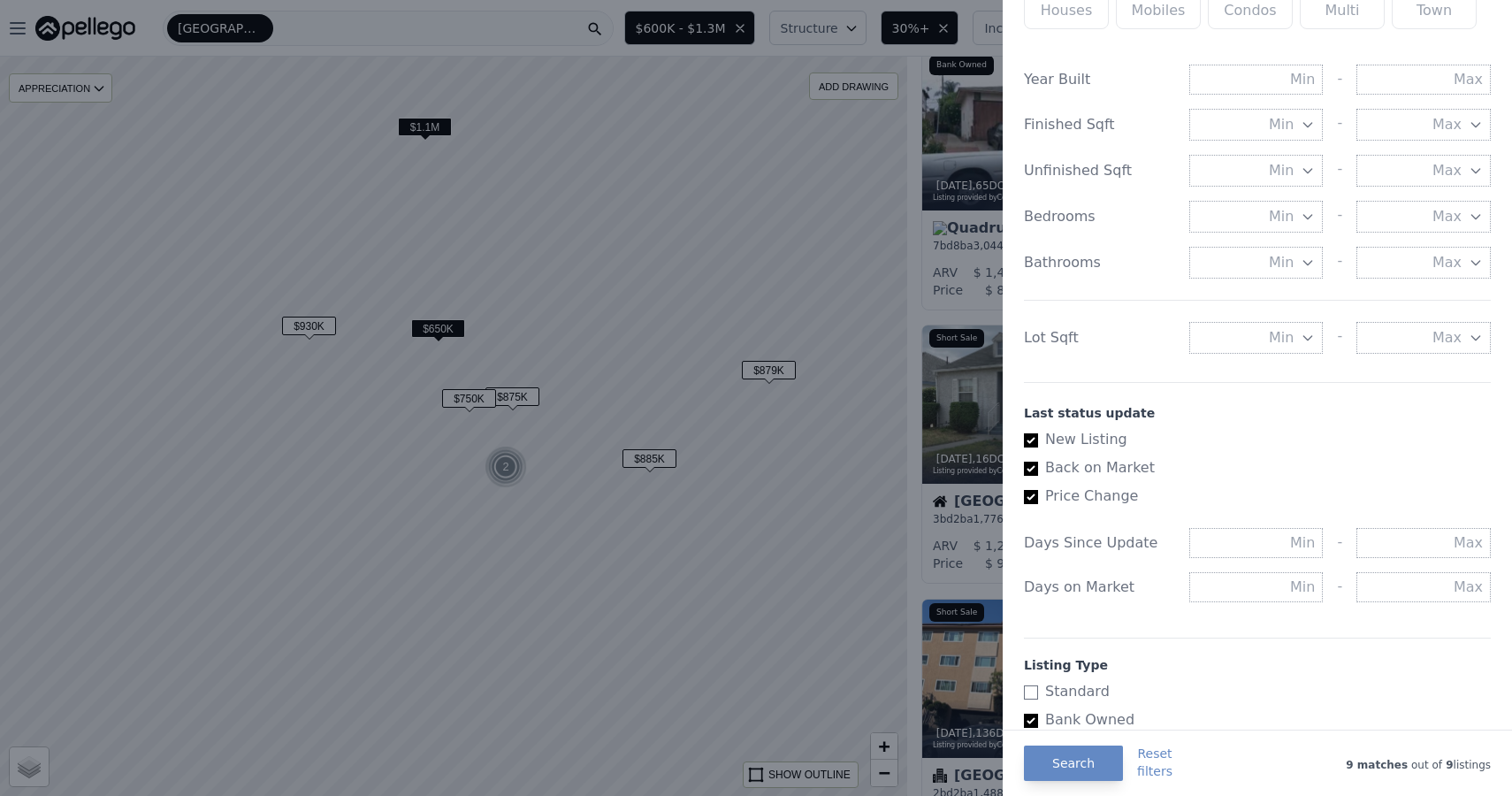
drag, startPoint x: 828, startPoint y: 520, endPoint x: 765, endPoint y: 506, distance: 64.5
click at [765, 507] on div at bounding box center [756, 398] width 1512 height 796
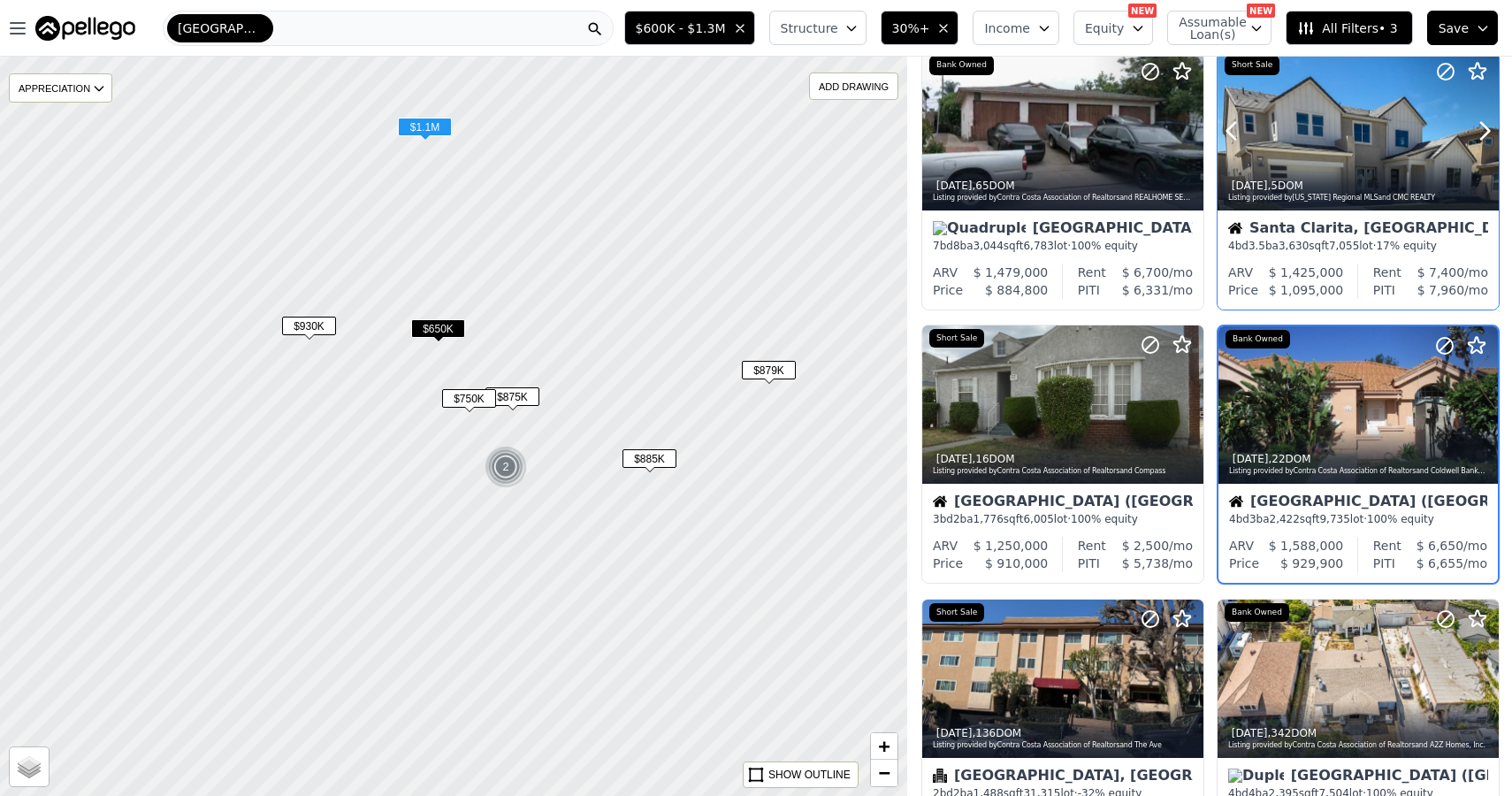
click at [1282, 126] on button at bounding box center [1253, 131] width 71 height 158
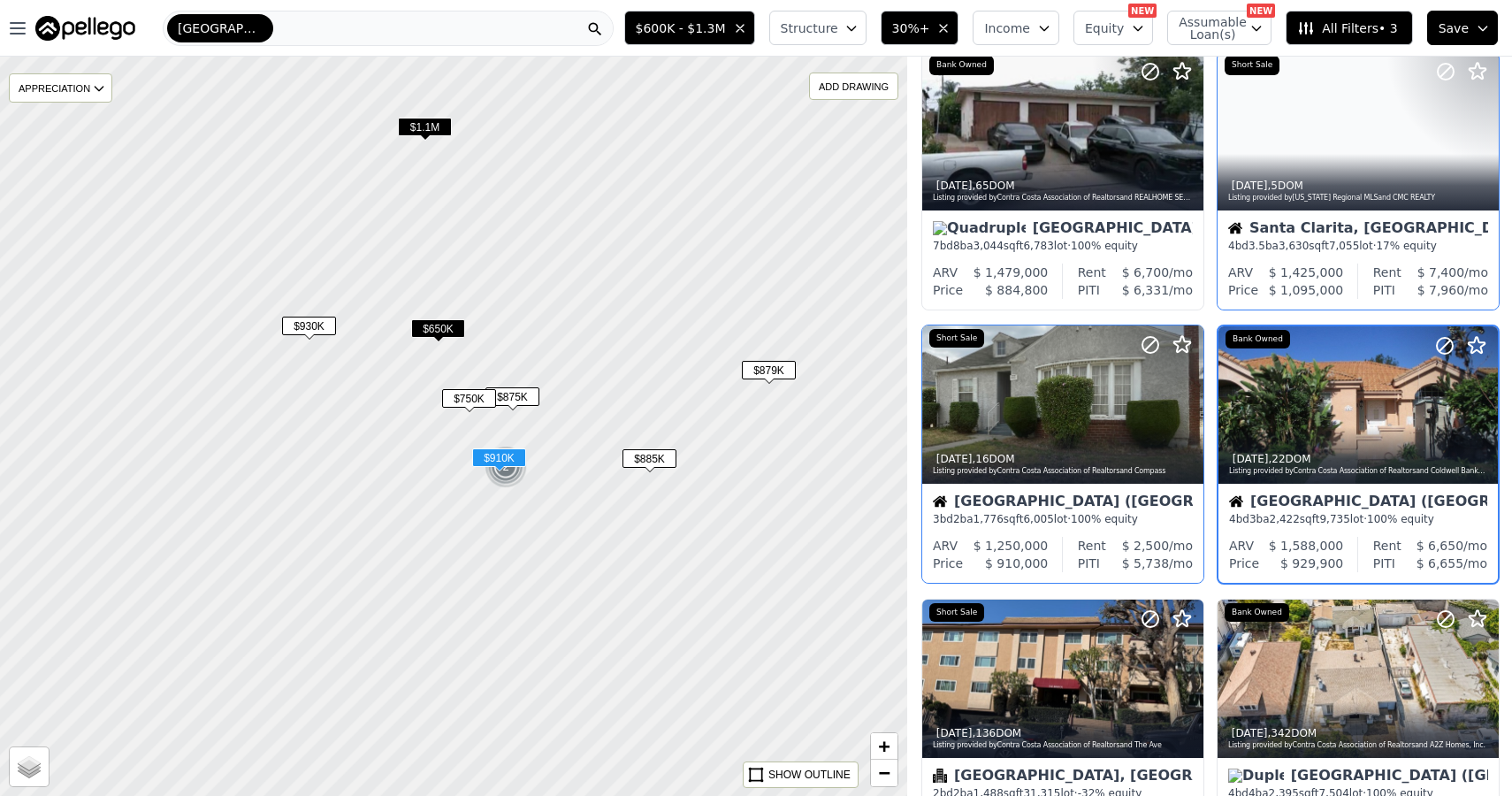
scroll to position [279, 0]
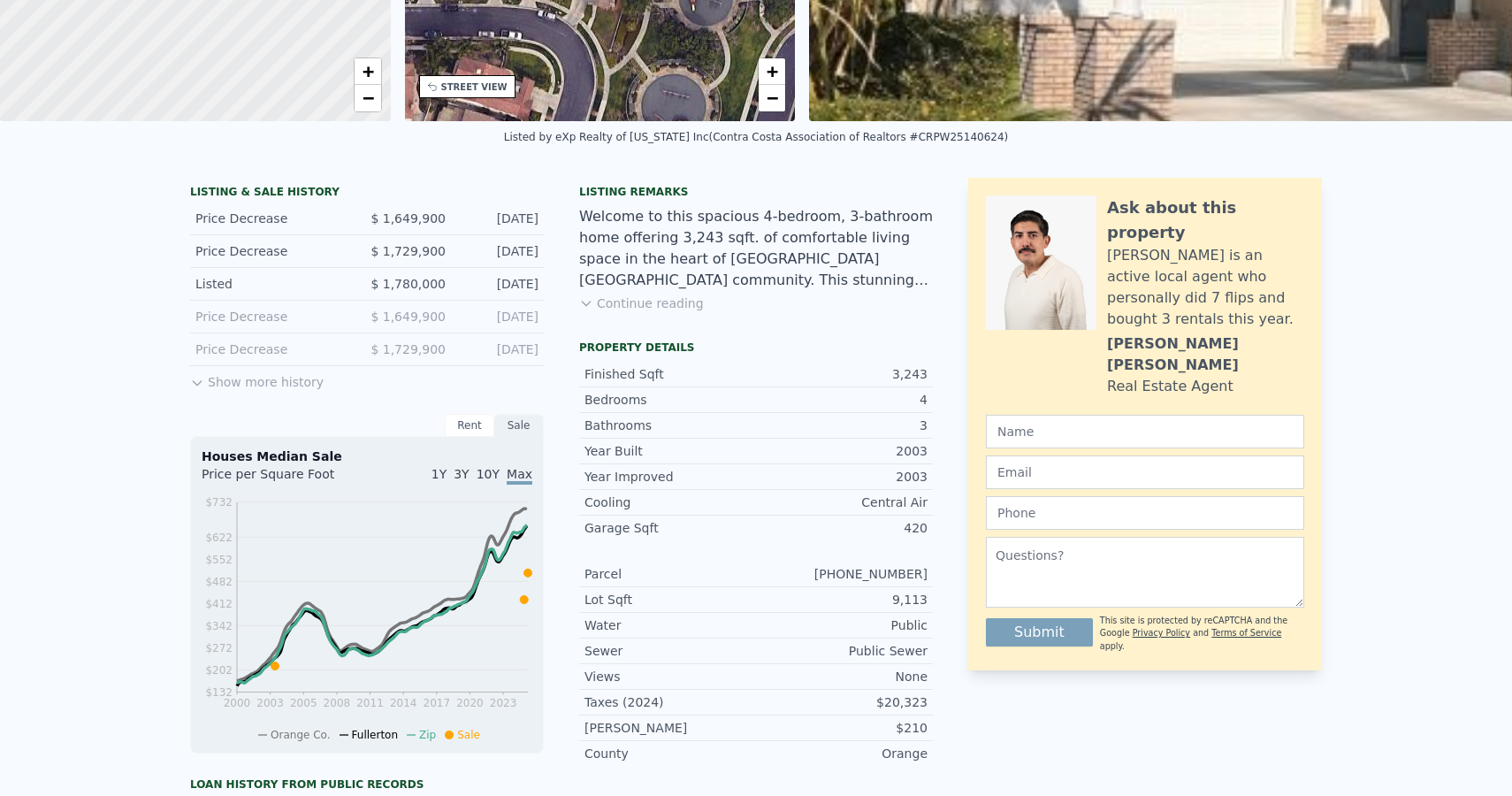
scroll to position [6, 0]
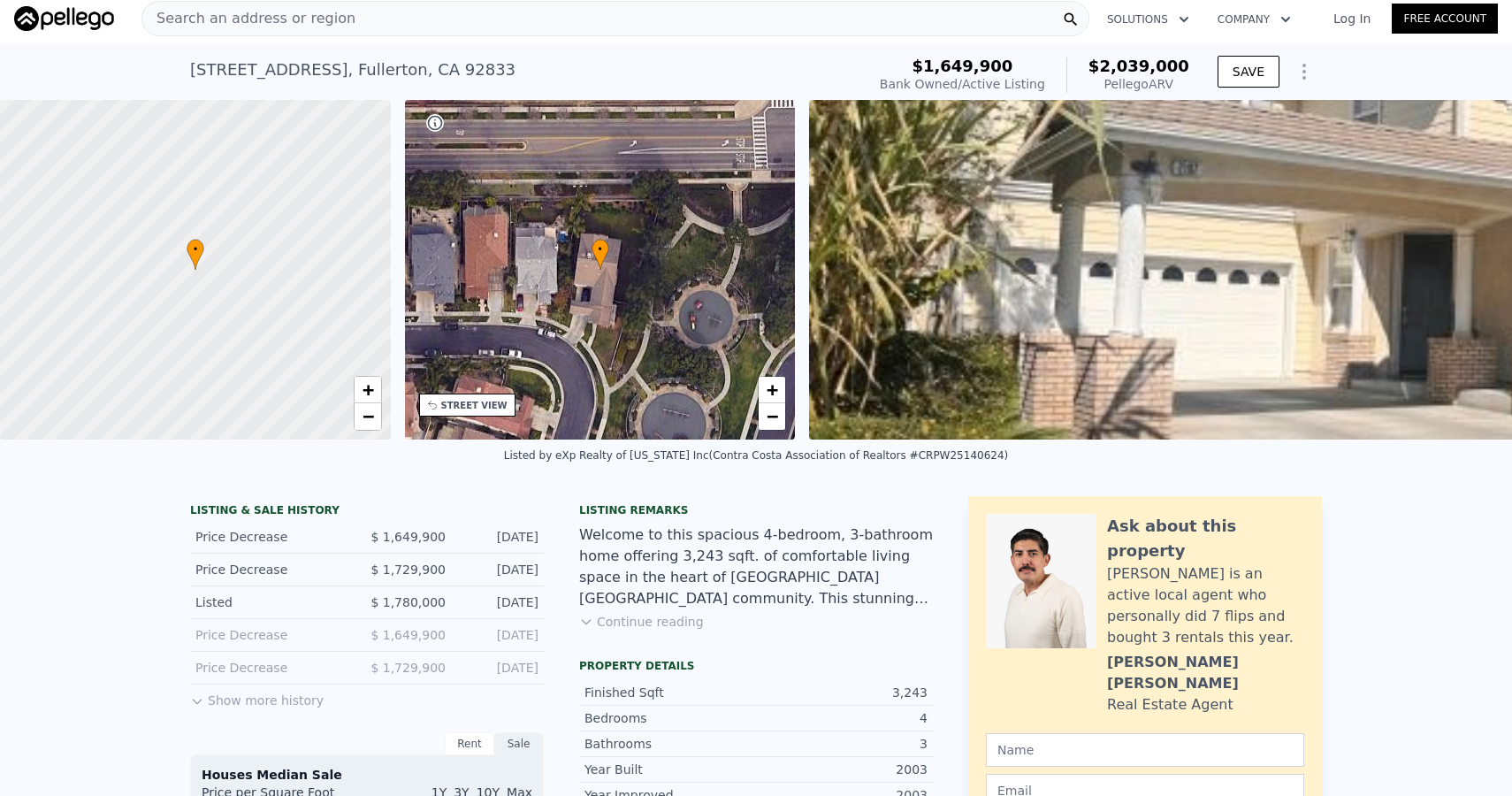
click at [651, 617] on button "Continue reading" at bounding box center [642, 622] width 125 height 17
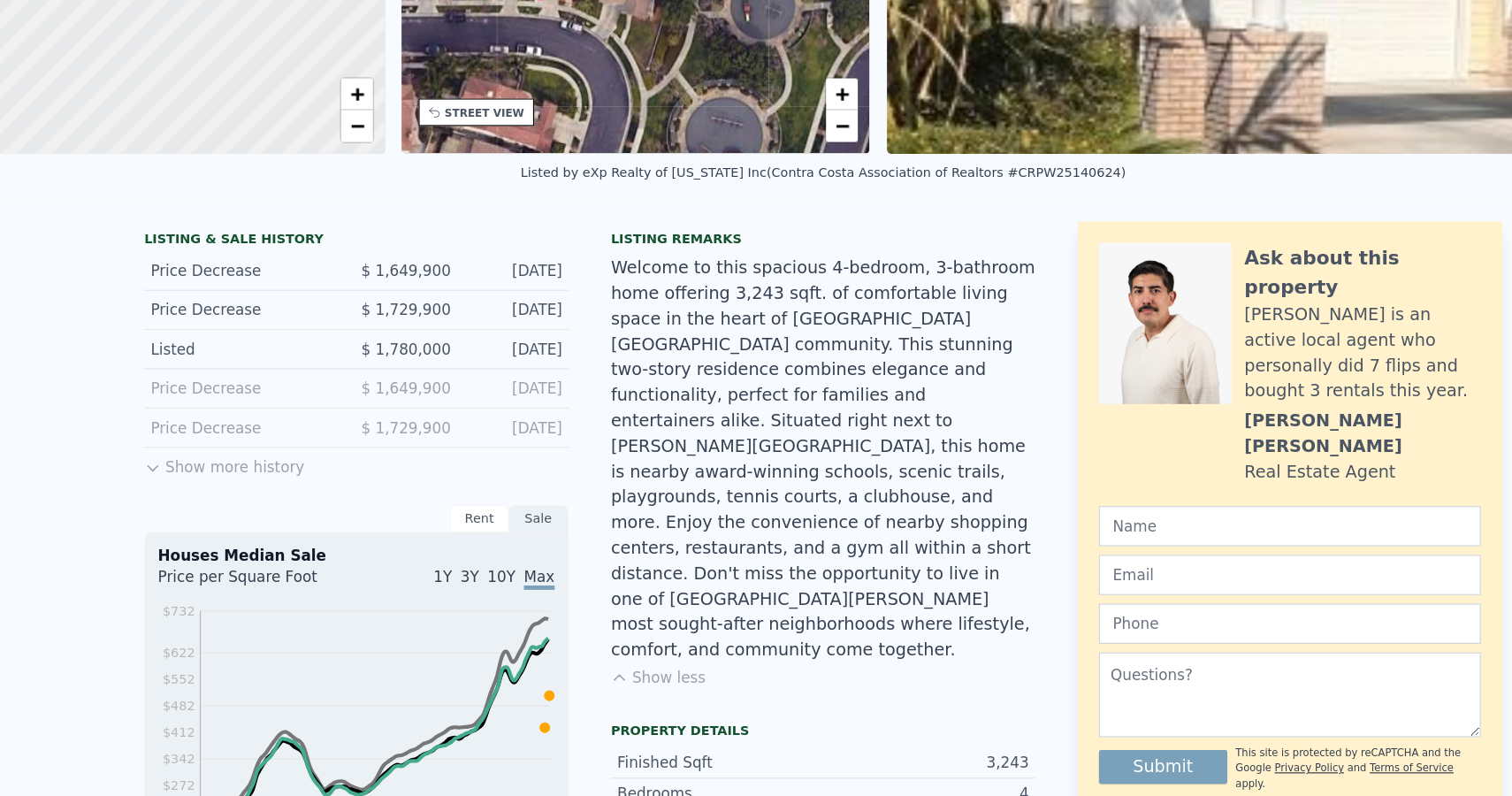
scroll to position [0, 0]
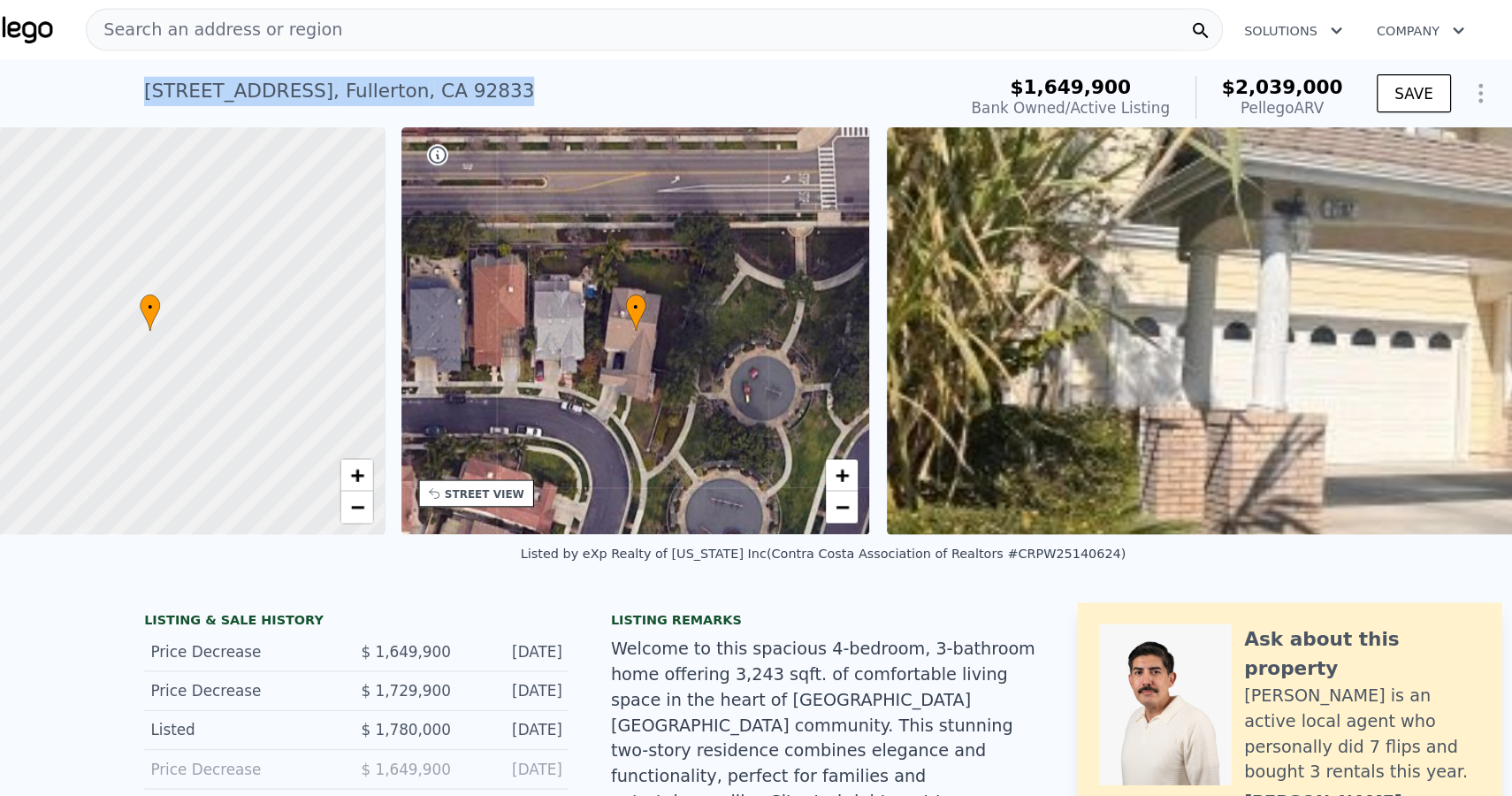
drag, startPoint x: 191, startPoint y: 75, endPoint x: 474, endPoint y: 88, distance: 283.3
click at [474, 88] on div "2107 Root St , Fullerton , CA 92833 Bank Owned / Active at $1.650m (~ARV $2.039…" at bounding box center [525, 81] width 669 height 49
copy div "2107 Root St , Fullerton , CA 92833"
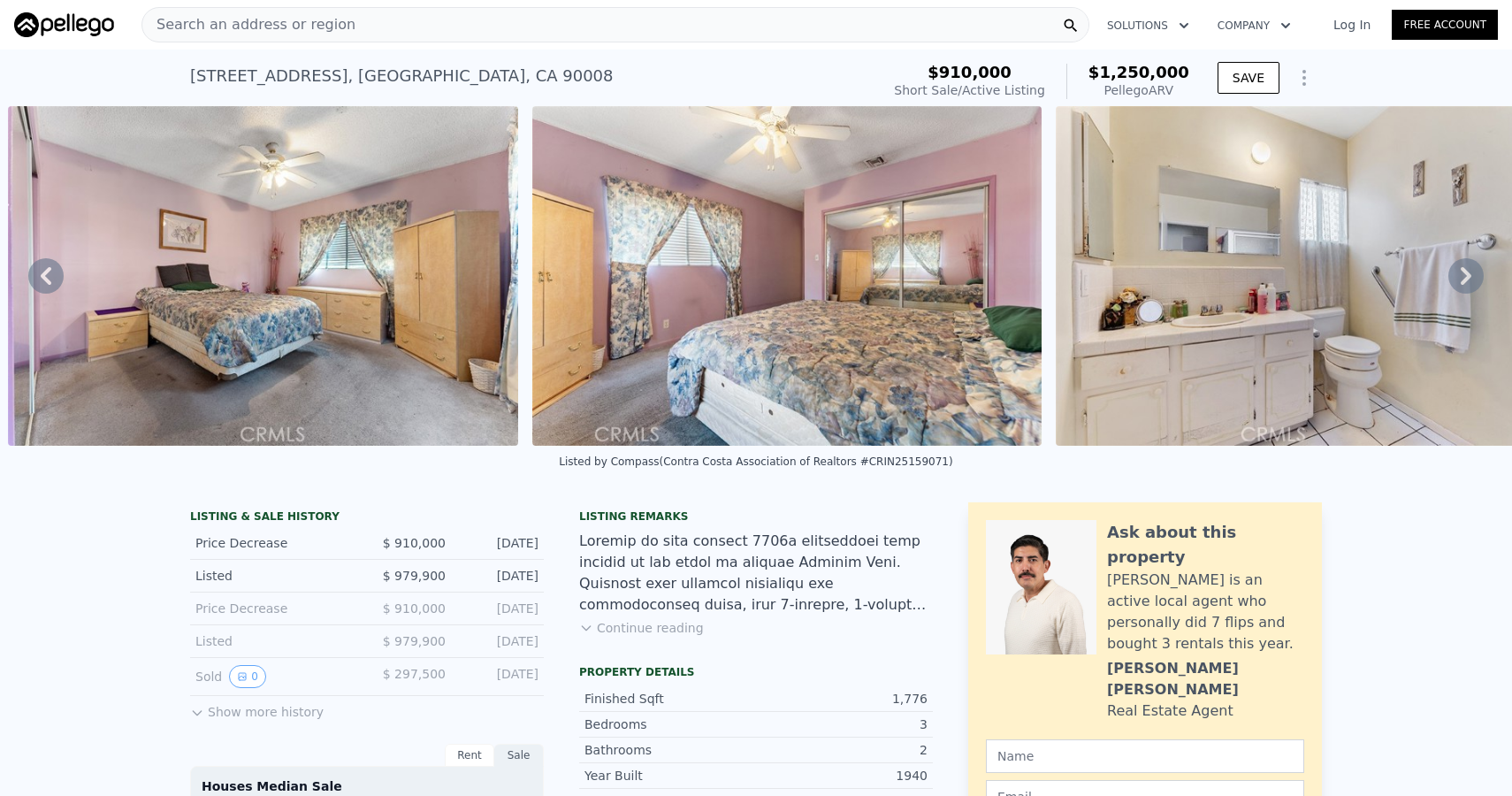
click at [653, 629] on button "Continue reading" at bounding box center [642, 628] width 125 height 17
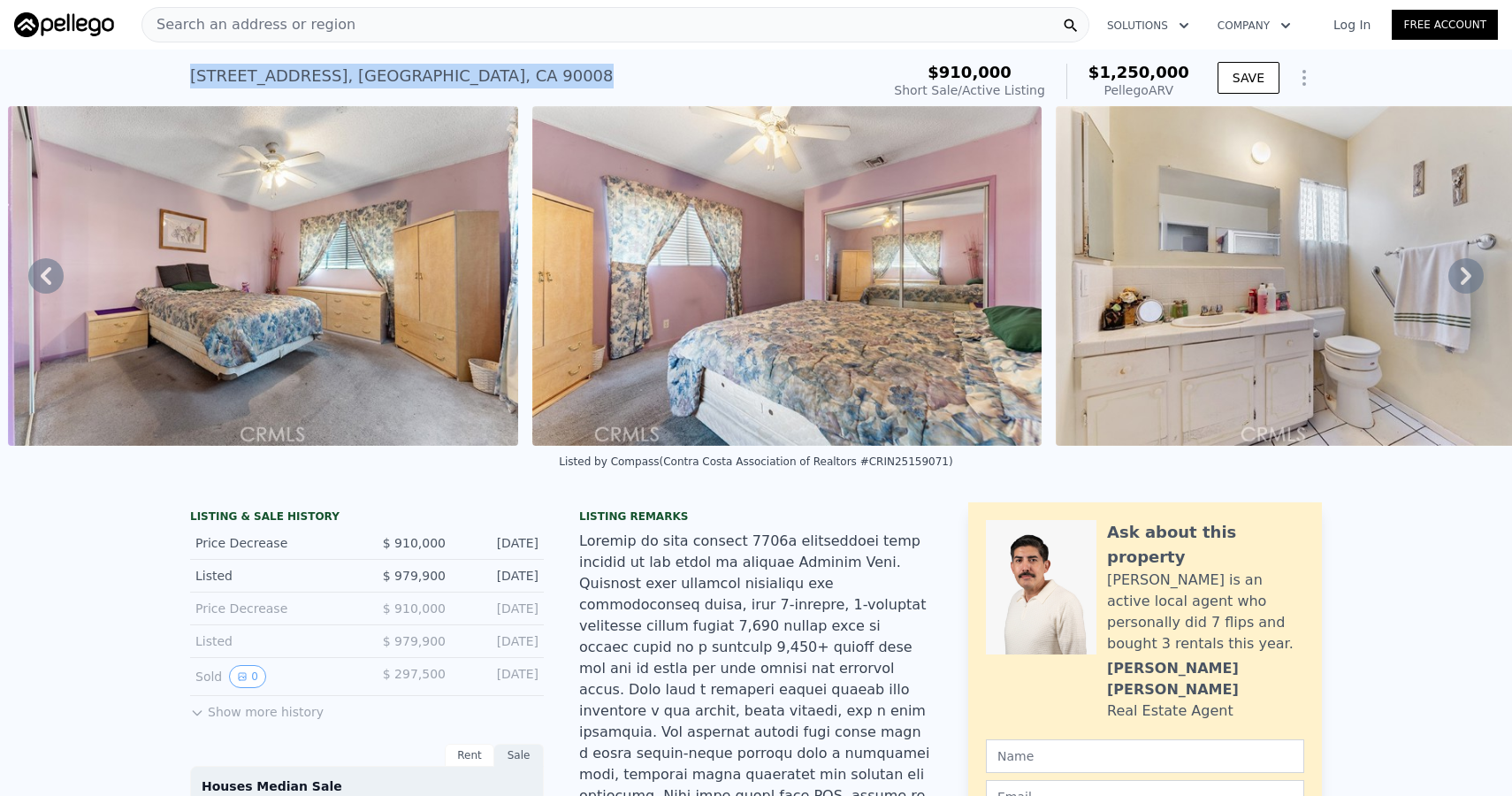
drag, startPoint x: 190, startPoint y: 78, endPoint x: 526, endPoint y: 78, distance: 336.0
click at [526, 78] on div "3880 Olmsted Ave , Los Angeles , CA 90008 Short Sale / Active at $910k (~ARV $1…" at bounding box center [531, 81] width 682 height 49
copy div "3880 Olmsted Ave , Los Angeles , CA 90008"
